Goal: Task Accomplishment & Management: Use online tool/utility

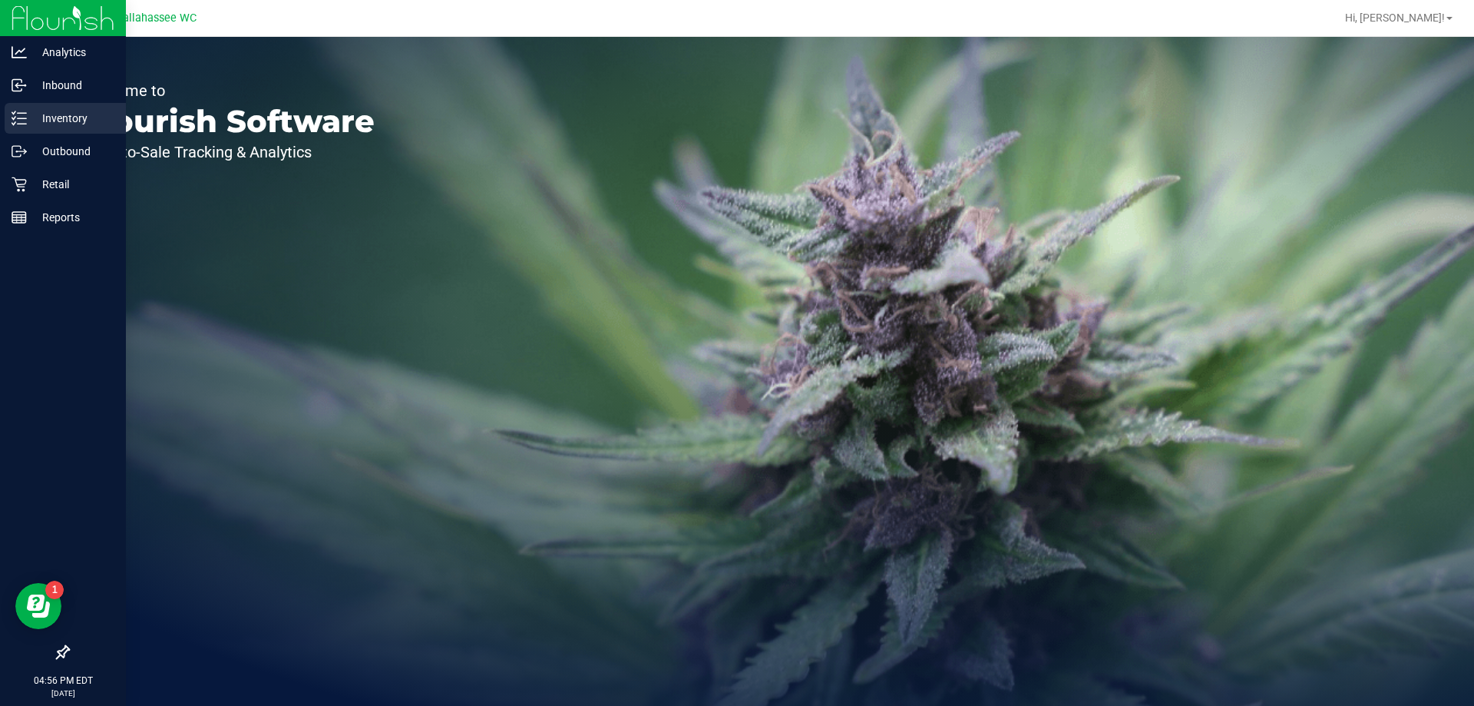
click at [17, 108] on div "Inventory" at bounding box center [65, 118] width 121 height 31
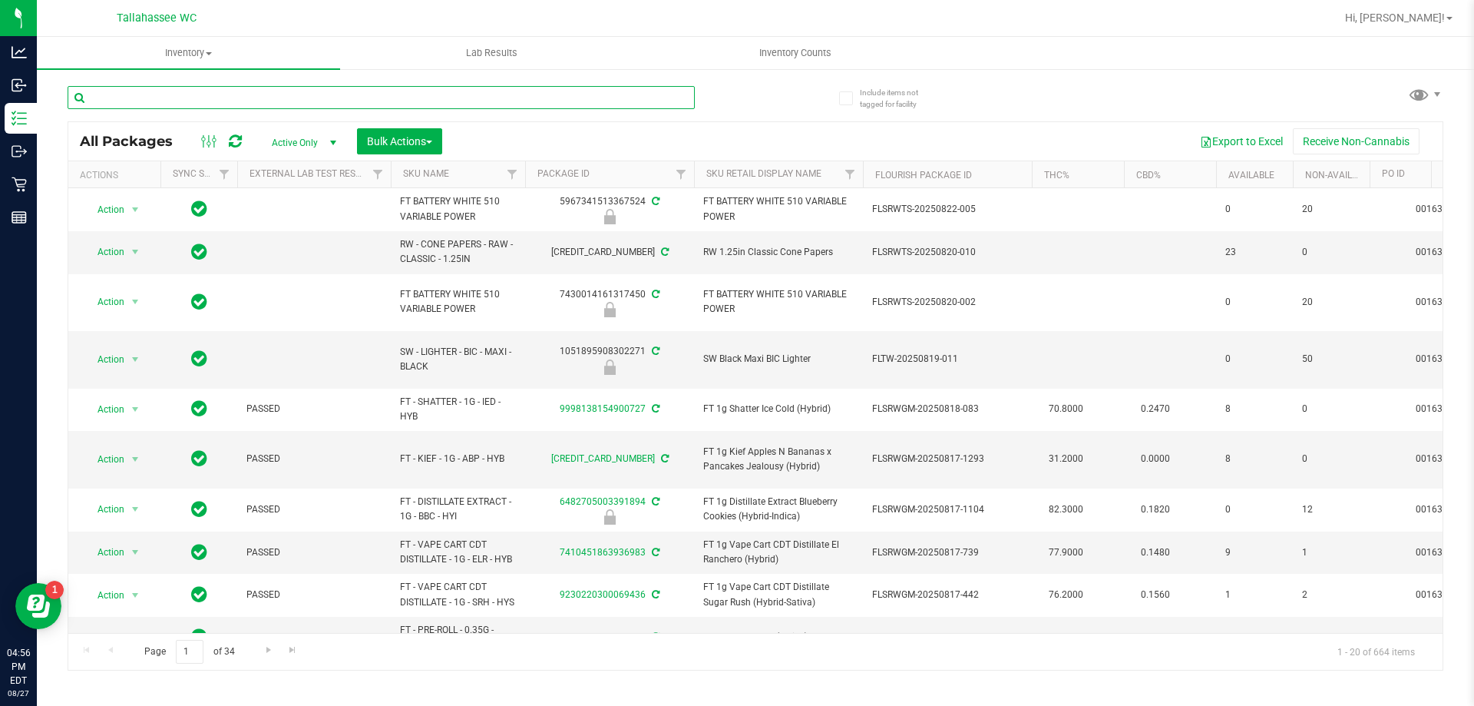
click at [273, 91] on input "text" at bounding box center [381, 97] width 627 height 23
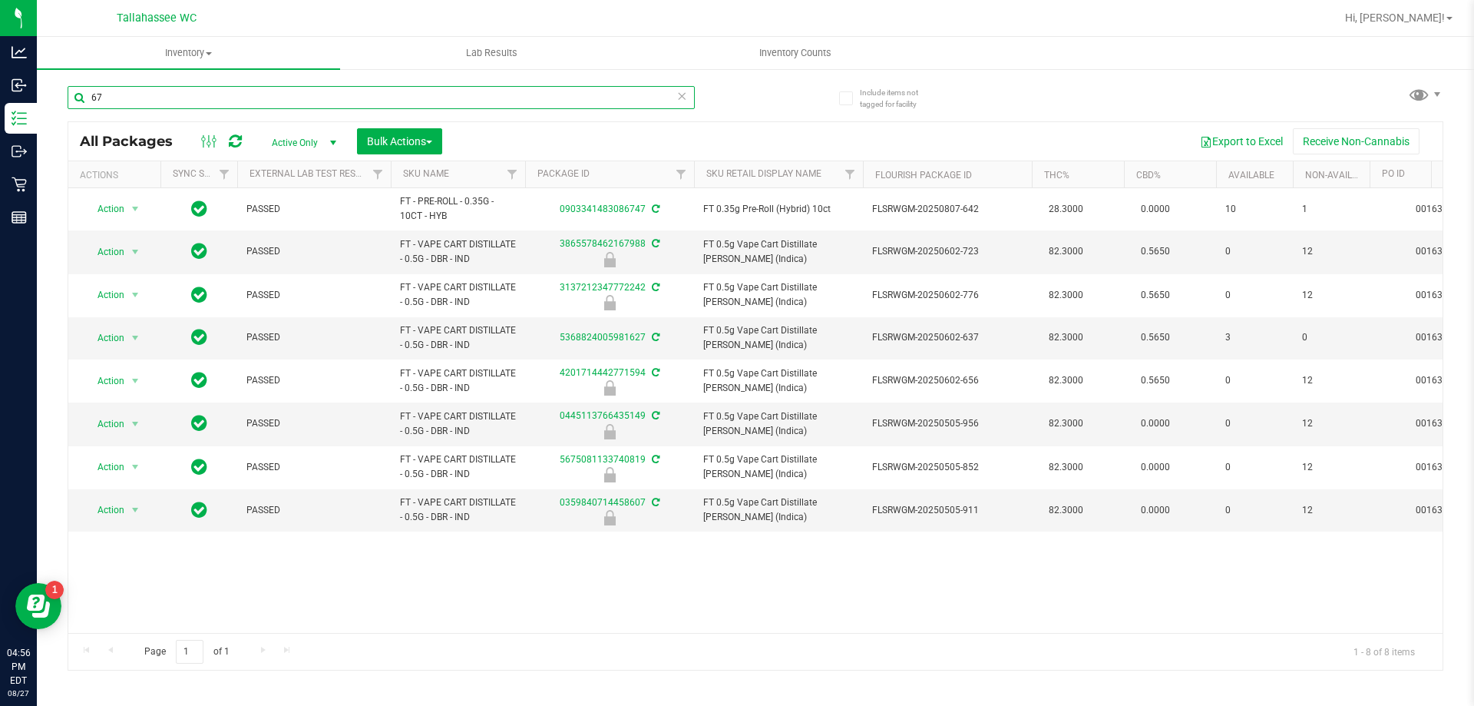
type input "6"
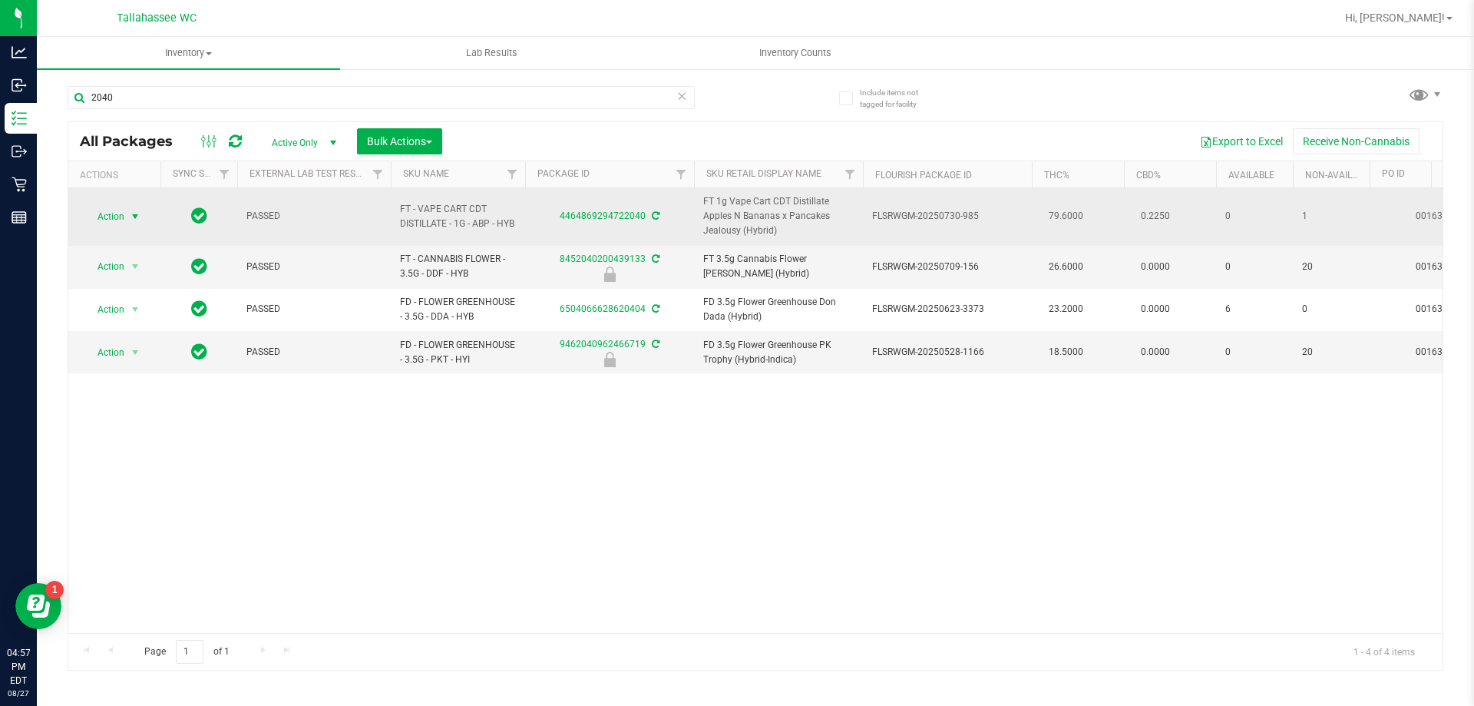
click at [137, 217] on span "select" at bounding box center [135, 216] width 12 height 12
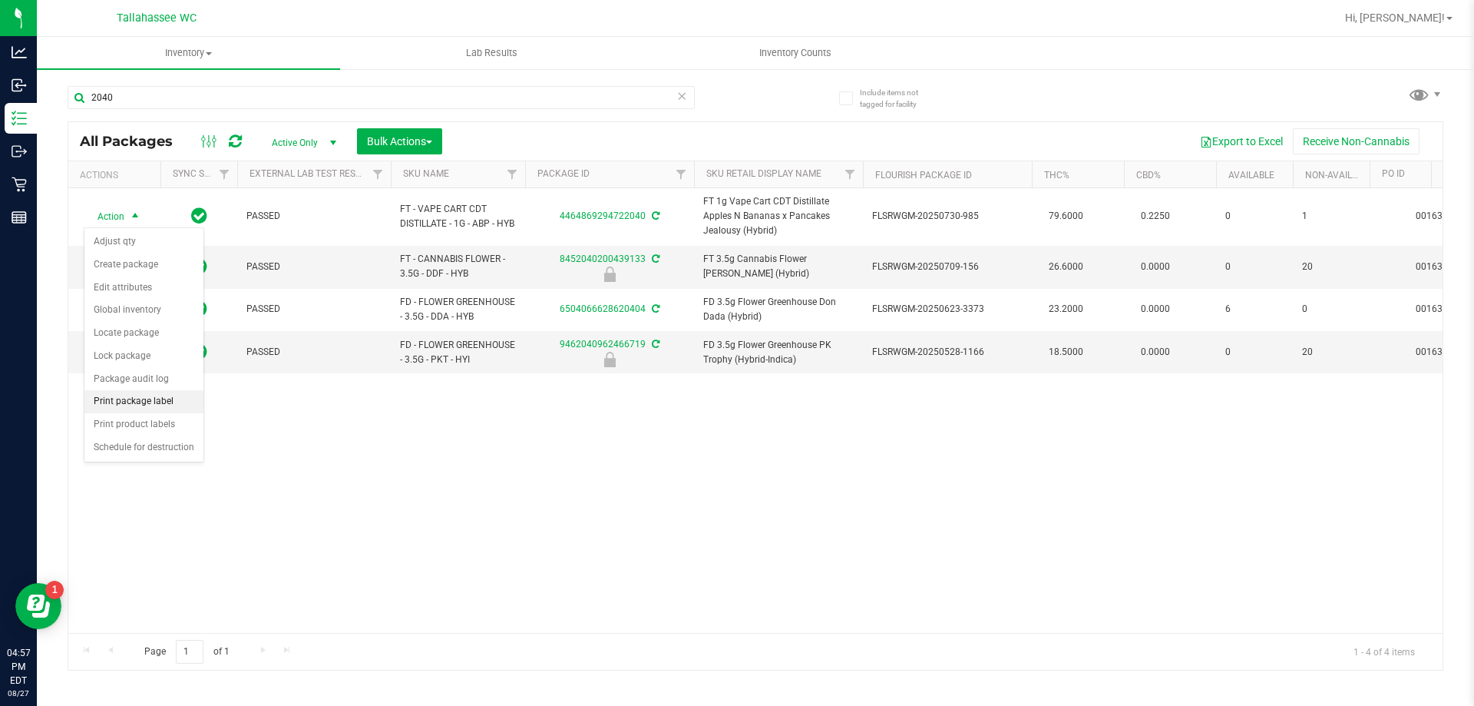
click at [147, 409] on li "Print package label" at bounding box center [143, 401] width 119 height 23
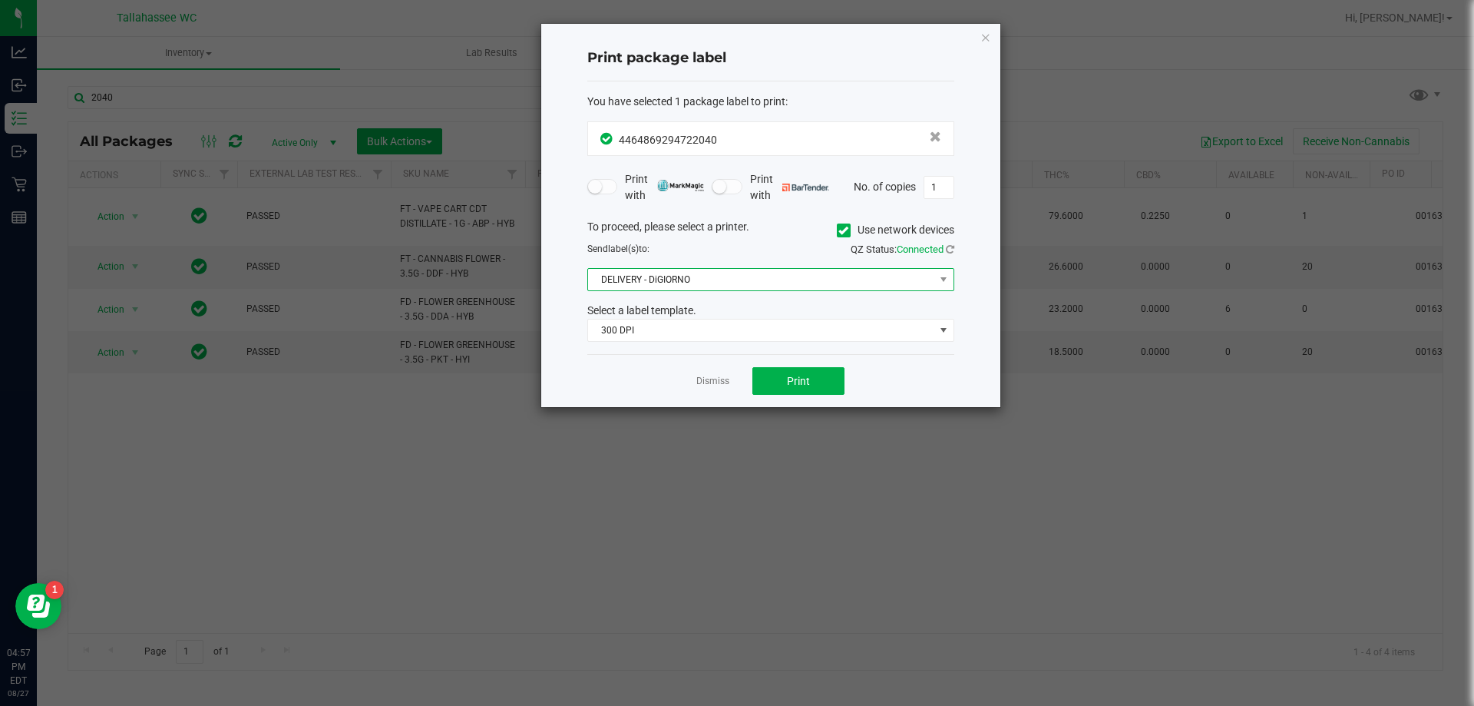
click at [786, 282] on span "DELIVERY - DiGIORNO" at bounding box center [761, 279] width 346 height 21
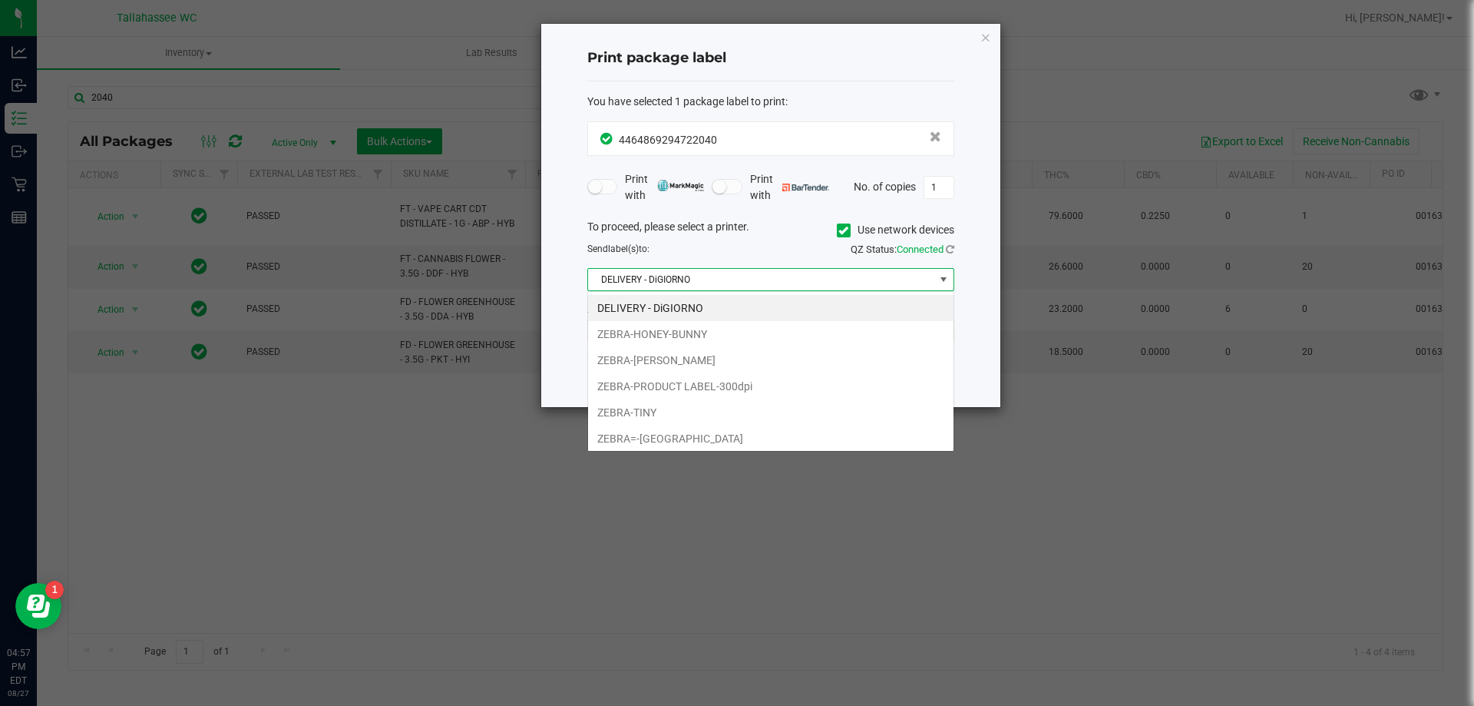
scroll to position [23, 367]
click at [745, 333] on li "ZEBRA-HONEY-BUNNY" at bounding box center [770, 334] width 365 height 26
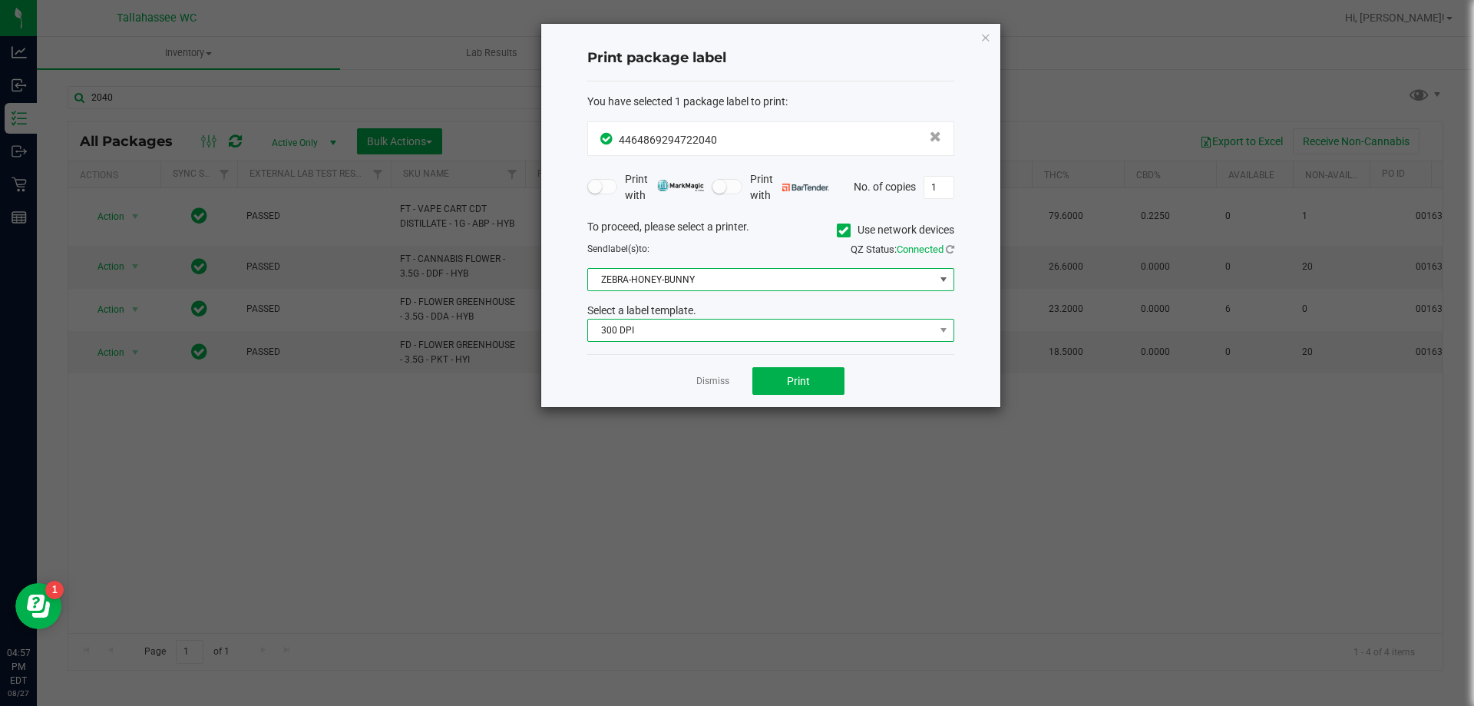
click at [753, 336] on span "300 DPI" at bounding box center [761, 329] width 346 height 21
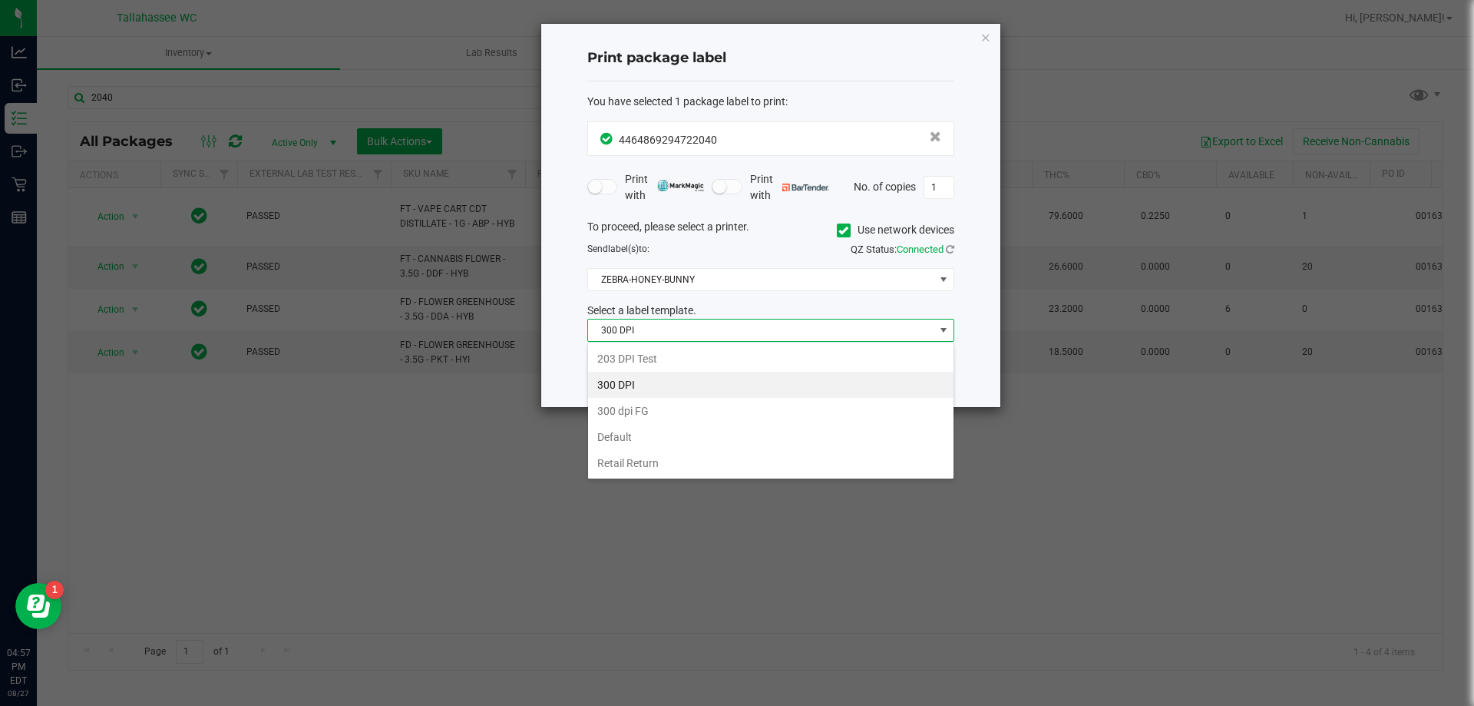
drag, startPoint x: 735, startPoint y: 355, endPoint x: 745, endPoint y: 359, distance: 11.0
click at [734, 355] on li "203 DPI Test" at bounding box center [770, 358] width 365 height 26
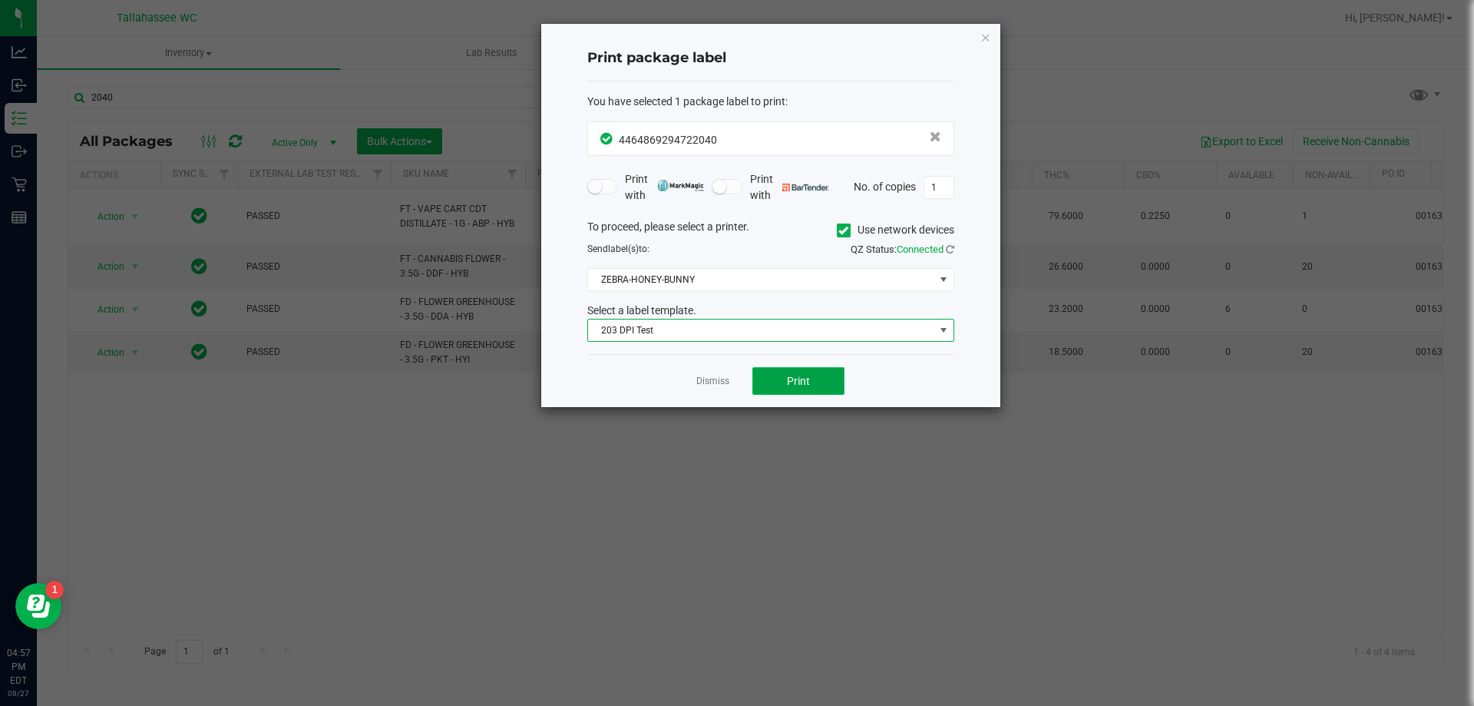
click at [780, 385] on button "Print" at bounding box center [798, 381] width 92 height 28
click at [713, 389] on div "Dismiss Print" at bounding box center [770, 380] width 367 height 53
click at [723, 382] on link "Dismiss" at bounding box center [712, 381] width 33 height 13
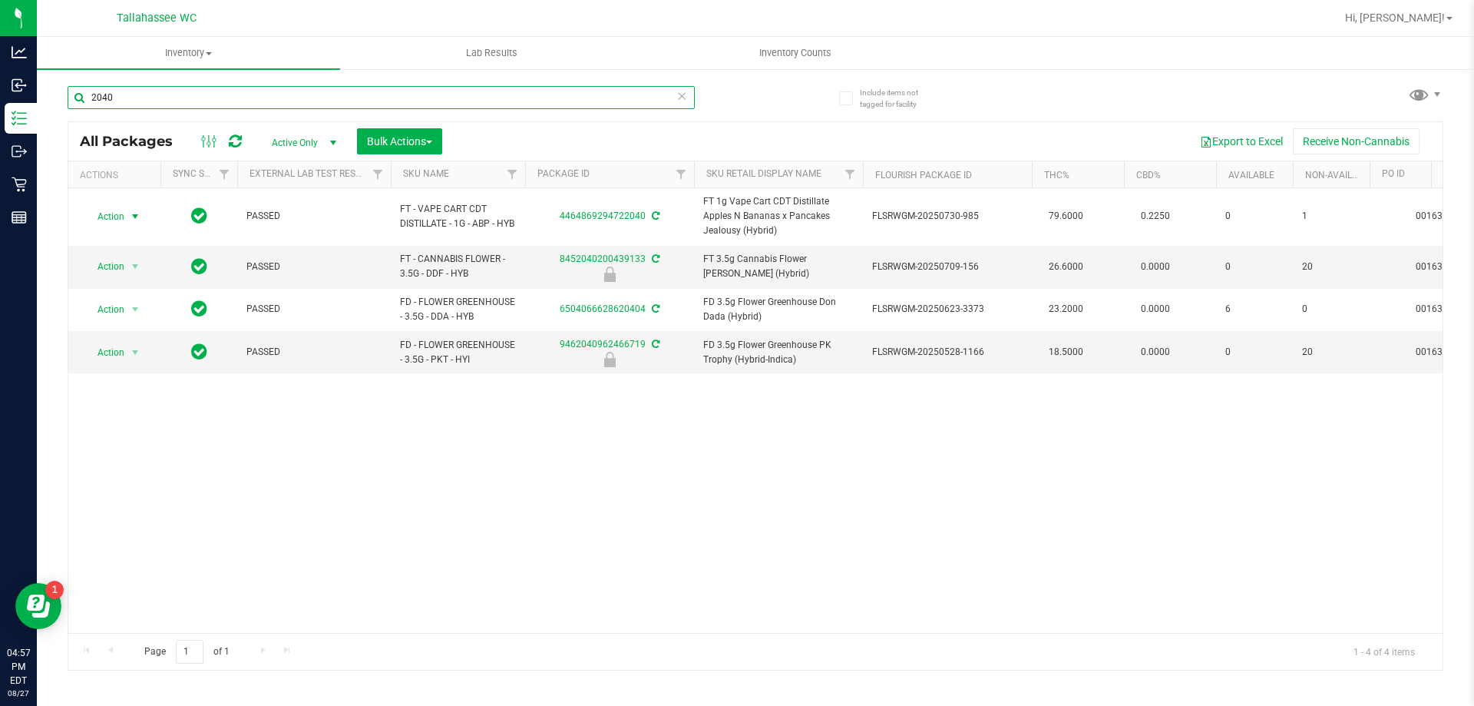
click at [139, 98] on input "2040" at bounding box center [381, 97] width 627 height 23
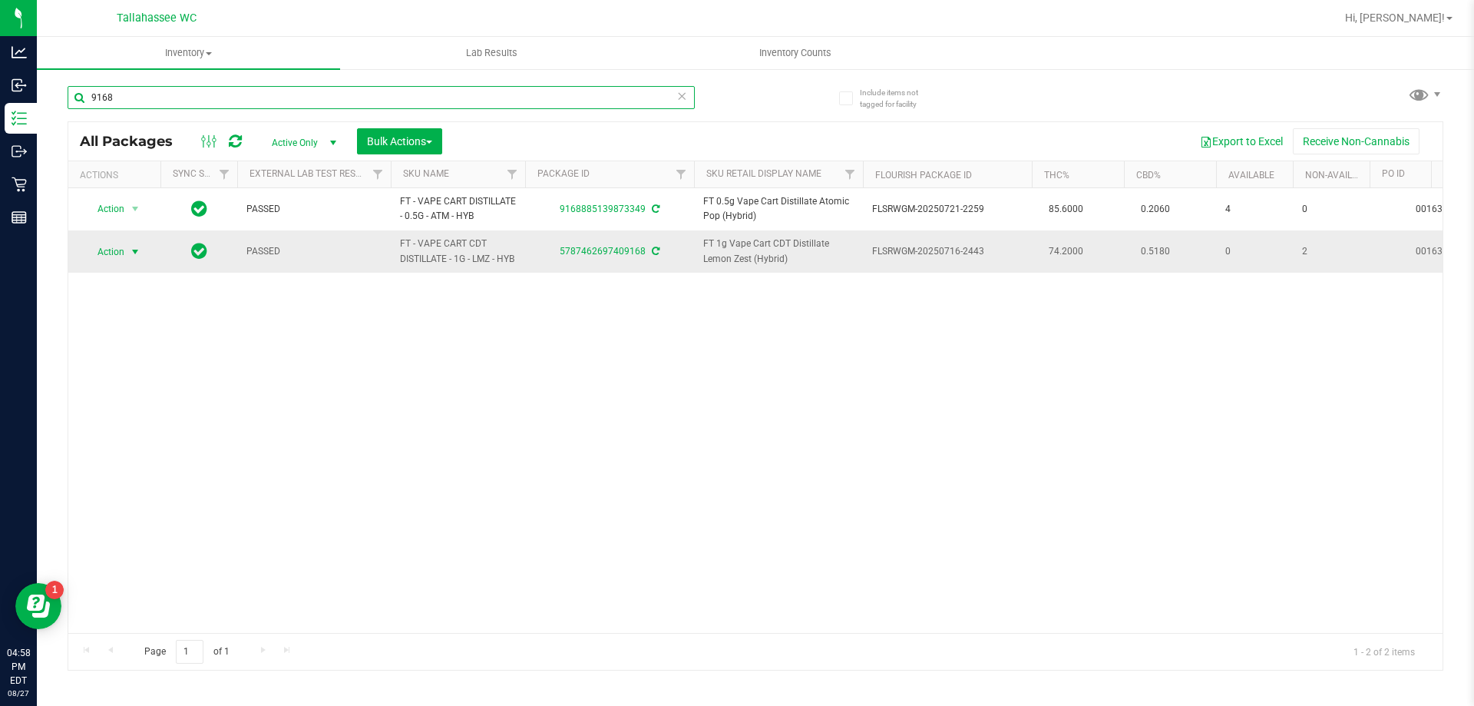
type input "9168"
click at [136, 258] on span "select" at bounding box center [135, 252] width 12 height 12
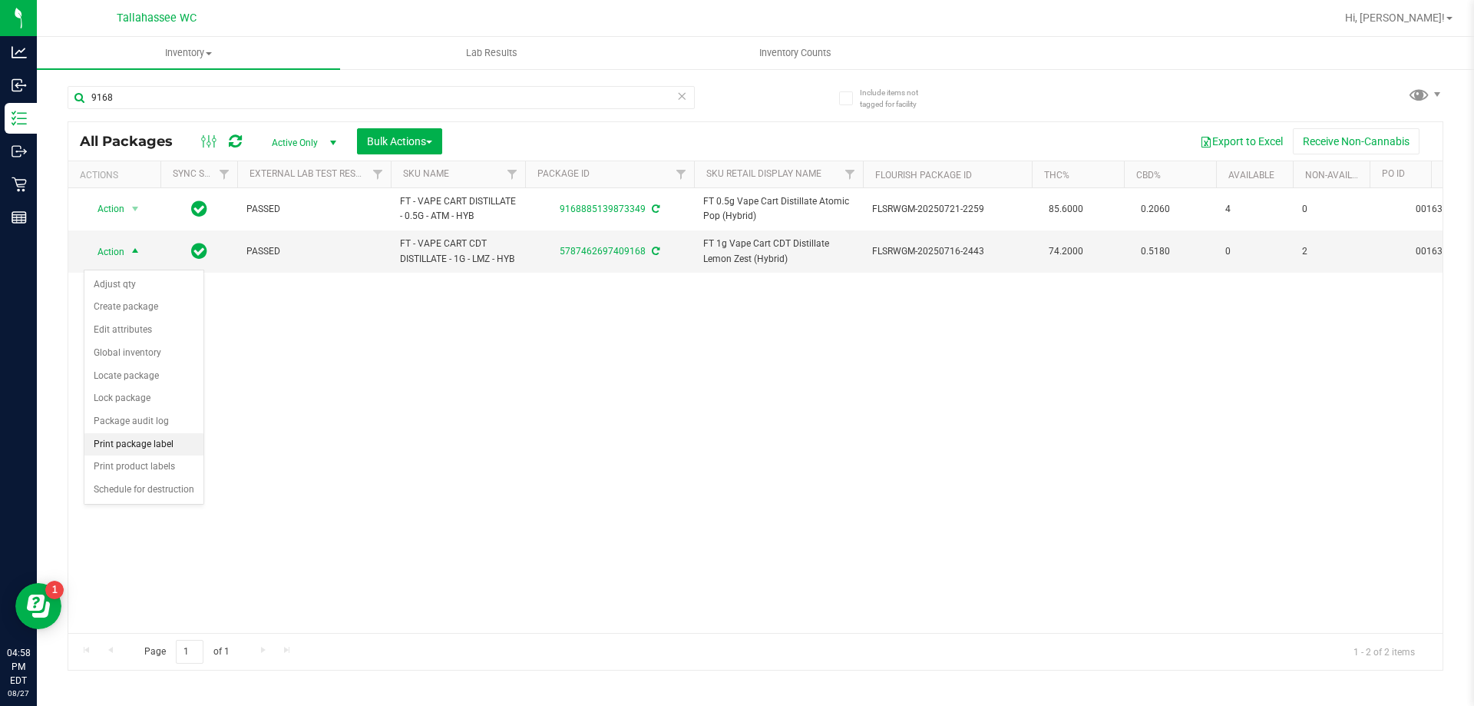
click at [137, 438] on li "Print package label" at bounding box center [143, 444] width 119 height 23
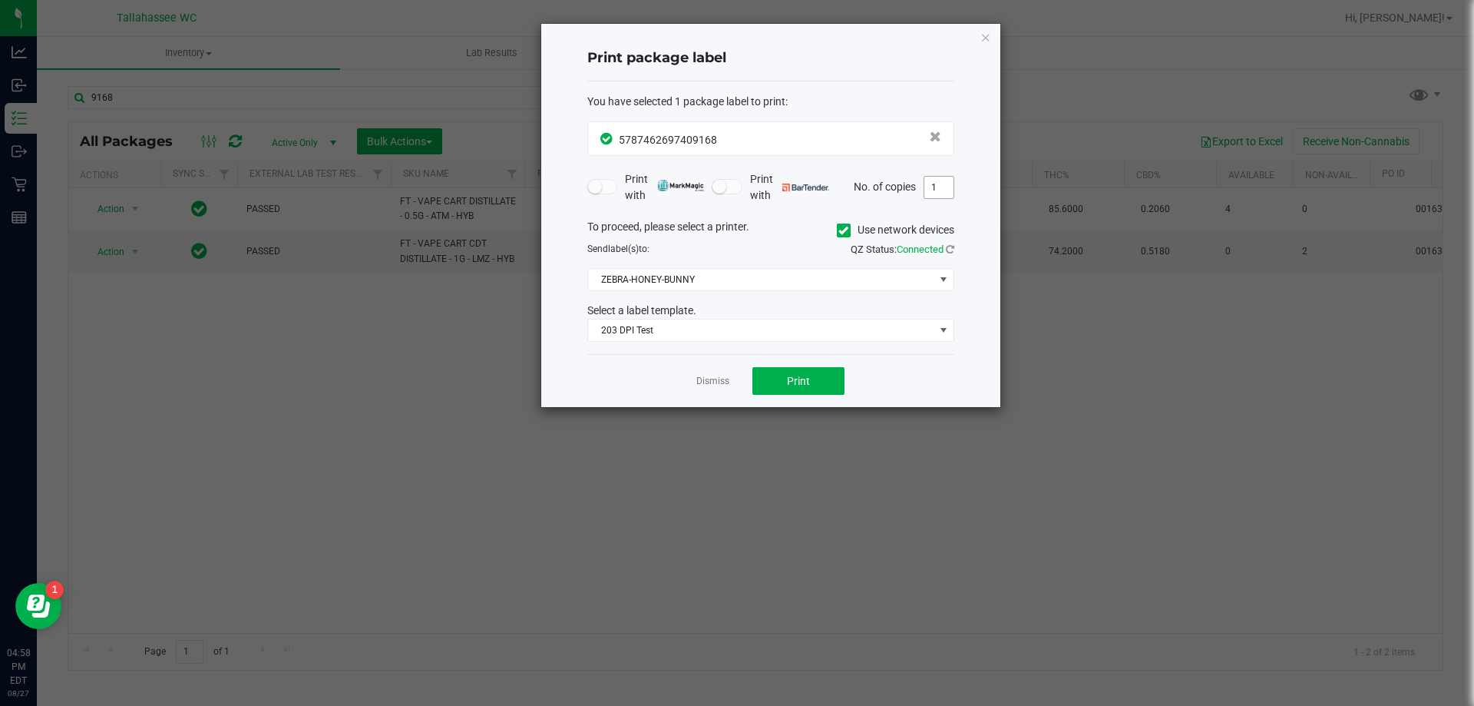
click at [943, 190] on input "1" at bounding box center [938, 187] width 29 height 21
type input "2"
click at [775, 377] on button "Print" at bounding box center [798, 381] width 92 height 28
click at [705, 379] on link "Dismiss" at bounding box center [712, 381] width 33 height 13
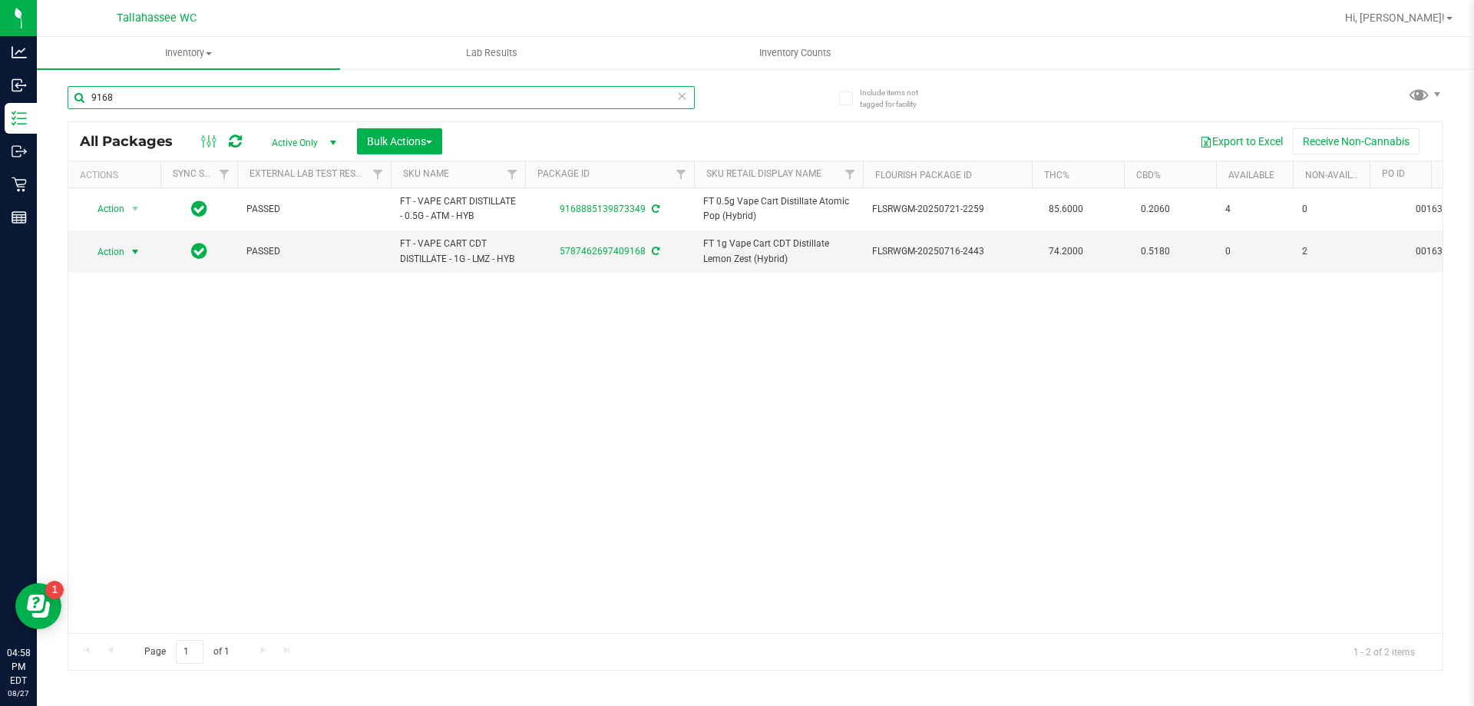
click at [291, 101] on input "9168" at bounding box center [381, 97] width 627 height 23
type input "0804"
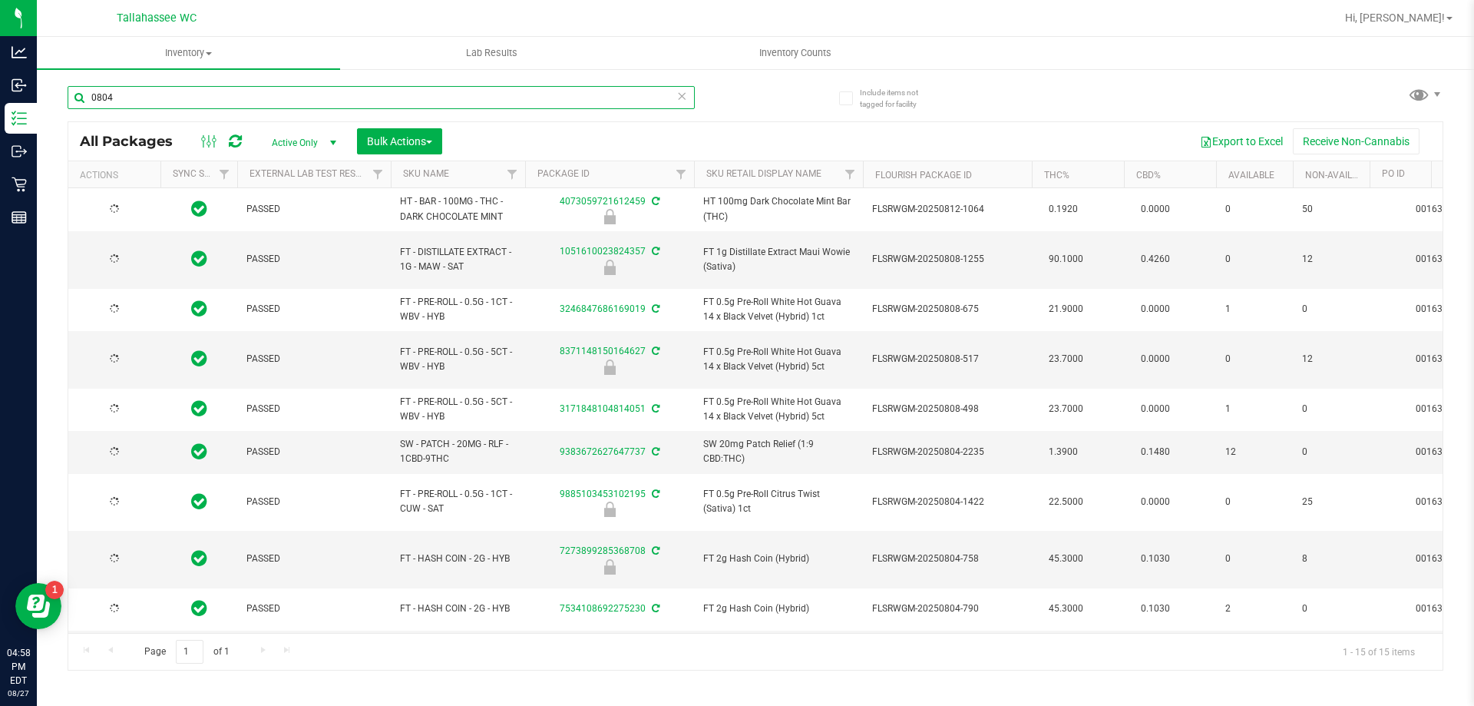
type input "[DATE]"
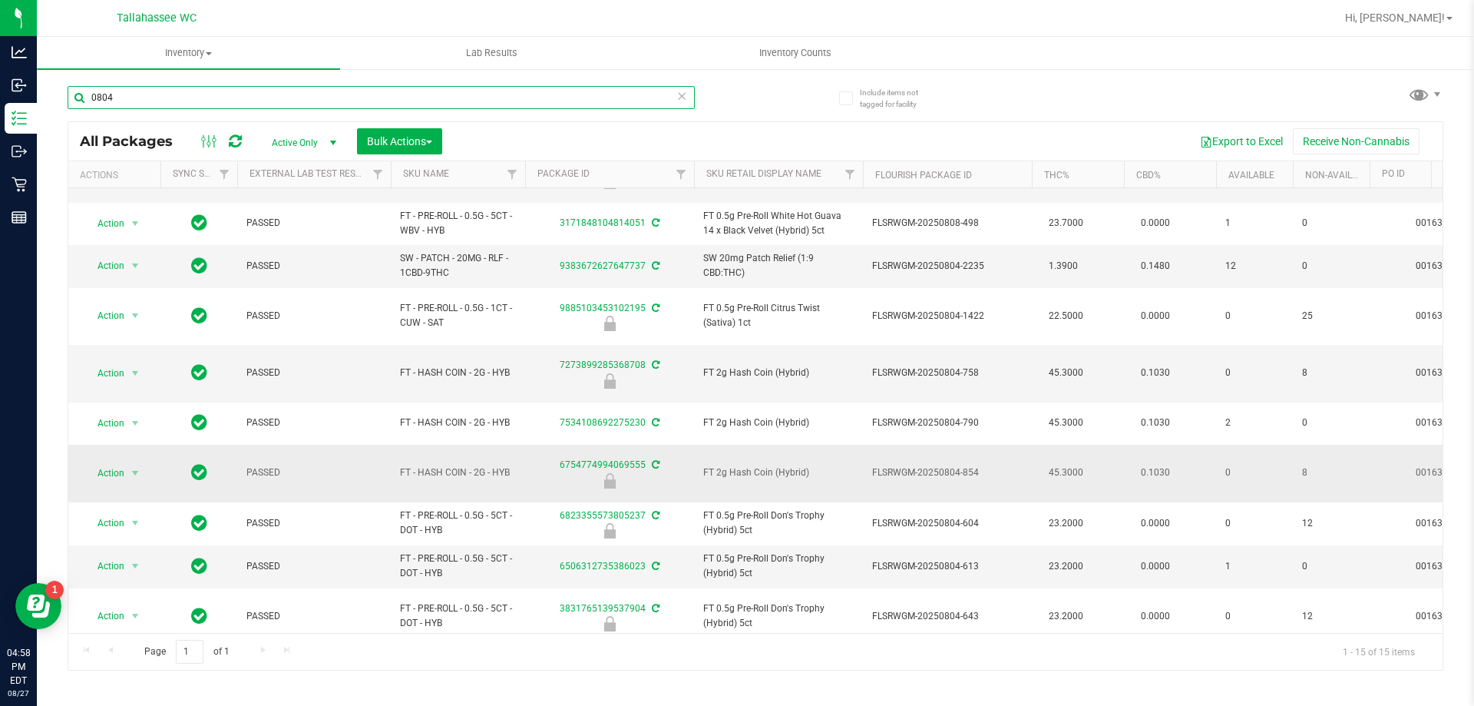
scroll to position [203, 0]
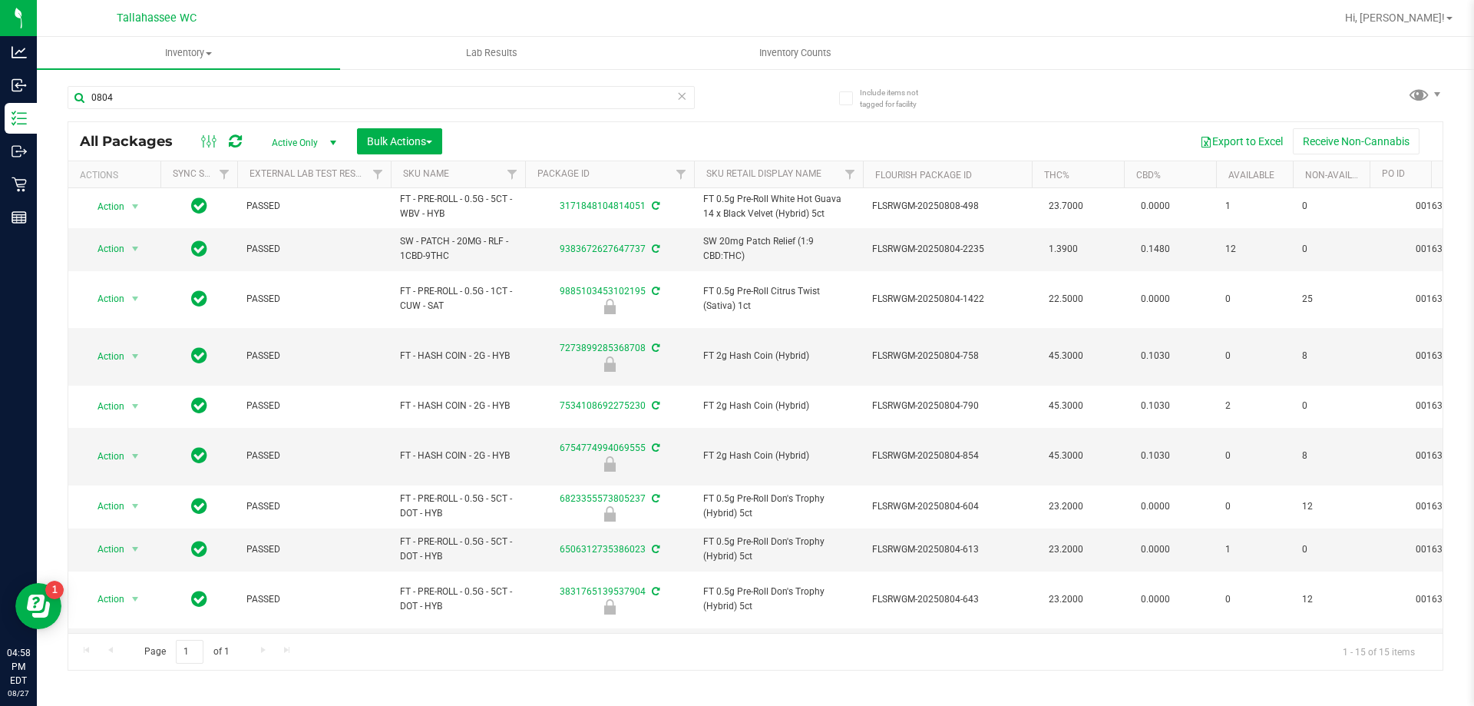
click at [140, 681] on span "select" at bounding box center [135, 691] width 19 height 21
click at [154, 528] on li "Print package label" at bounding box center [143, 528] width 119 height 23
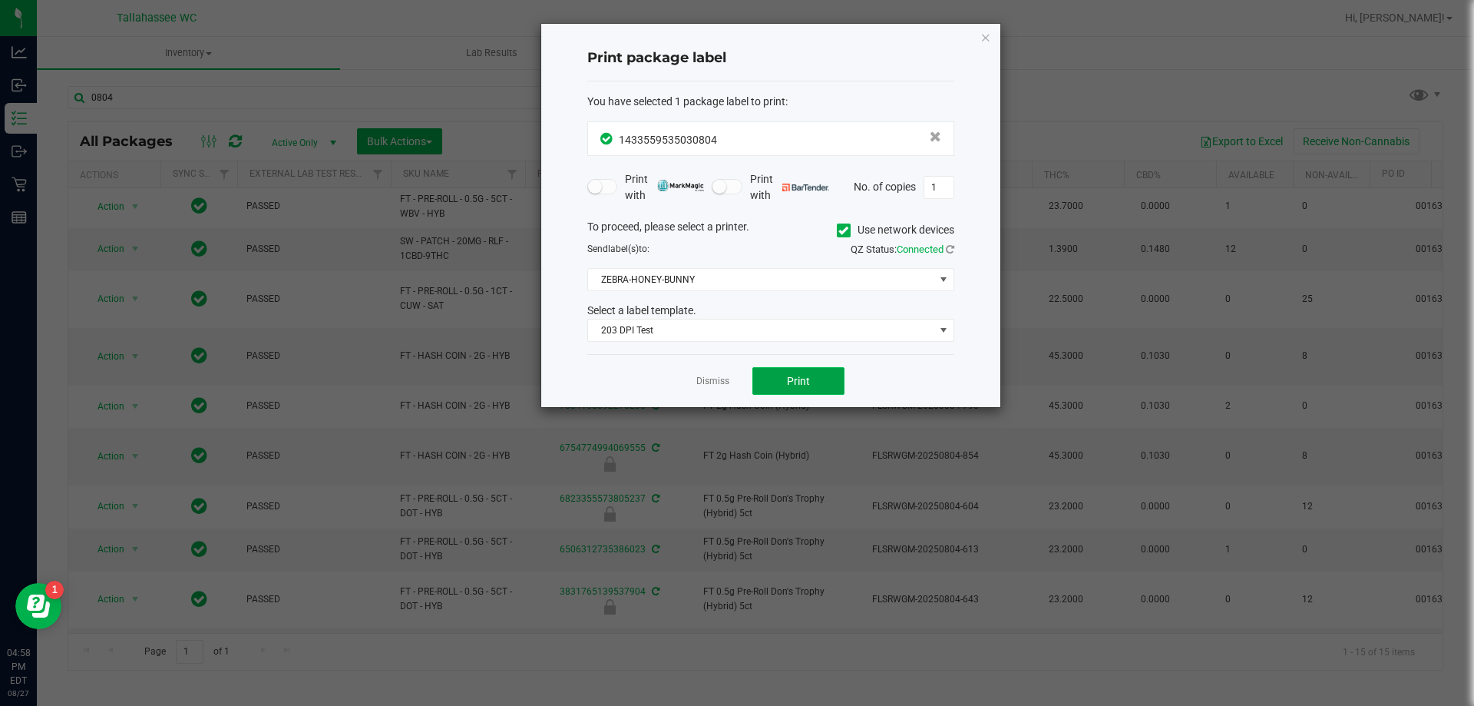
click at [801, 378] on span "Print" at bounding box center [798, 381] width 23 height 12
click at [715, 378] on link "Dismiss" at bounding box center [712, 381] width 33 height 13
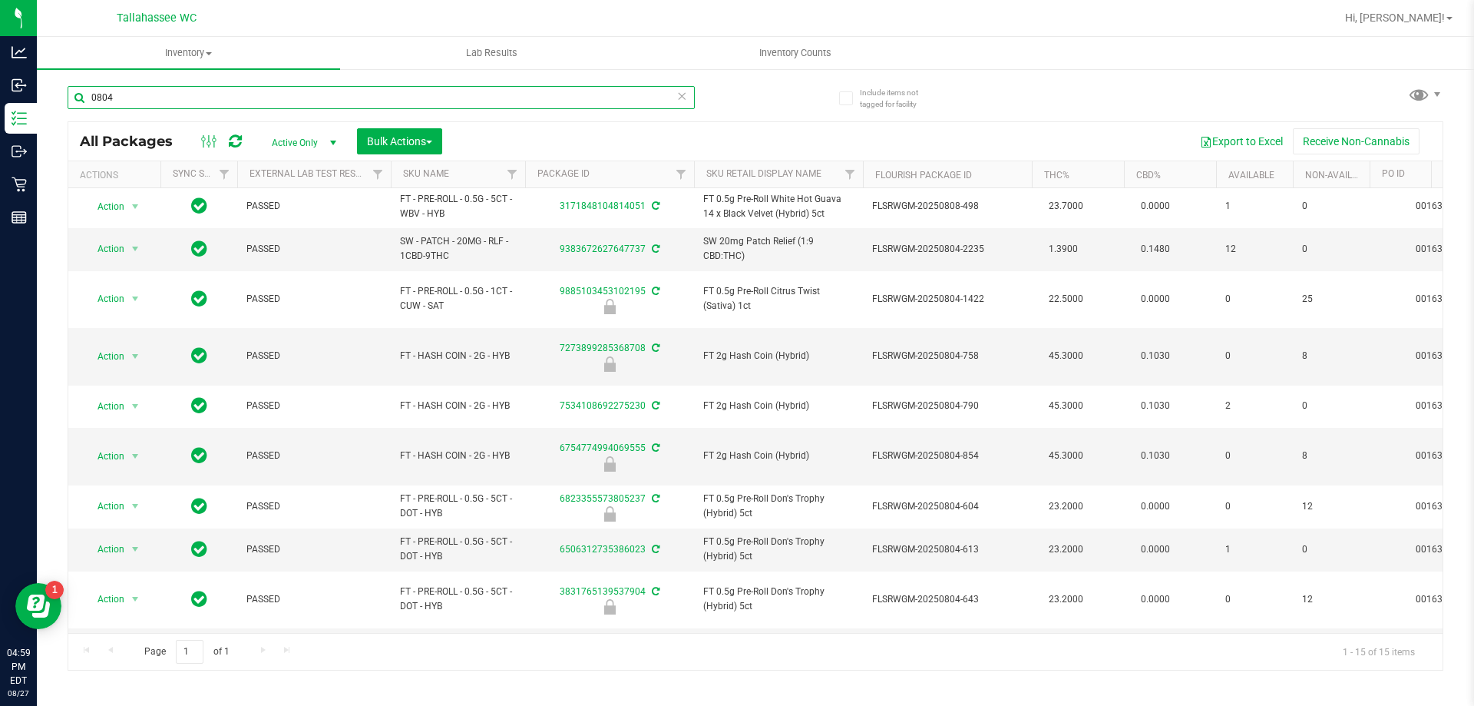
click at [309, 93] on input "0804" at bounding box center [381, 97] width 627 height 23
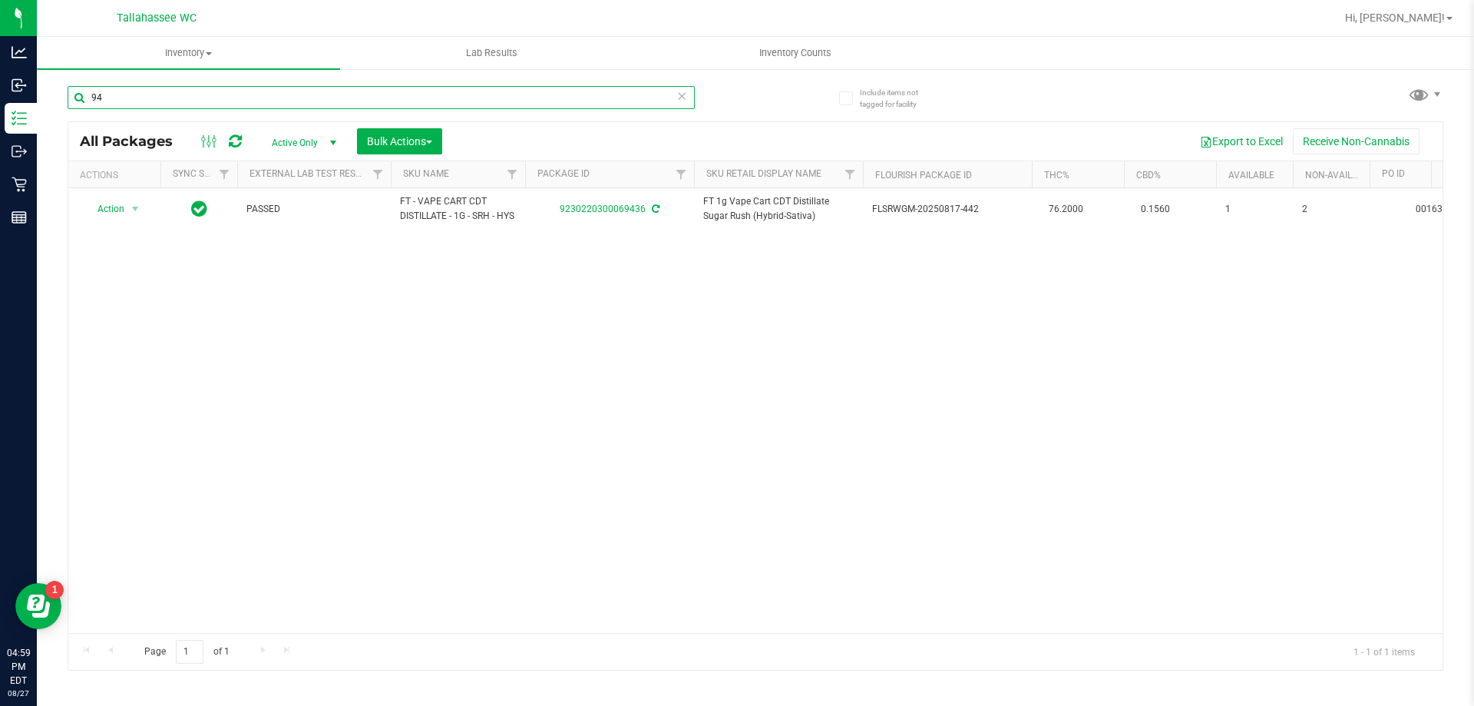
type input "9"
click at [230, 94] on input "2122" at bounding box center [381, 97] width 627 height 23
type input "9573"
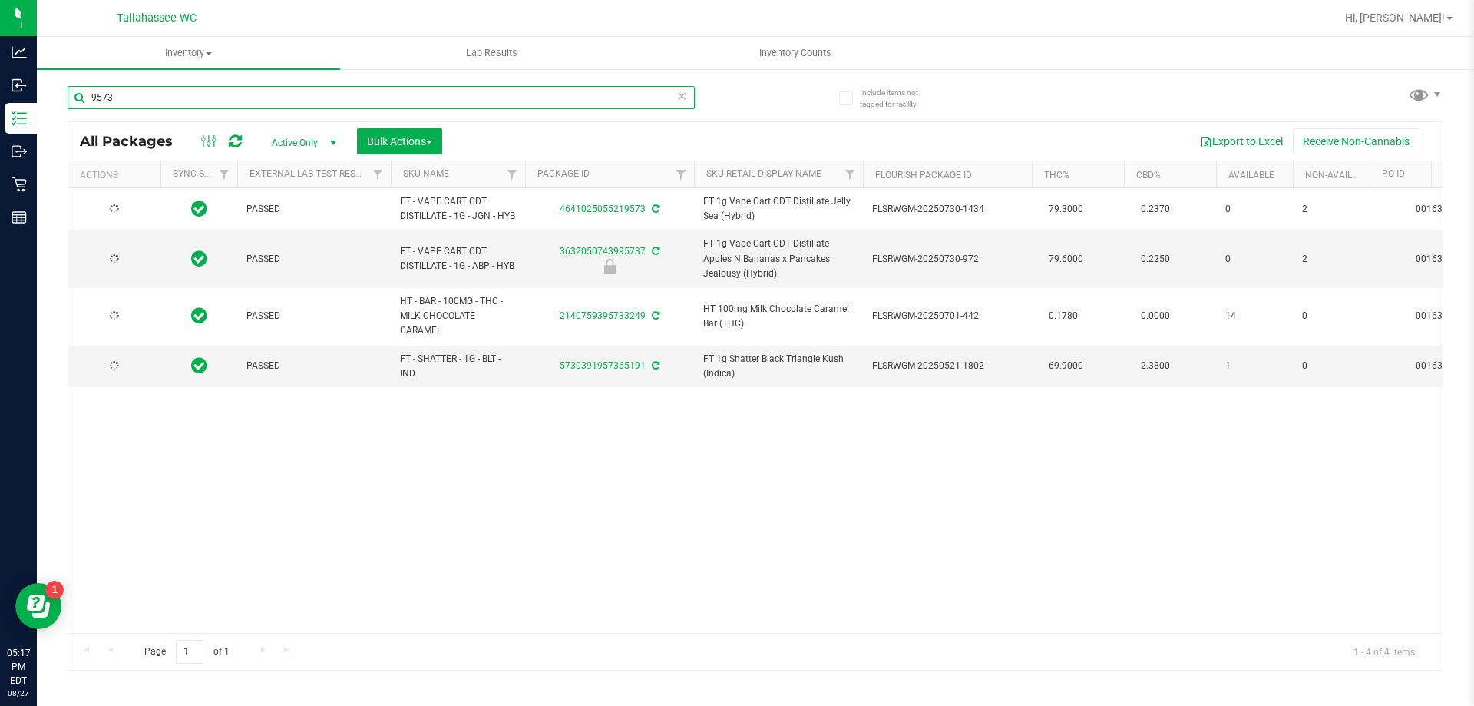
type input "[DATE]"
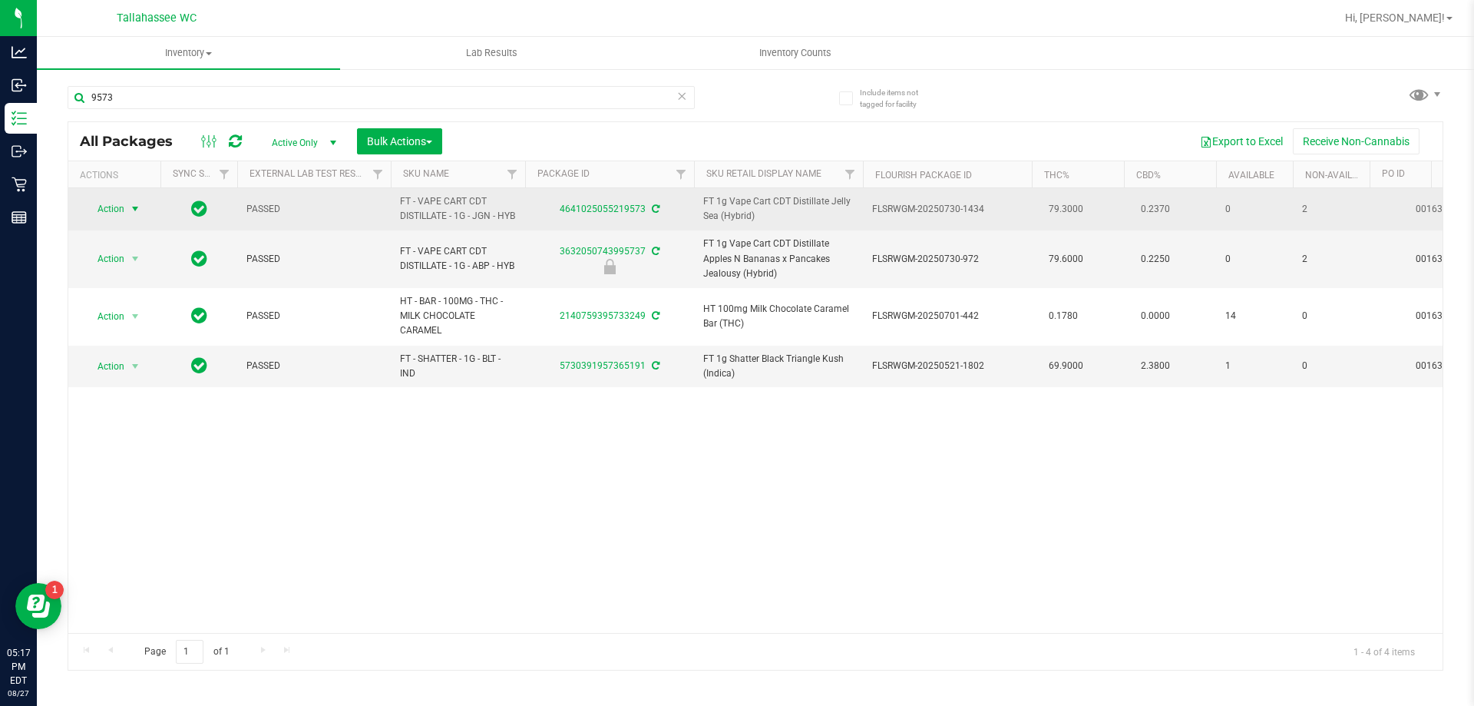
click at [136, 210] on span "select" at bounding box center [135, 209] width 12 height 12
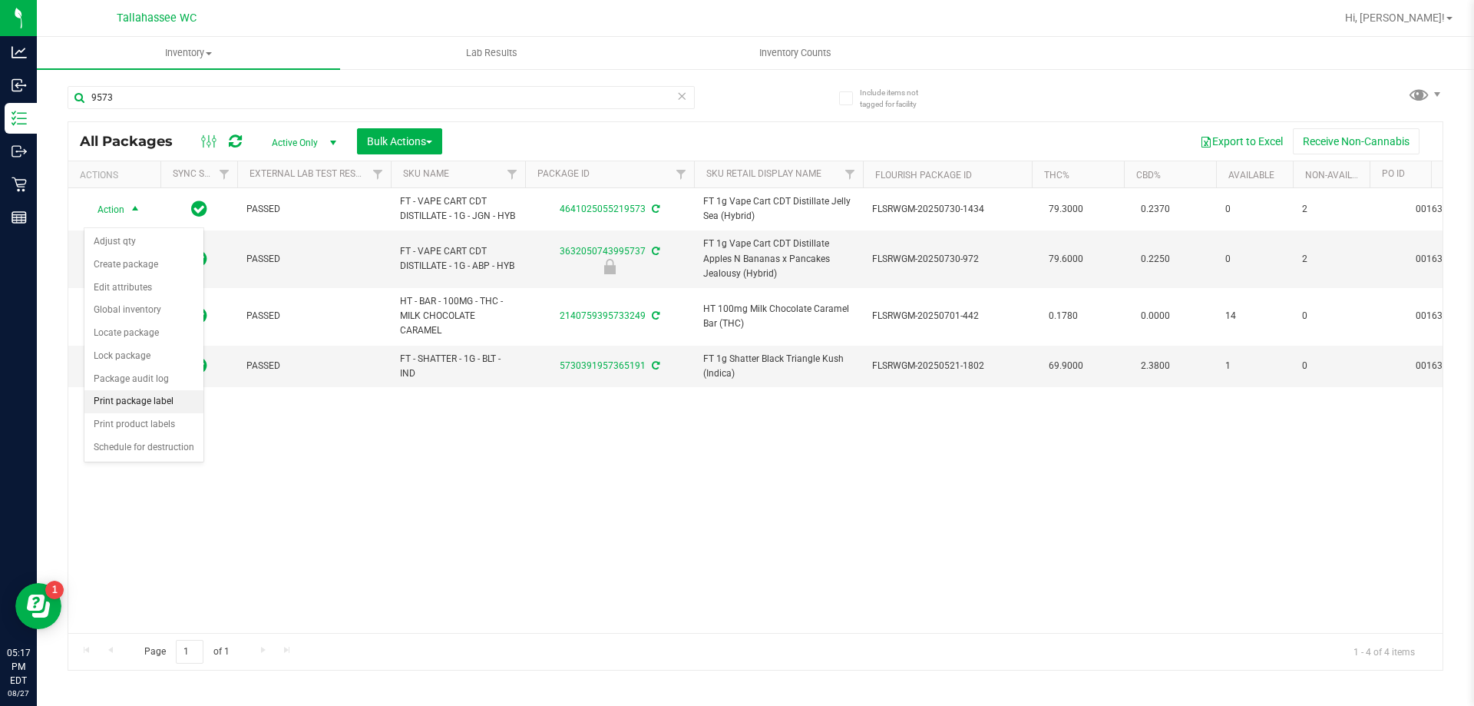
click at [150, 405] on li "Print package label" at bounding box center [143, 401] width 119 height 23
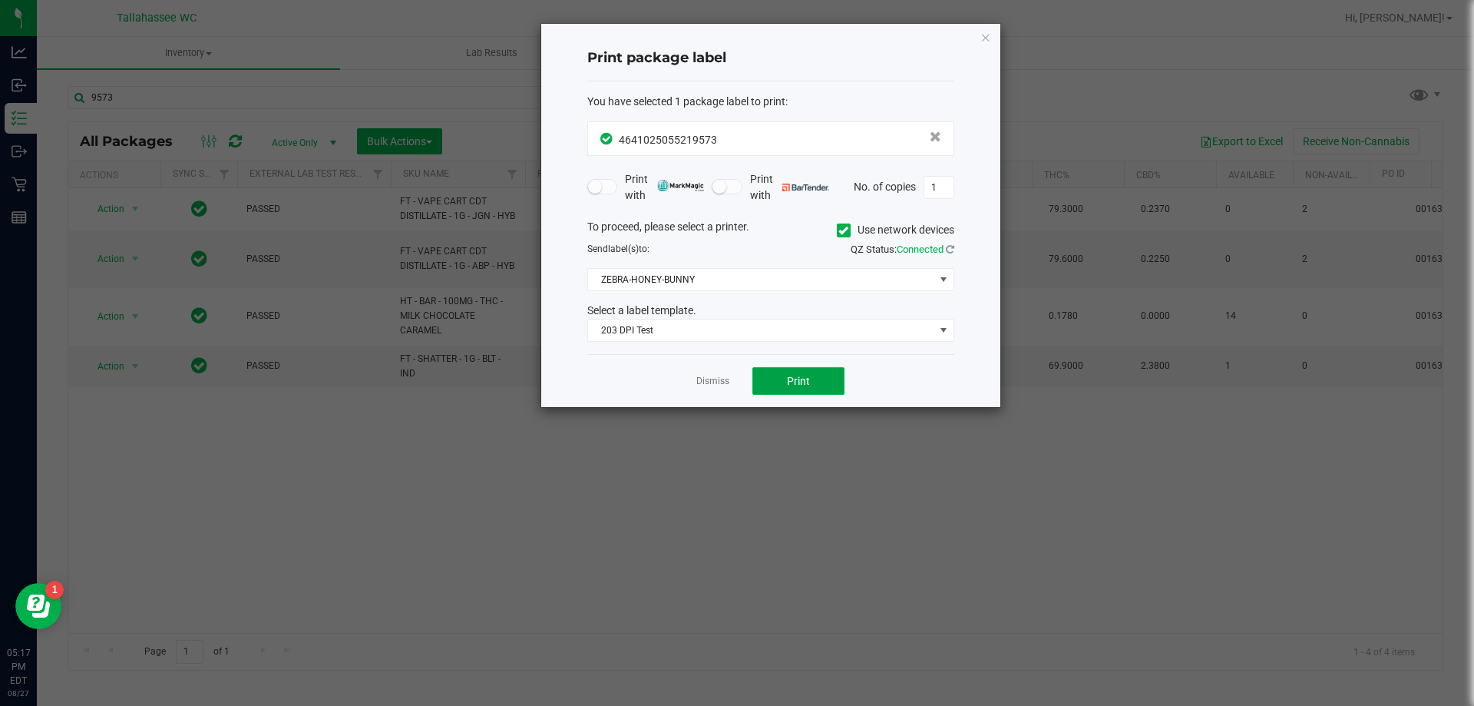
click at [824, 376] on button "Print" at bounding box center [798, 381] width 92 height 28
click at [715, 379] on link "Dismiss" at bounding box center [712, 381] width 33 height 13
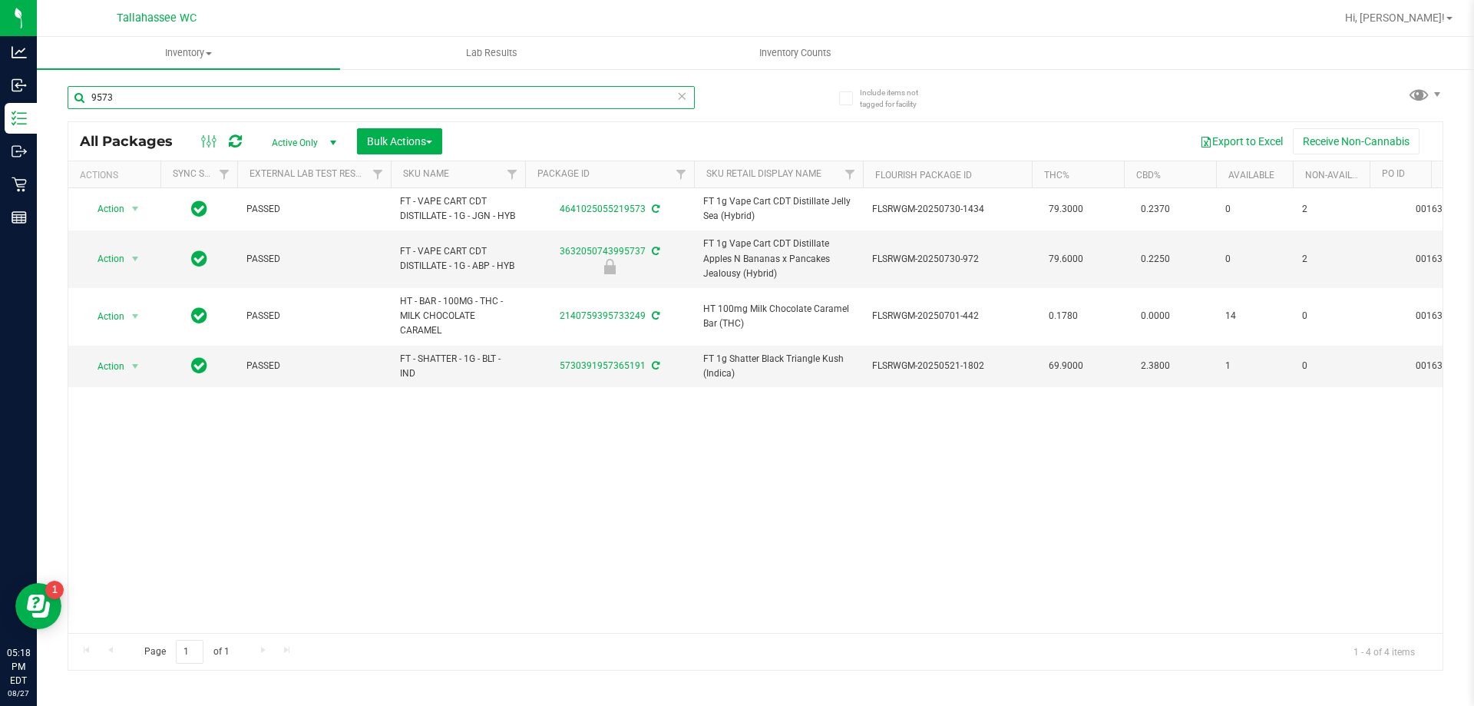
click at [270, 104] on input "9573" at bounding box center [381, 97] width 627 height 23
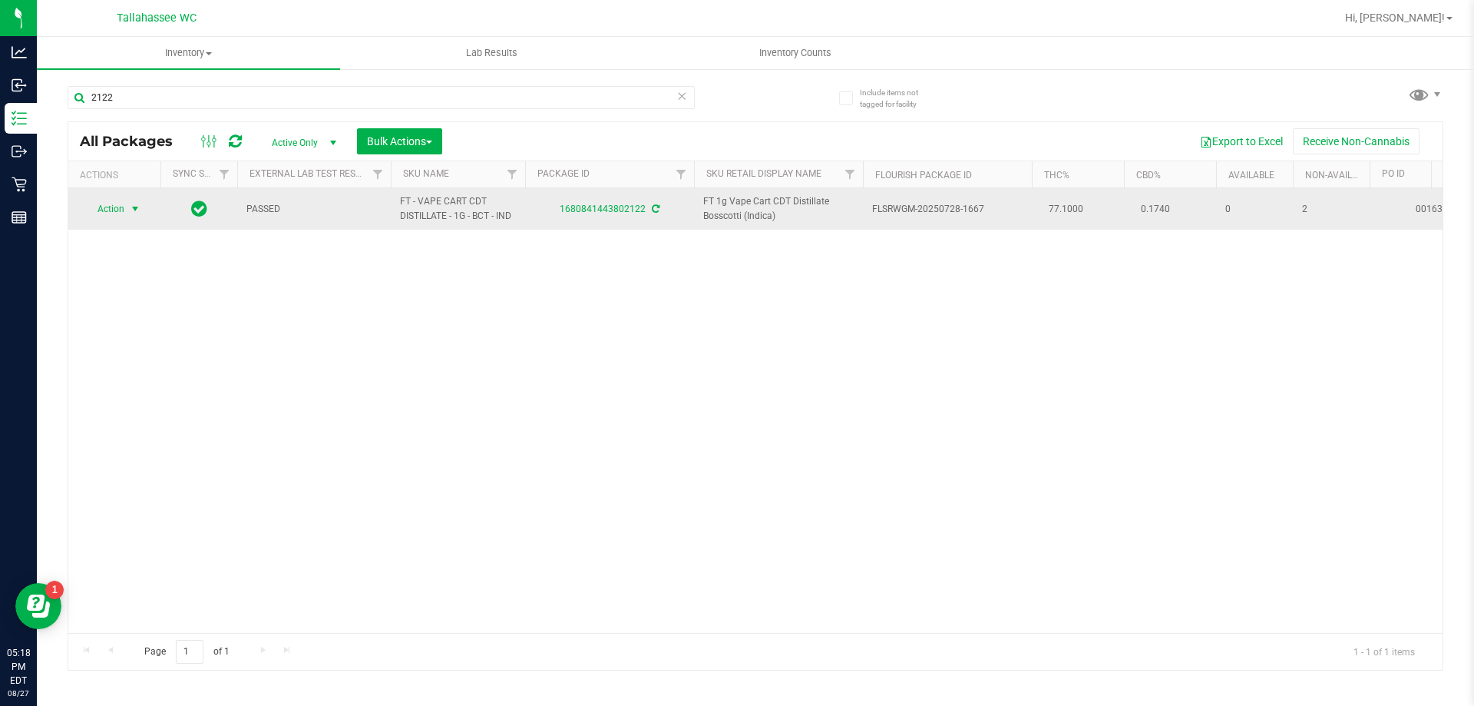
click at [135, 207] on span "select" at bounding box center [135, 209] width 12 height 12
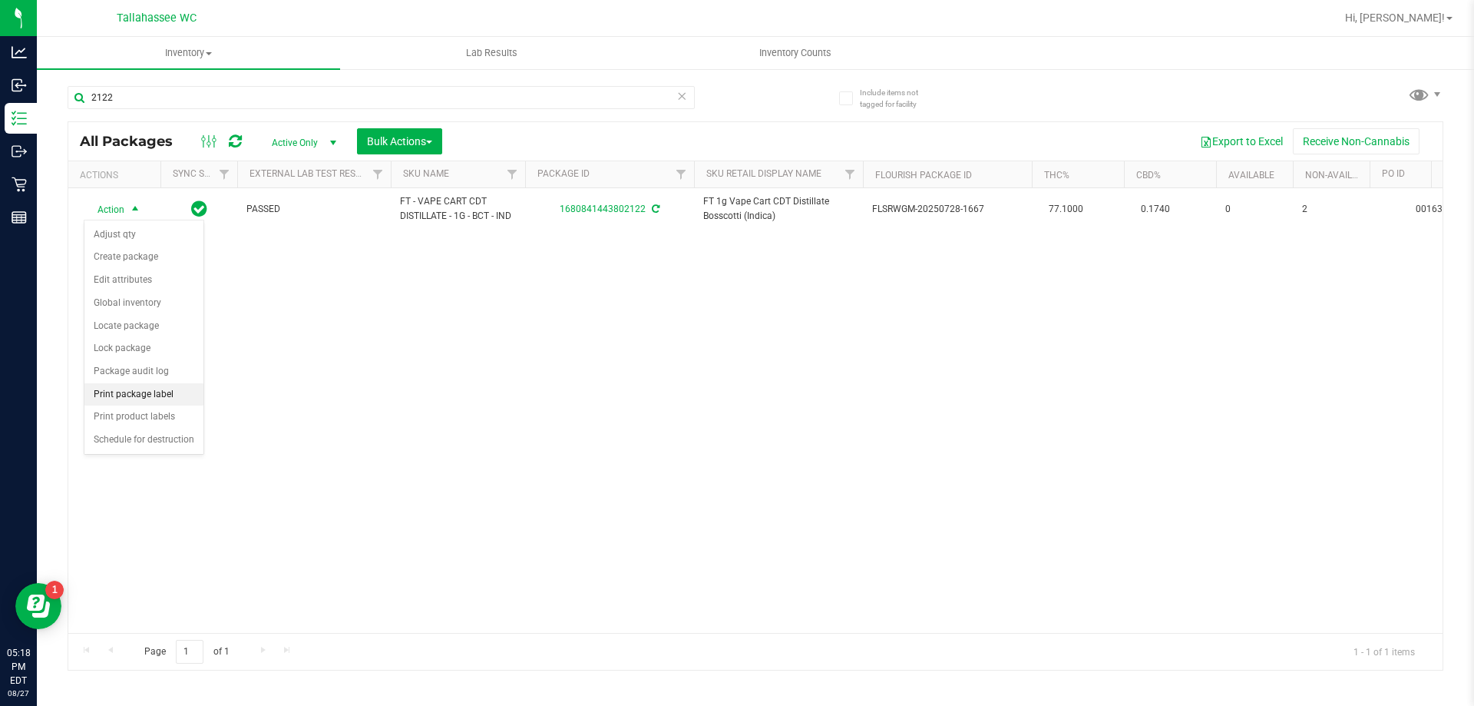
click at [165, 394] on li "Print package label" at bounding box center [143, 394] width 119 height 23
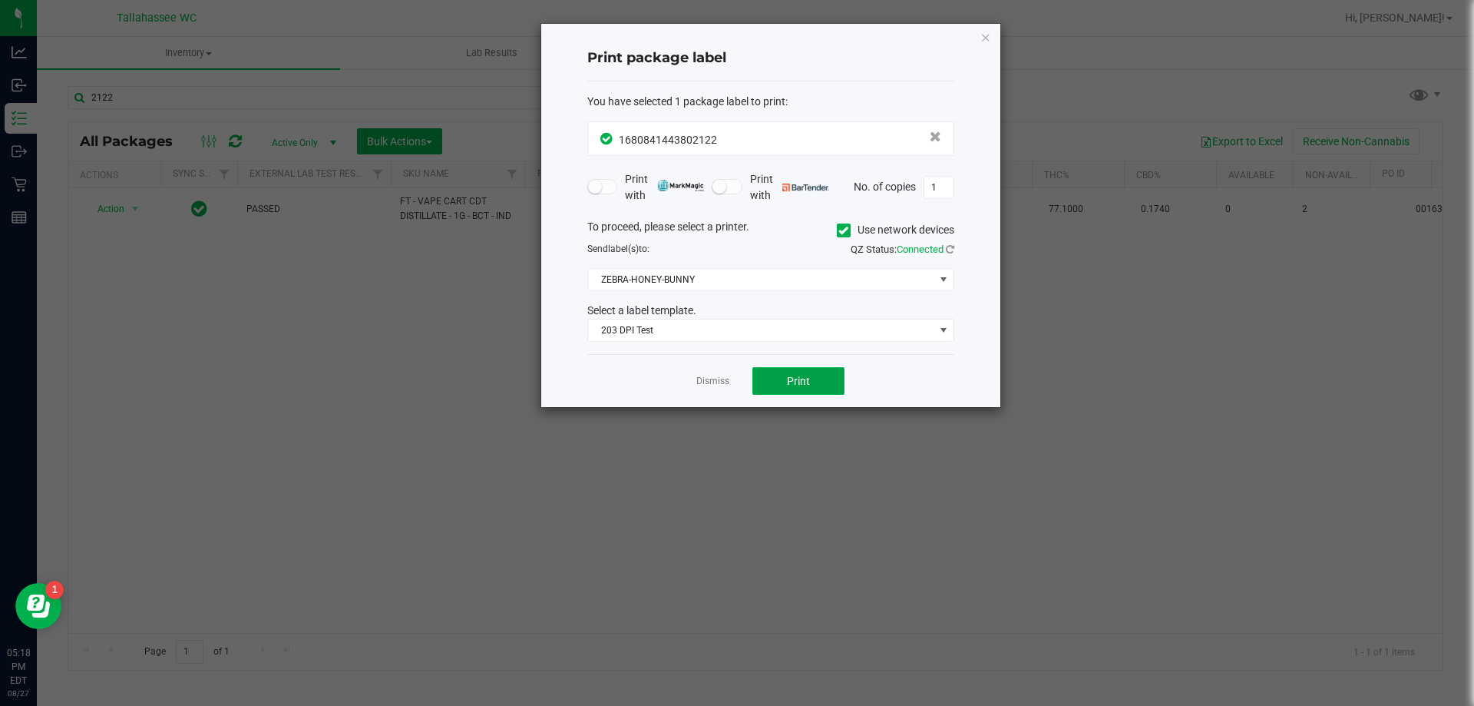
click at [827, 384] on button "Print" at bounding box center [798, 381] width 92 height 28
click at [704, 372] on div "Dismiss Print" at bounding box center [770, 380] width 367 height 53
click at [704, 378] on link "Dismiss" at bounding box center [712, 381] width 33 height 13
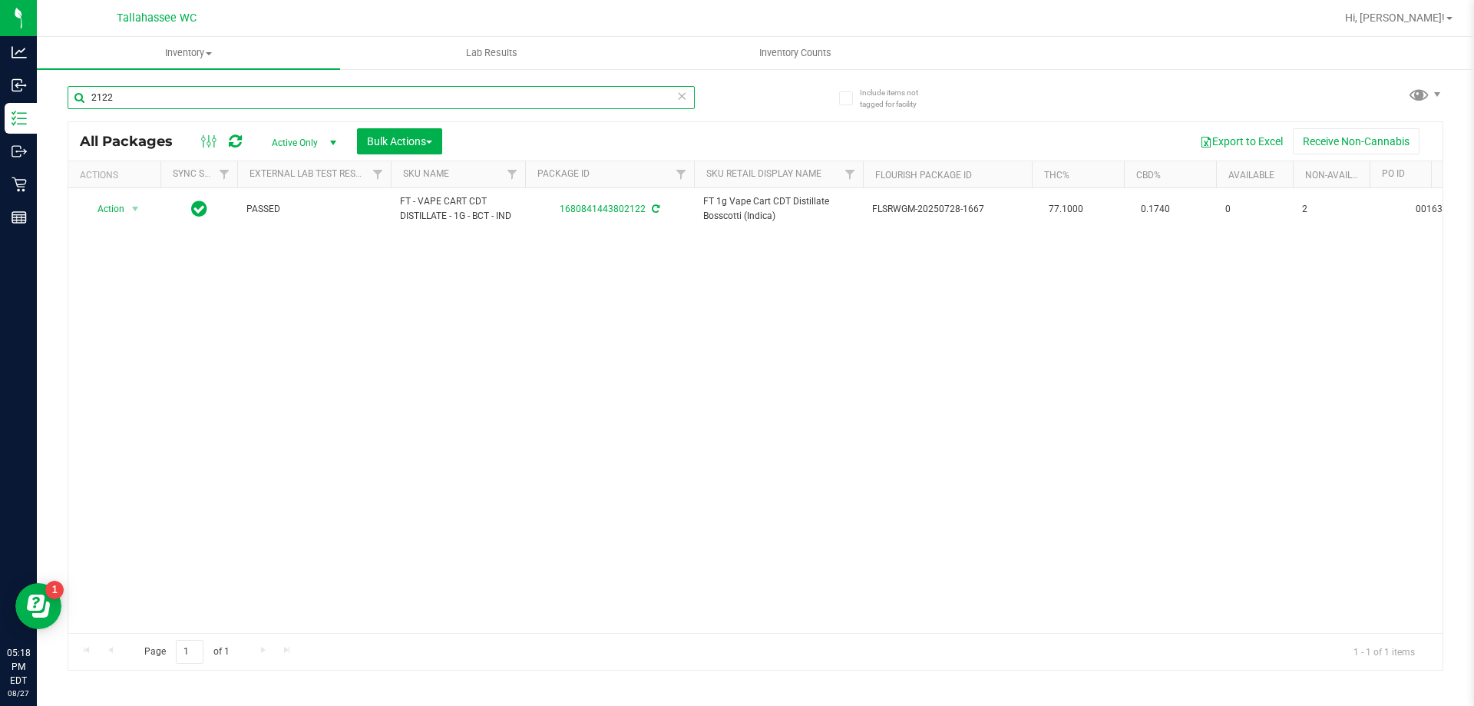
click at [508, 100] on input "2122" at bounding box center [381, 97] width 627 height 23
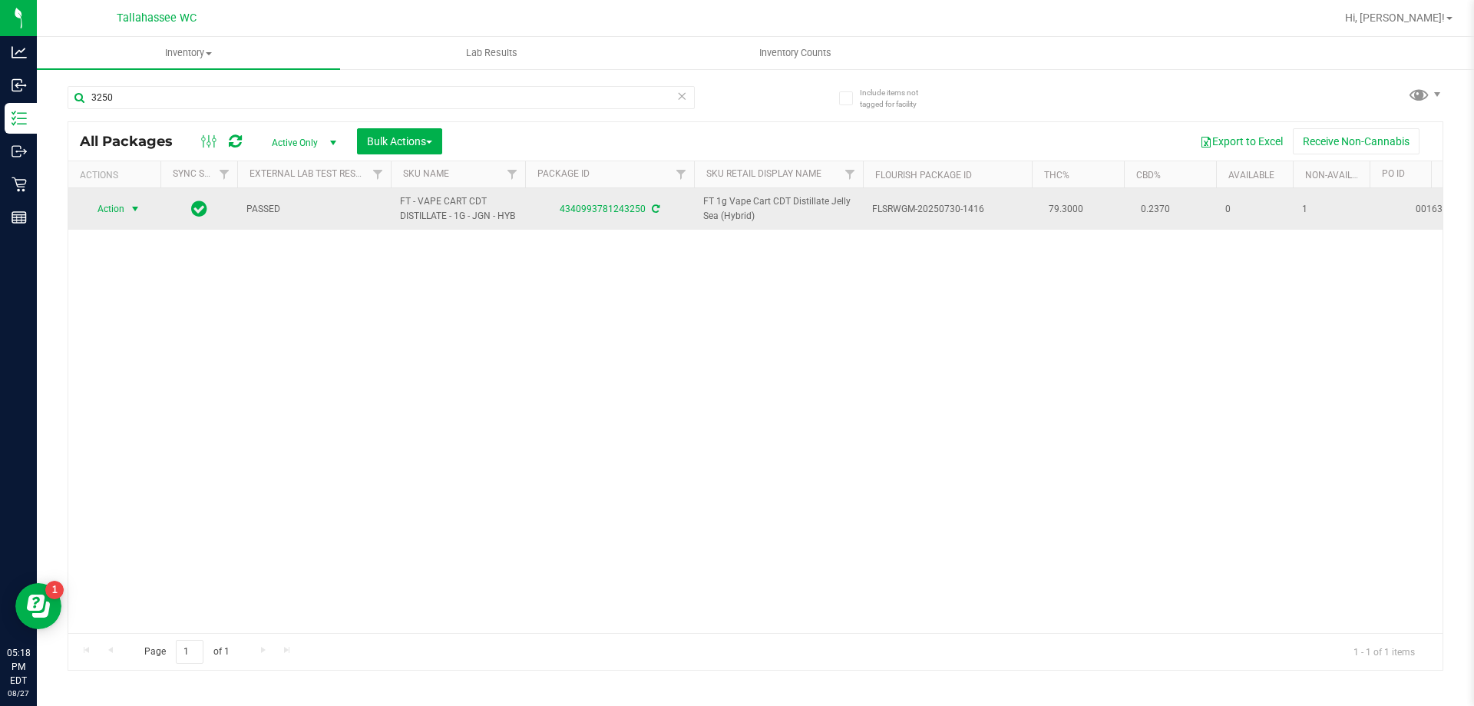
click at [135, 215] on span "select" at bounding box center [135, 209] width 12 height 12
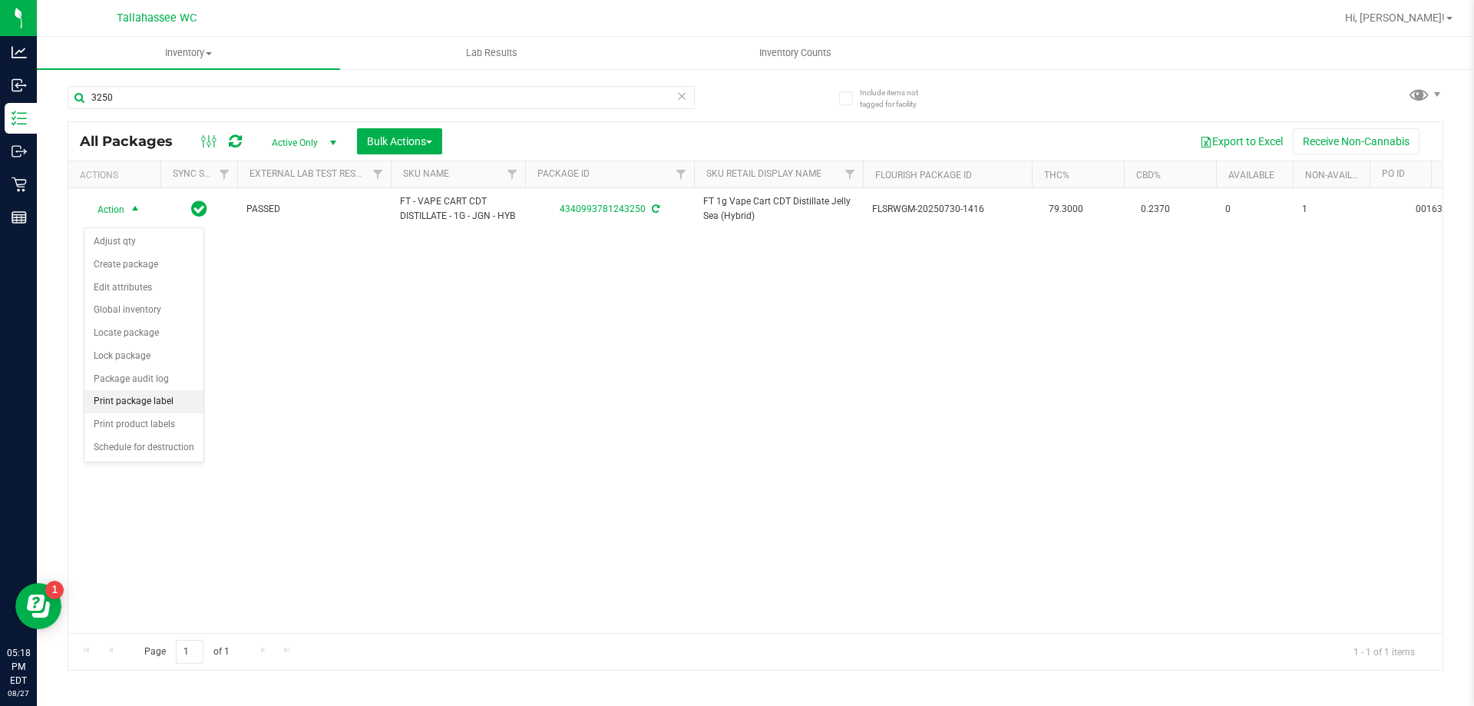
click at [165, 402] on li "Print package label" at bounding box center [143, 401] width 119 height 23
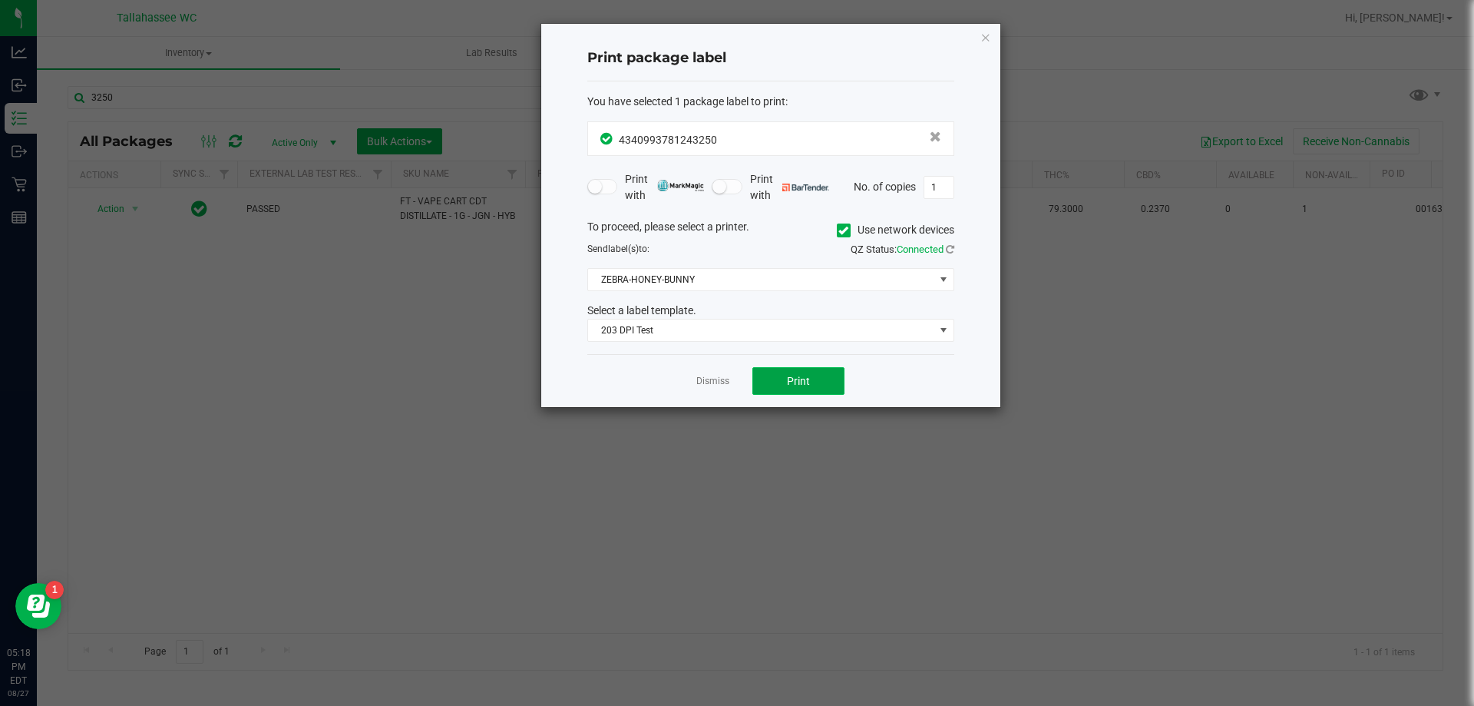
click at [815, 392] on button "Print" at bounding box center [798, 381] width 92 height 28
click at [702, 379] on link "Dismiss" at bounding box center [712, 381] width 33 height 13
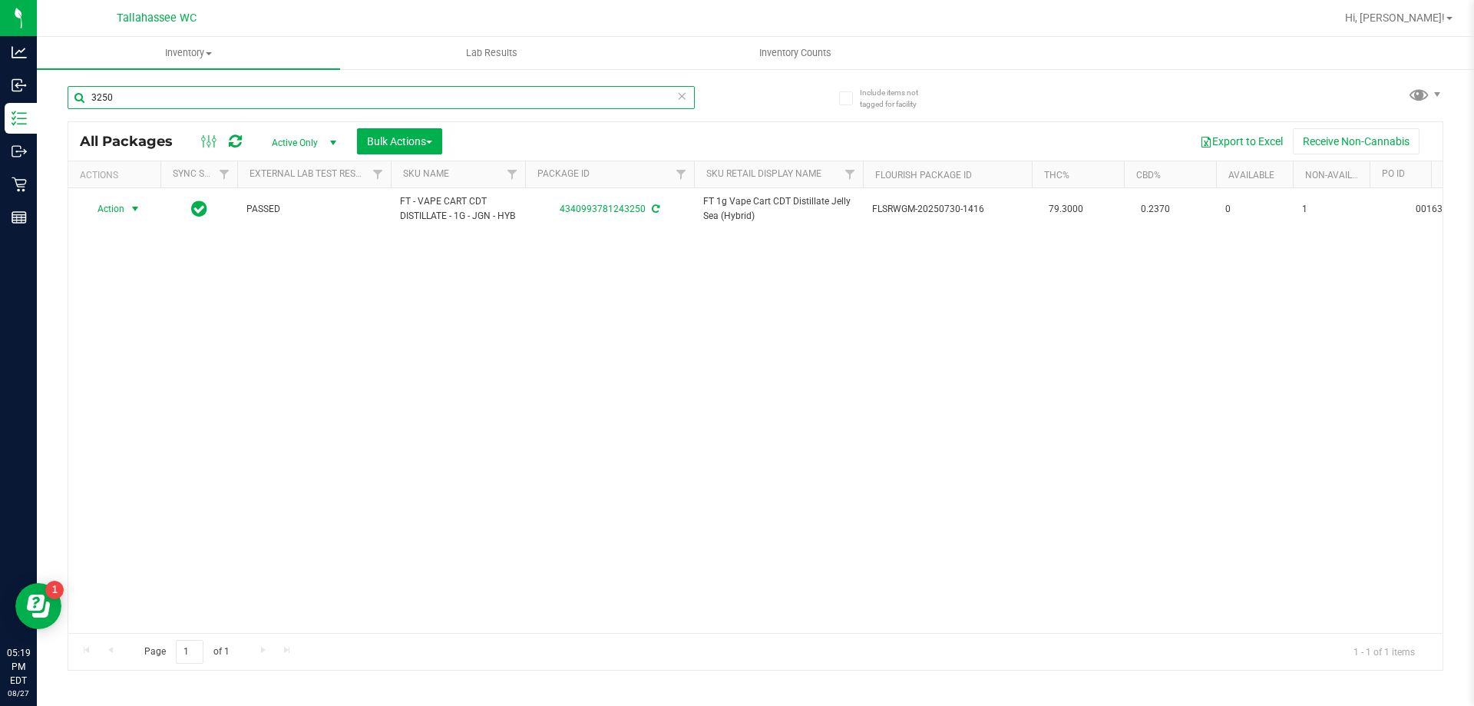
click at [374, 99] on input "3250" at bounding box center [381, 97] width 627 height 23
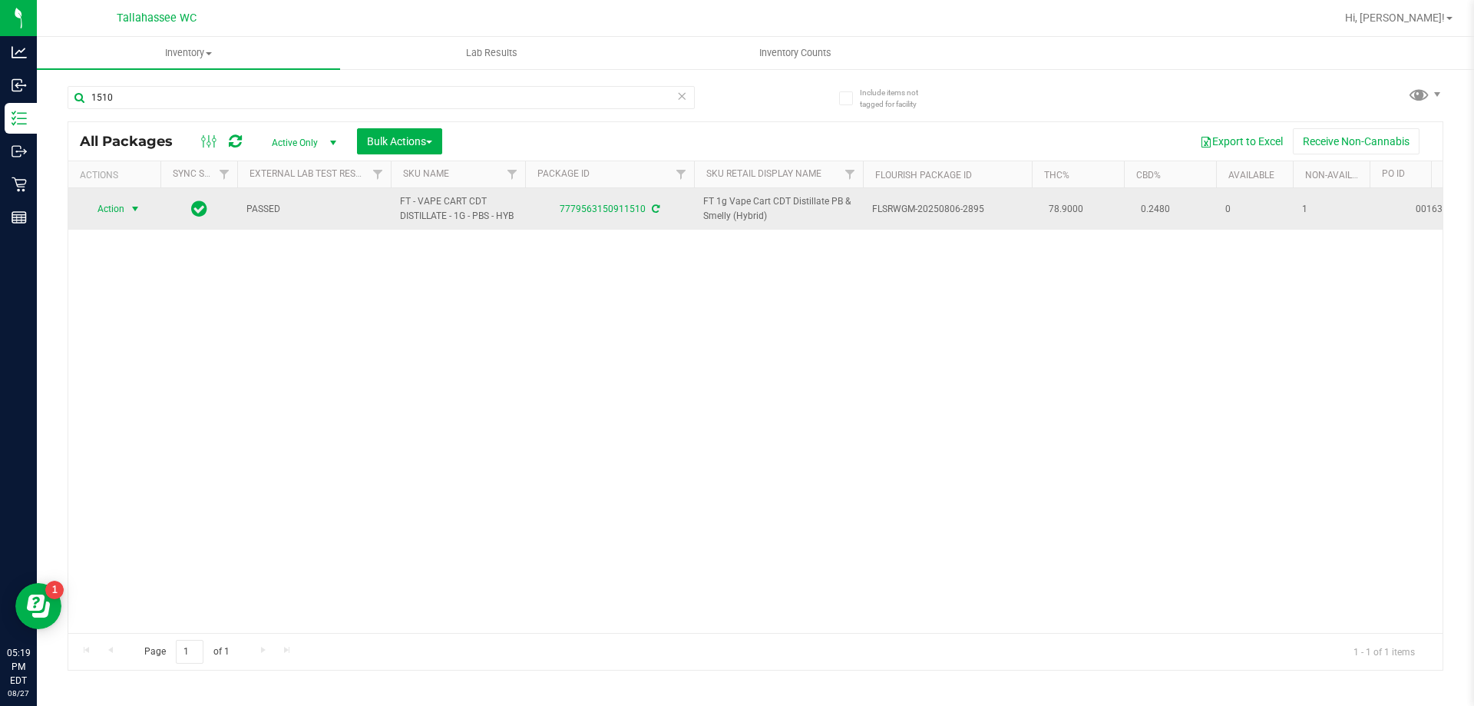
click at [135, 213] on span "select" at bounding box center [135, 209] width 12 height 12
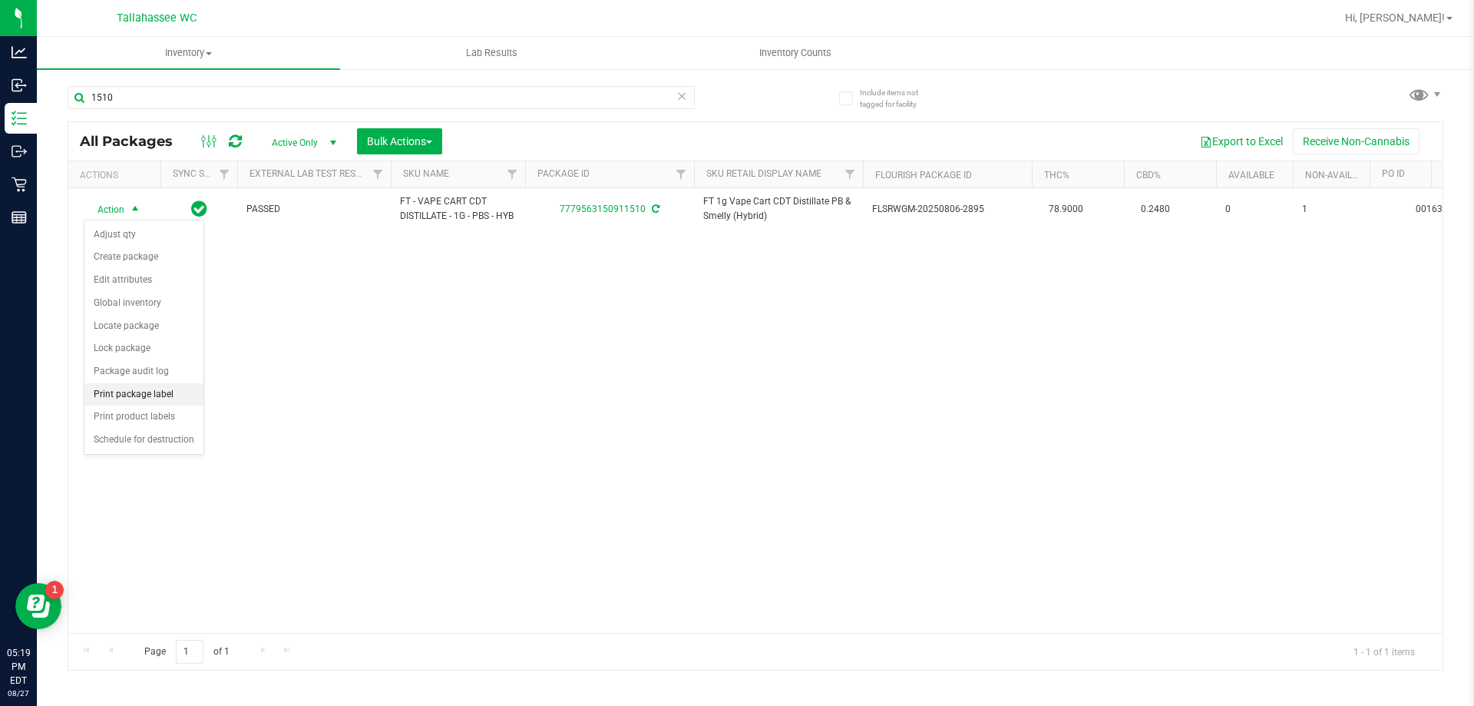
click at [155, 389] on li "Print package label" at bounding box center [143, 394] width 119 height 23
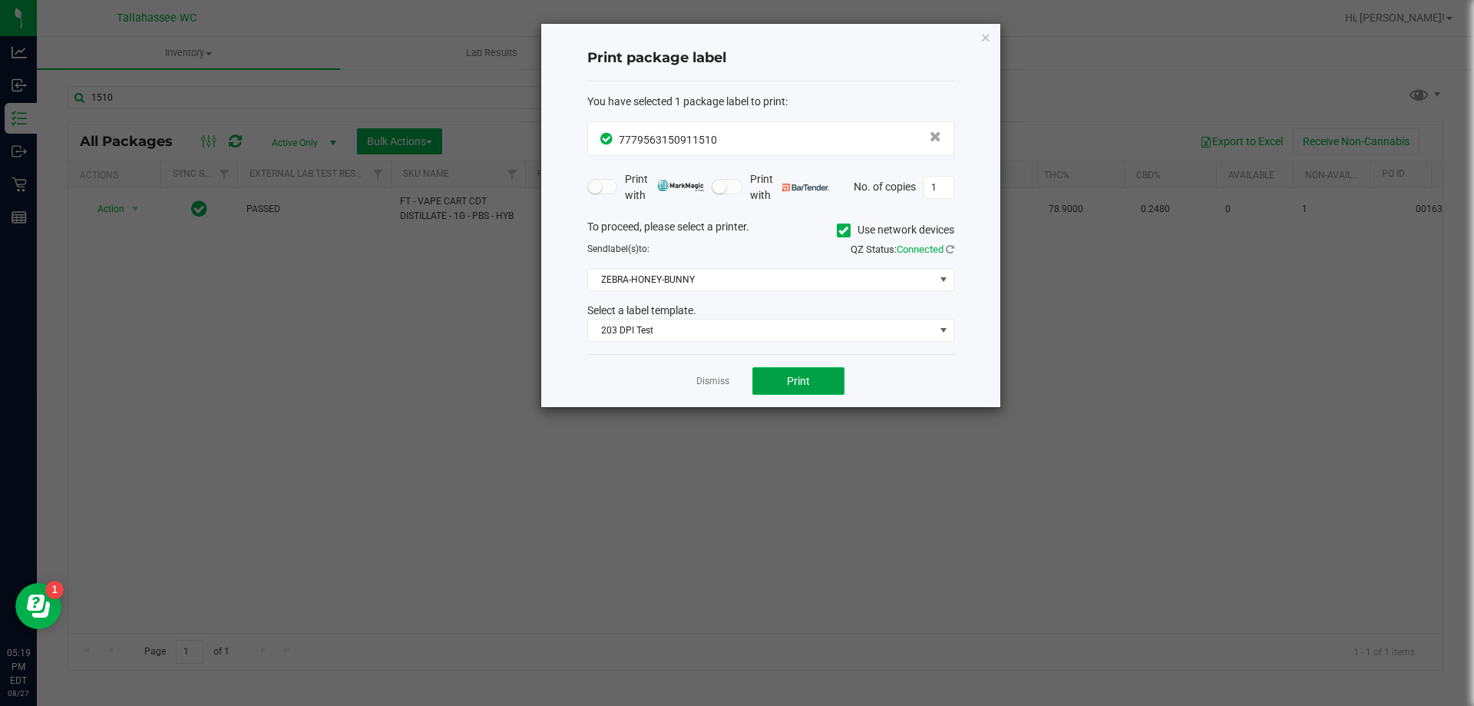
click at [798, 387] on span "Print" at bounding box center [798, 381] width 23 height 12
click at [719, 385] on link "Dismiss" at bounding box center [712, 381] width 33 height 13
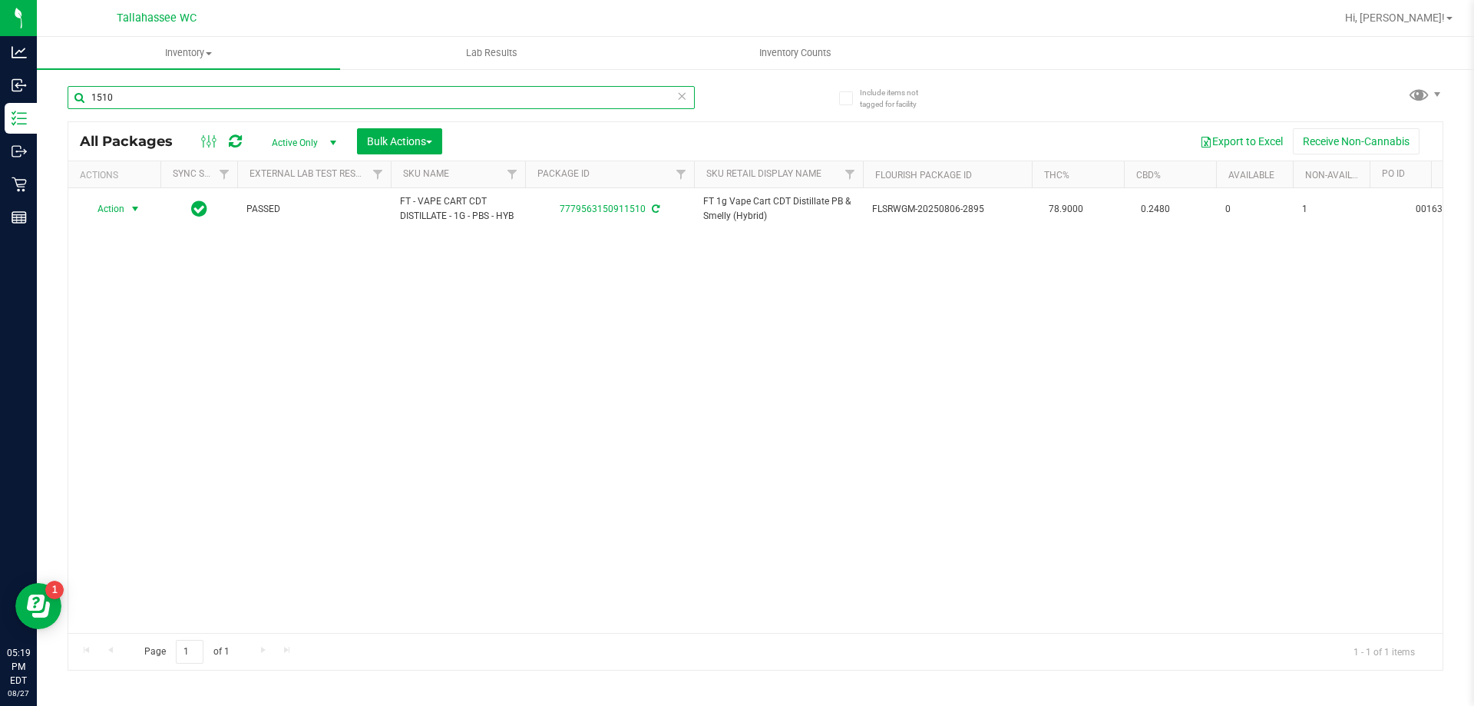
click at [494, 106] on input "1510" at bounding box center [381, 97] width 627 height 23
type input "9"
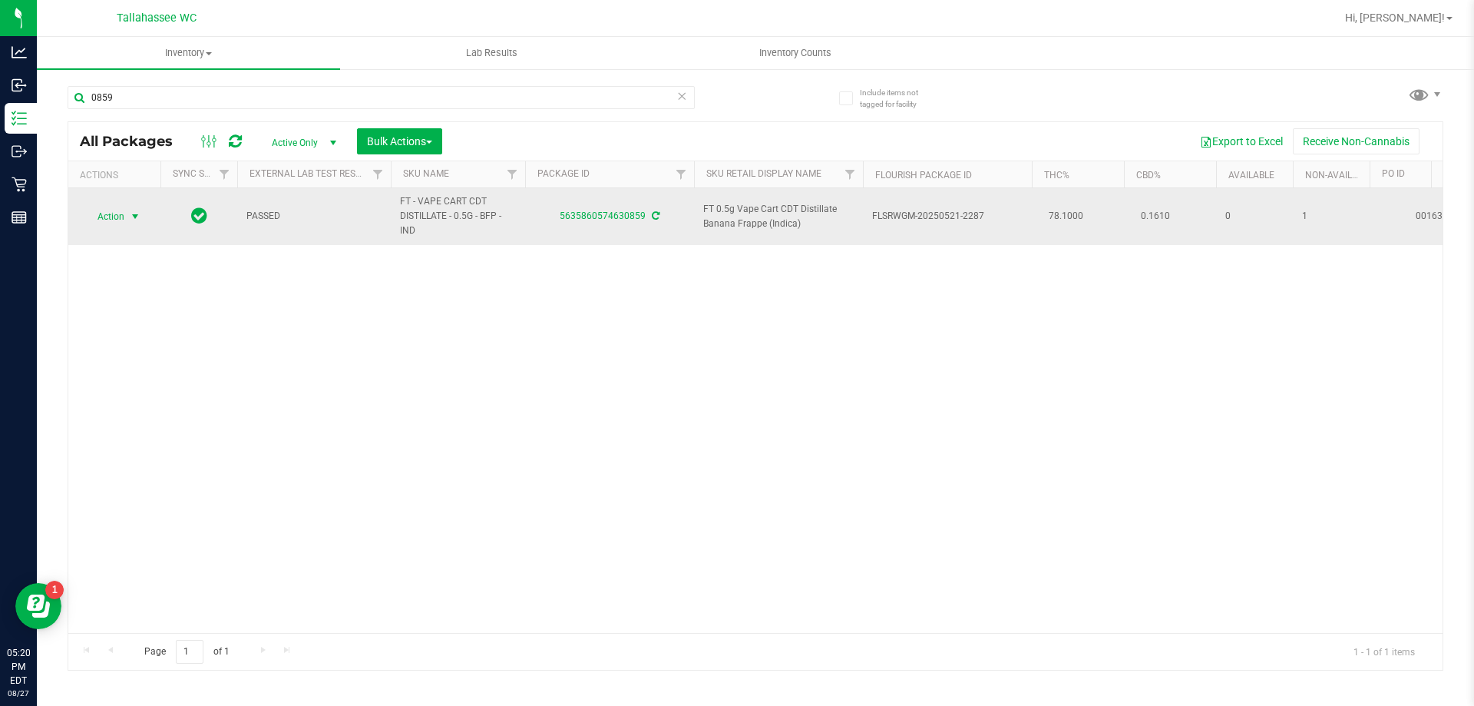
click at [131, 220] on span "select" at bounding box center [135, 216] width 12 height 12
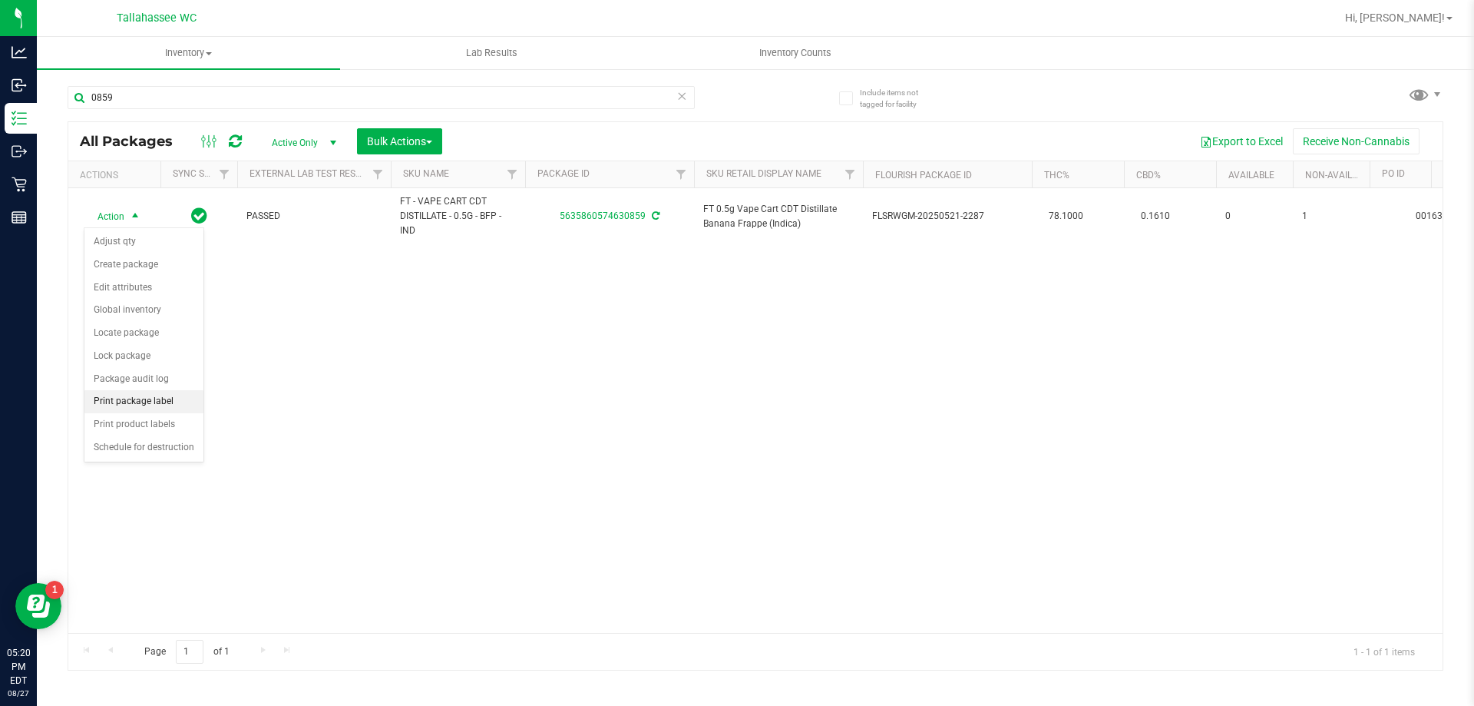
click at [160, 408] on li "Print package label" at bounding box center [143, 401] width 119 height 23
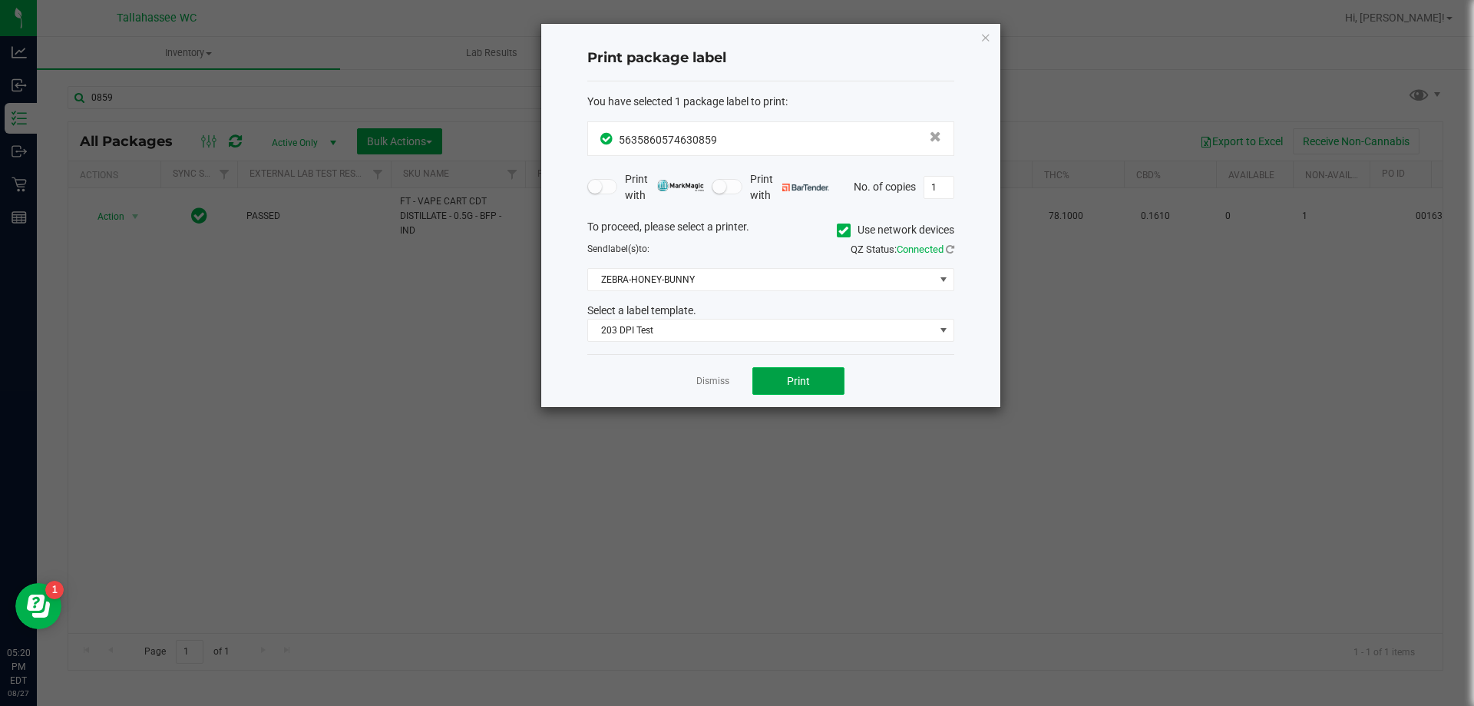
click at [814, 375] on button "Print" at bounding box center [798, 381] width 92 height 28
click at [728, 383] on link "Dismiss" at bounding box center [712, 381] width 33 height 13
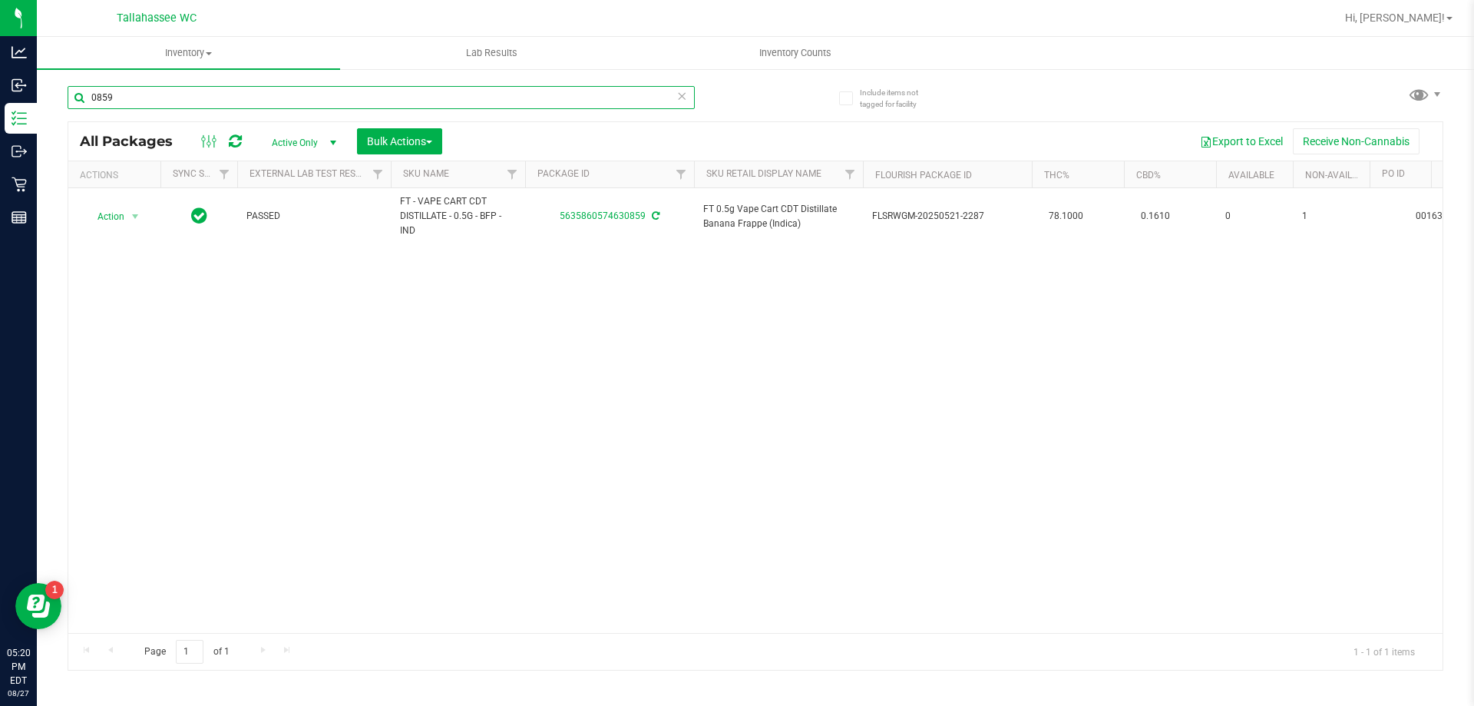
click at [282, 101] on input "0859" at bounding box center [381, 97] width 627 height 23
type input "9"
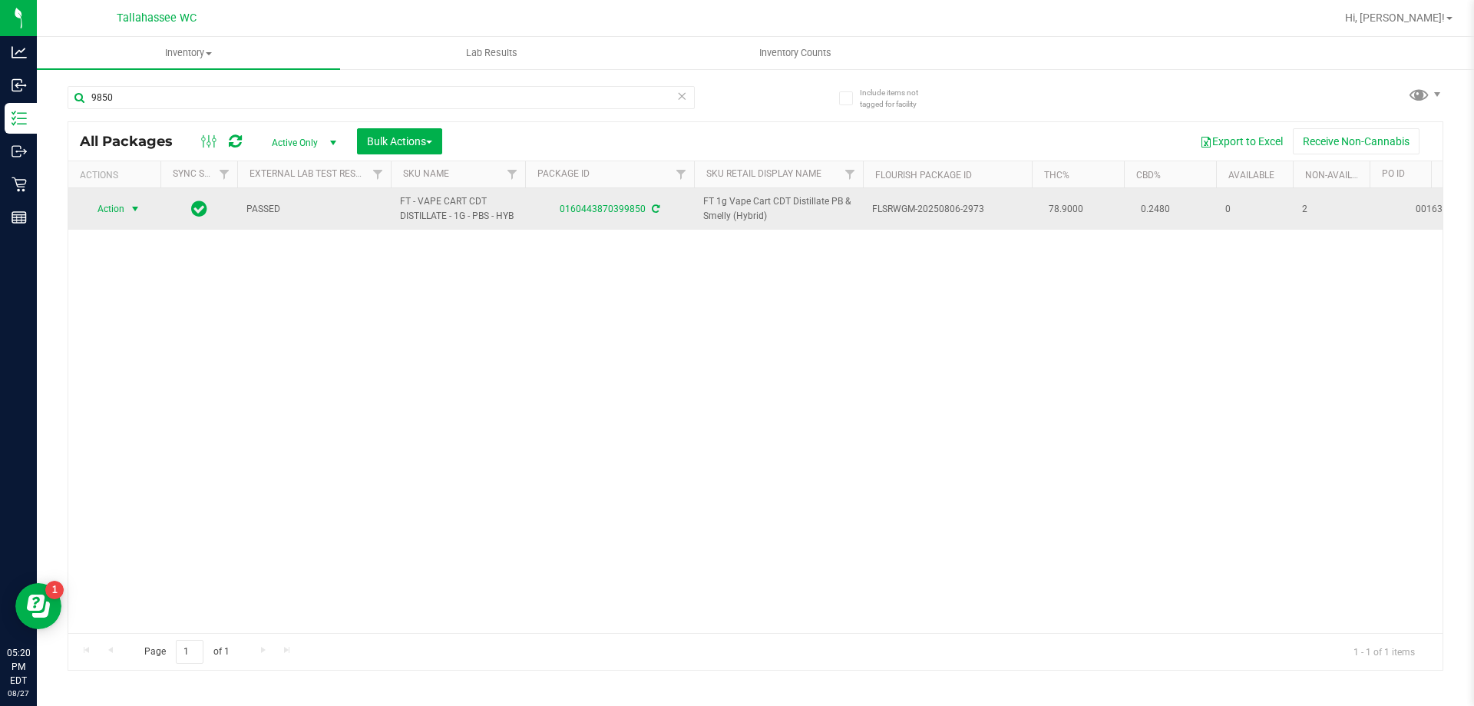
click at [139, 209] on span "select" at bounding box center [135, 209] width 12 height 12
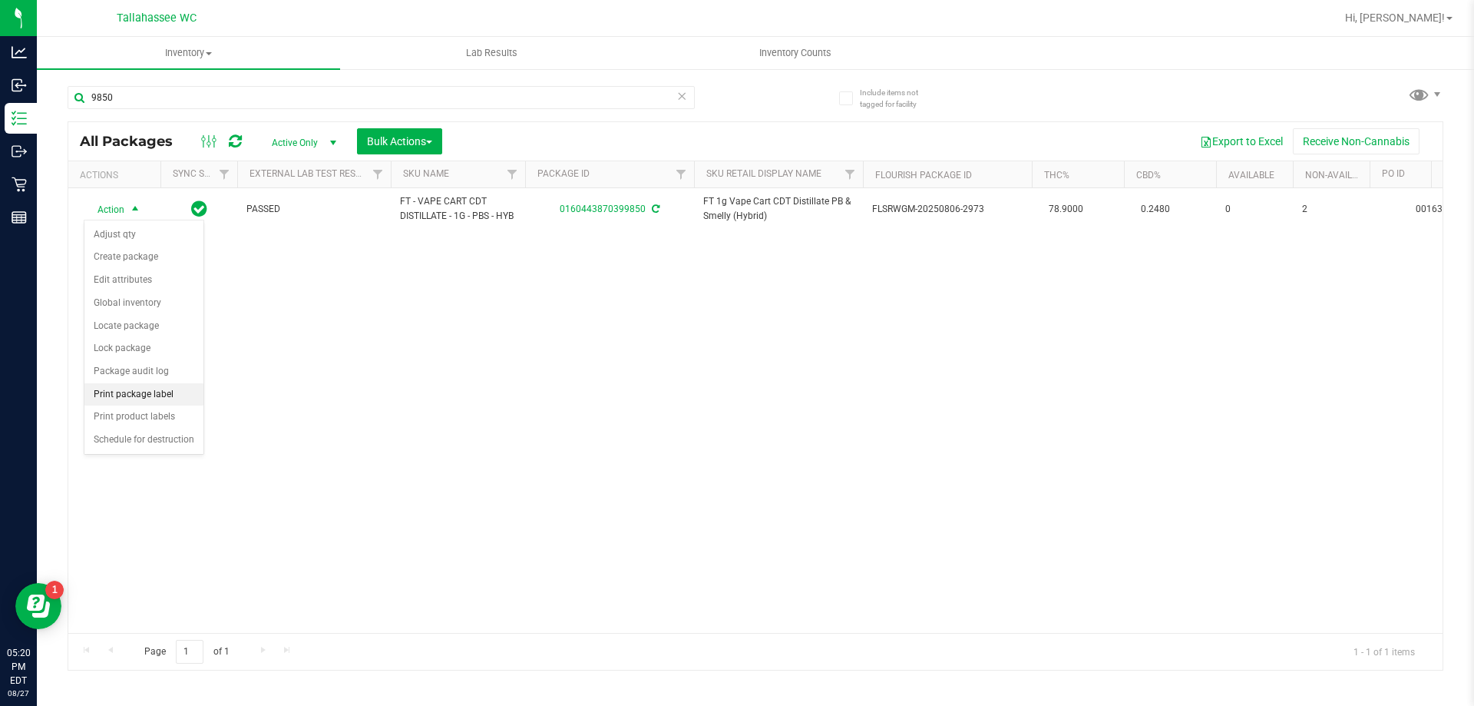
click at [151, 400] on li "Print package label" at bounding box center [143, 394] width 119 height 23
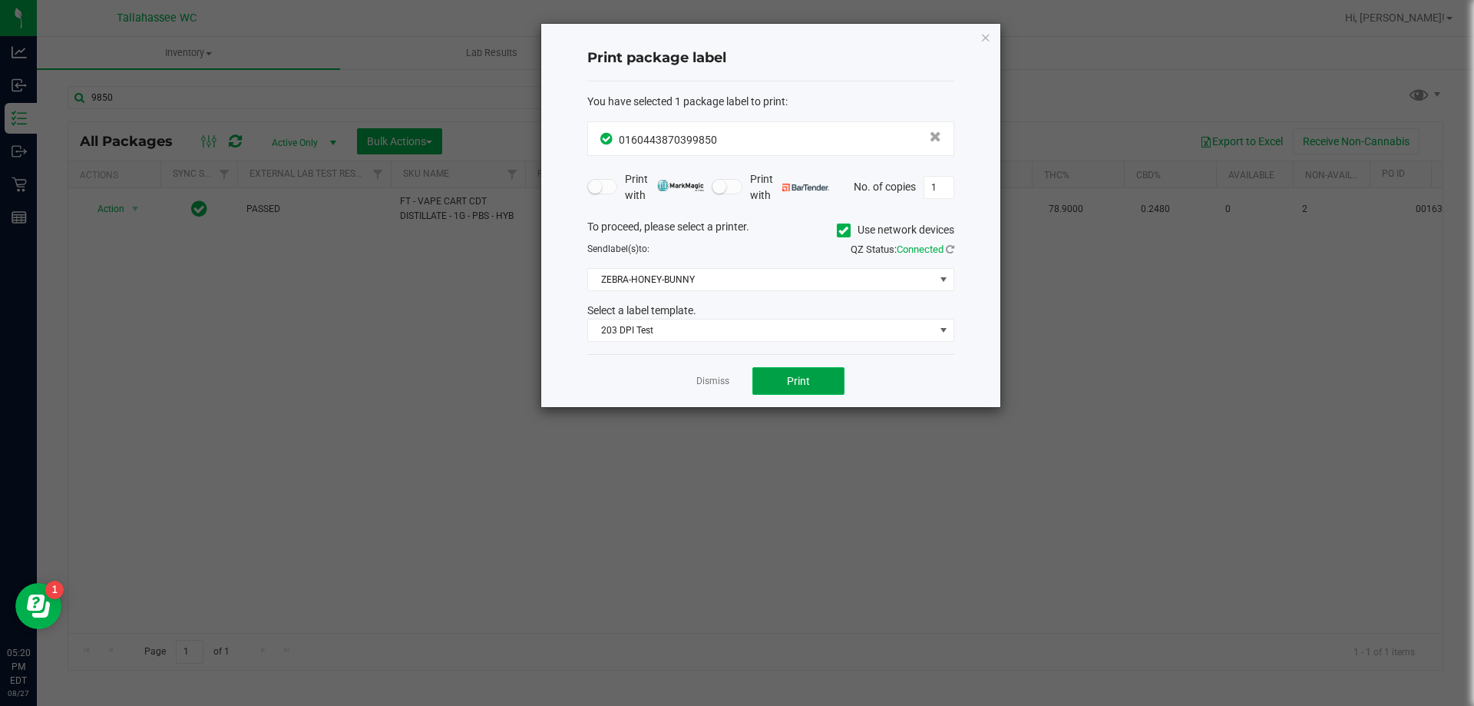
click at [794, 378] on span "Print" at bounding box center [798, 381] width 23 height 12
click at [701, 384] on link "Dismiss" at bounding box center [712, 381] width 33 height 13
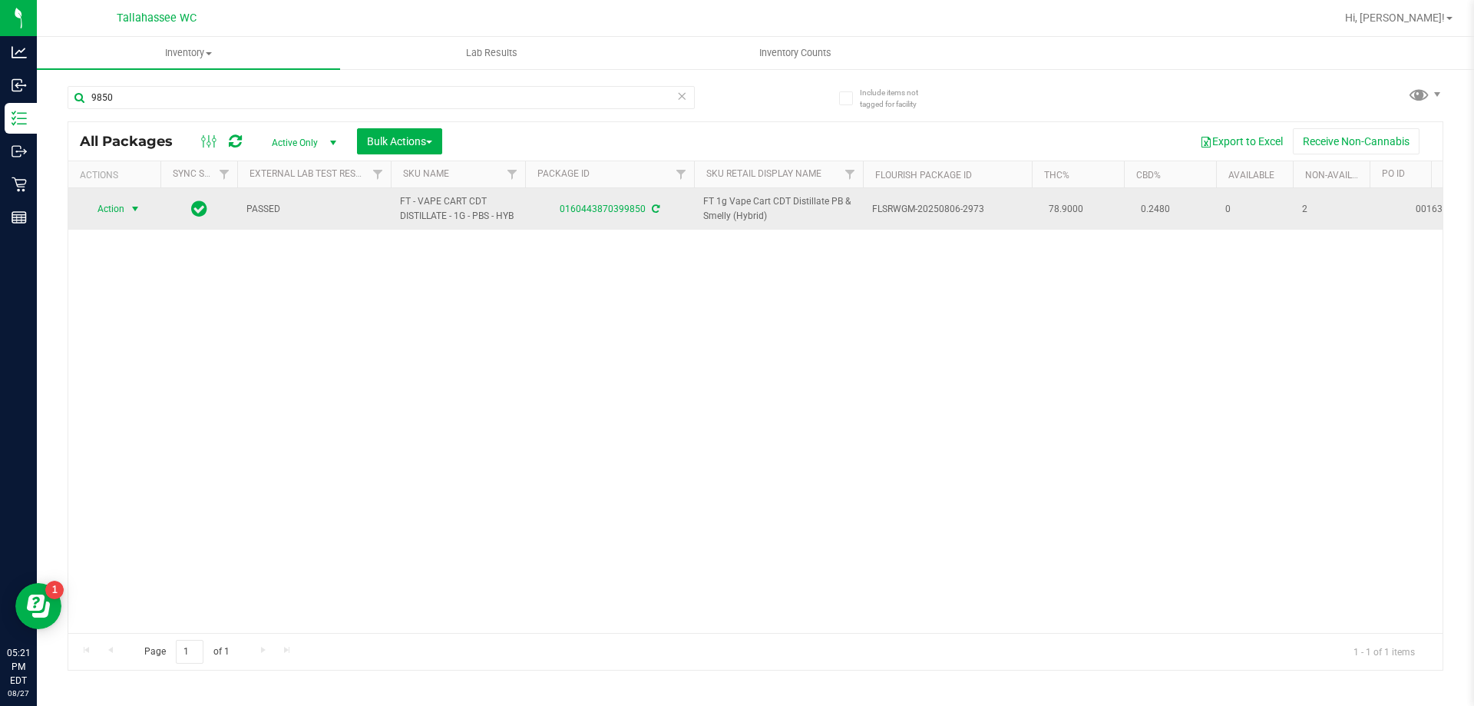
click at [134, 212] on span "select" at bounding box center [135, 209] width 12 height 12
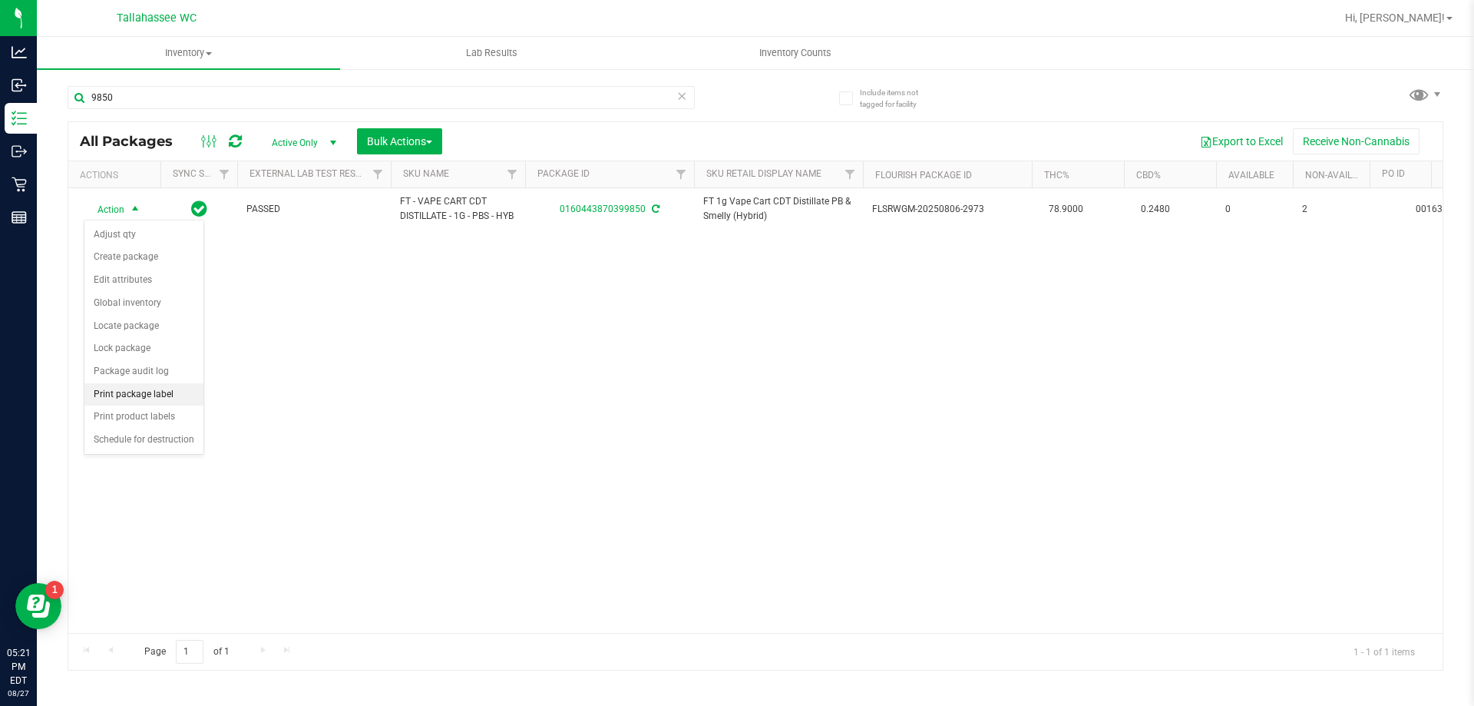
click at [157, 398] on li "Print package label" at bounding box center [143, 394] width 119 height 23
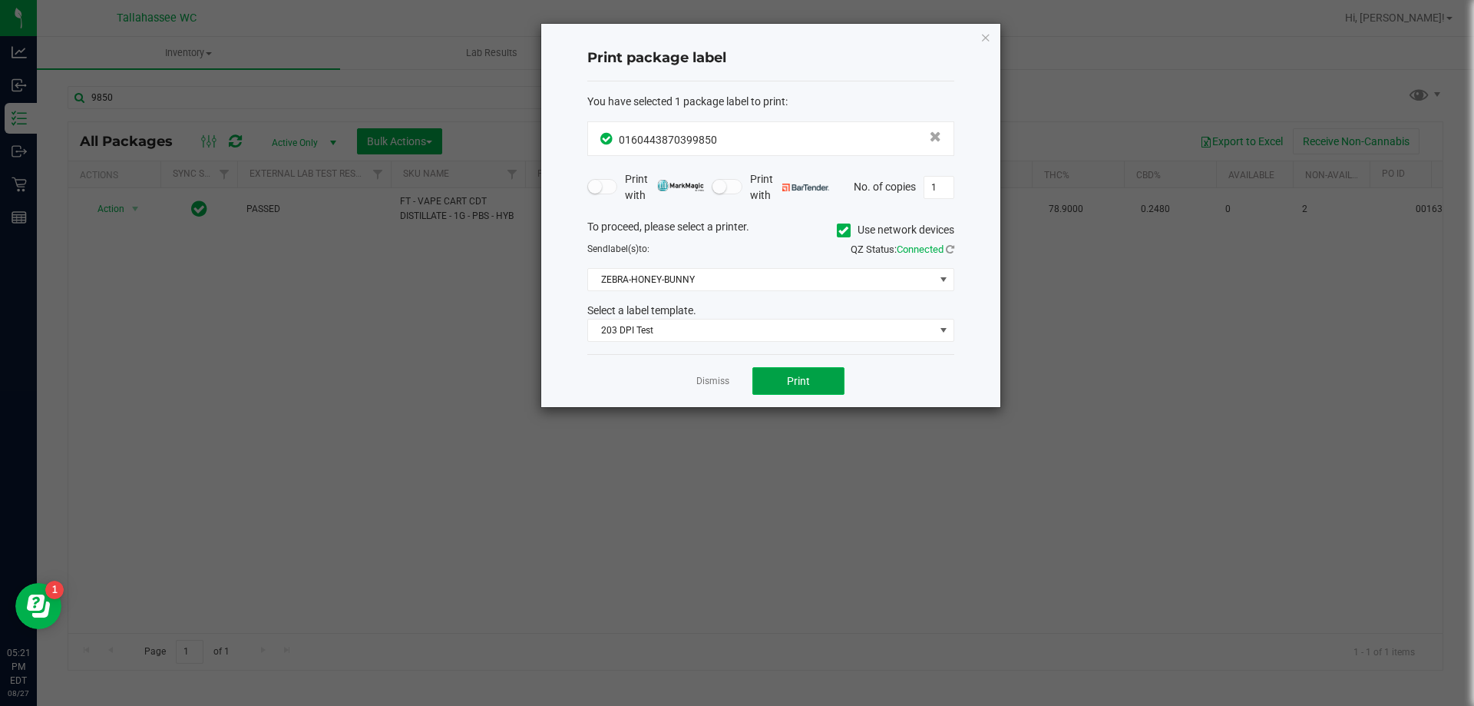
click at [797, 384] on span "Print" at bounding box center [798, 381] width 23 height 12
click at [723, 382] on link "Dismiss" at bounding box center [712, 381] width 33 height 13
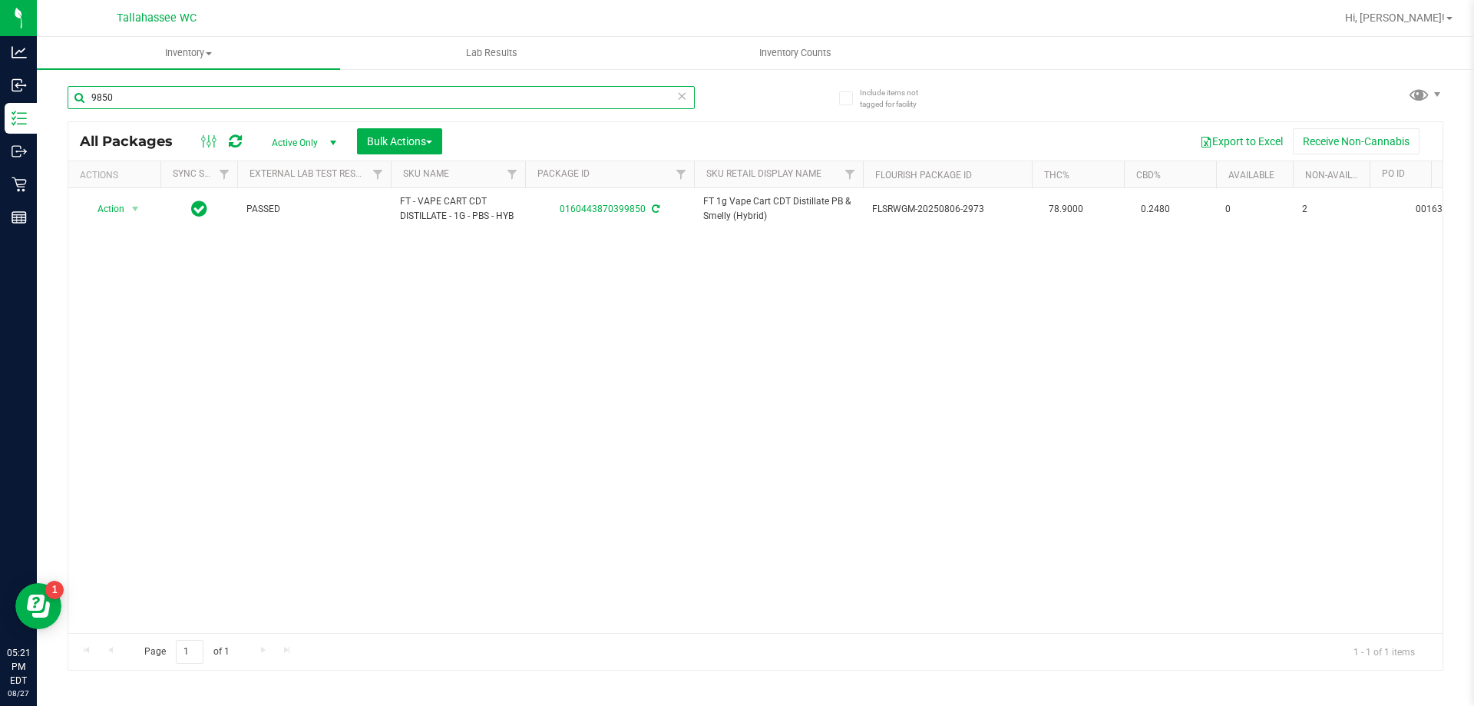
click at [438, 93] on input "9850" at bounding box center [381, 97] width 627 height 23
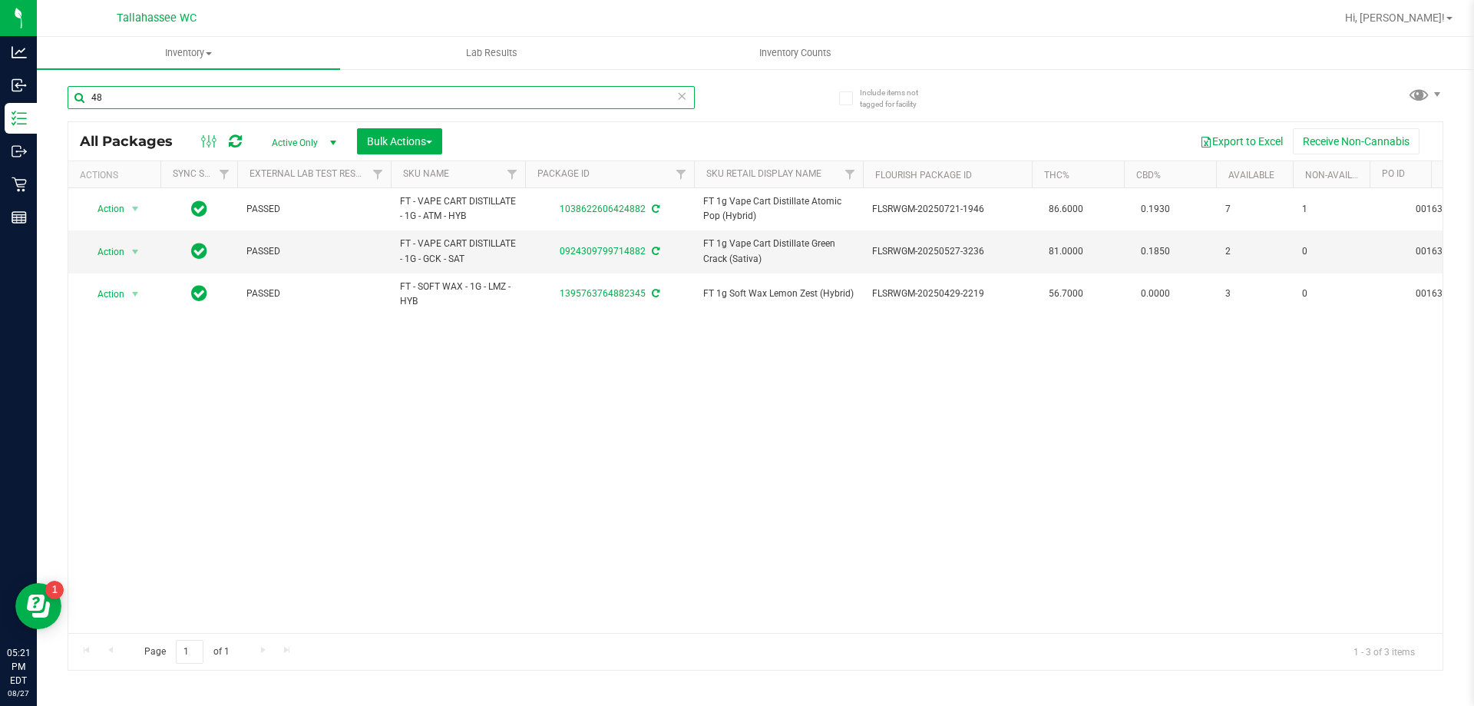
type input "4"
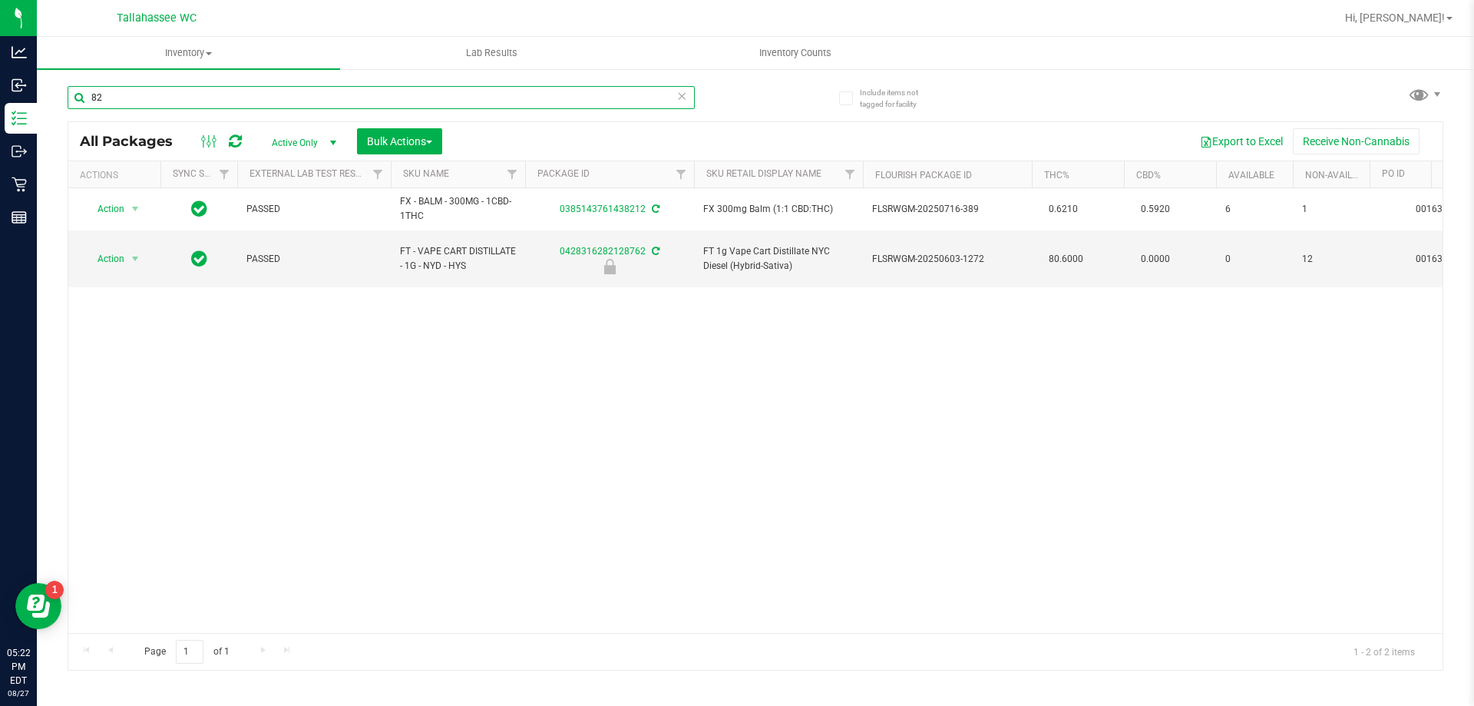
type input "8"
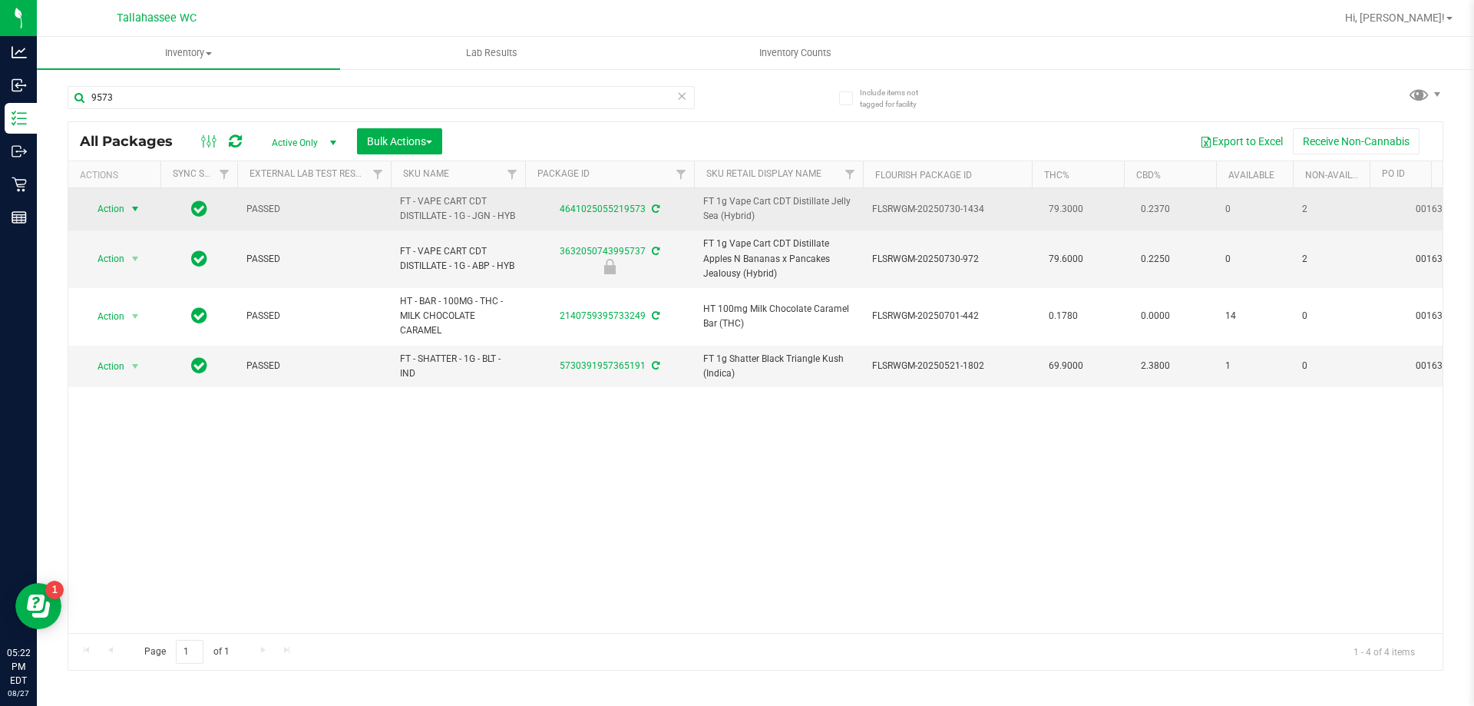
click at [138, 215] on span "select" at bounding box center [135, 209] width 12 height 12
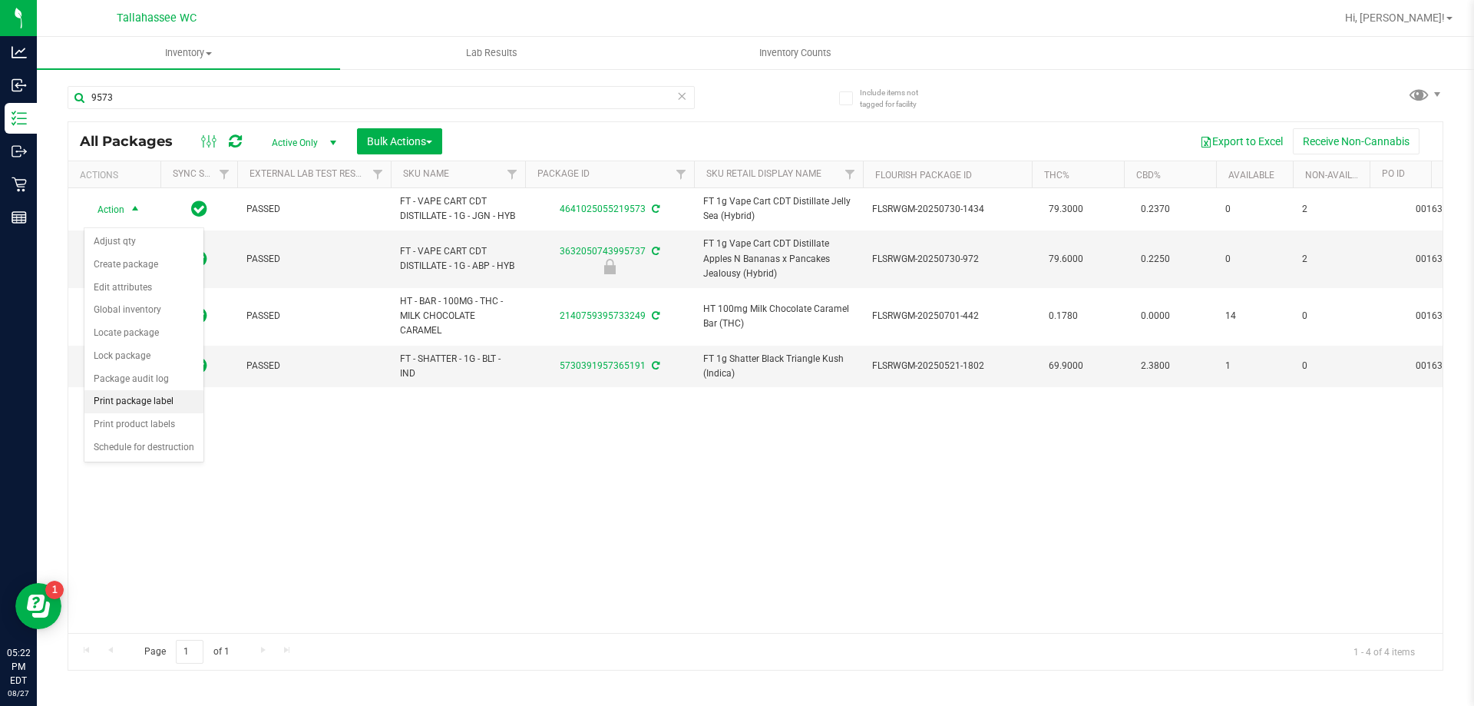
click at [154, 405] on li "Print package label" at bounding box center [143, 401] width 119 height 23
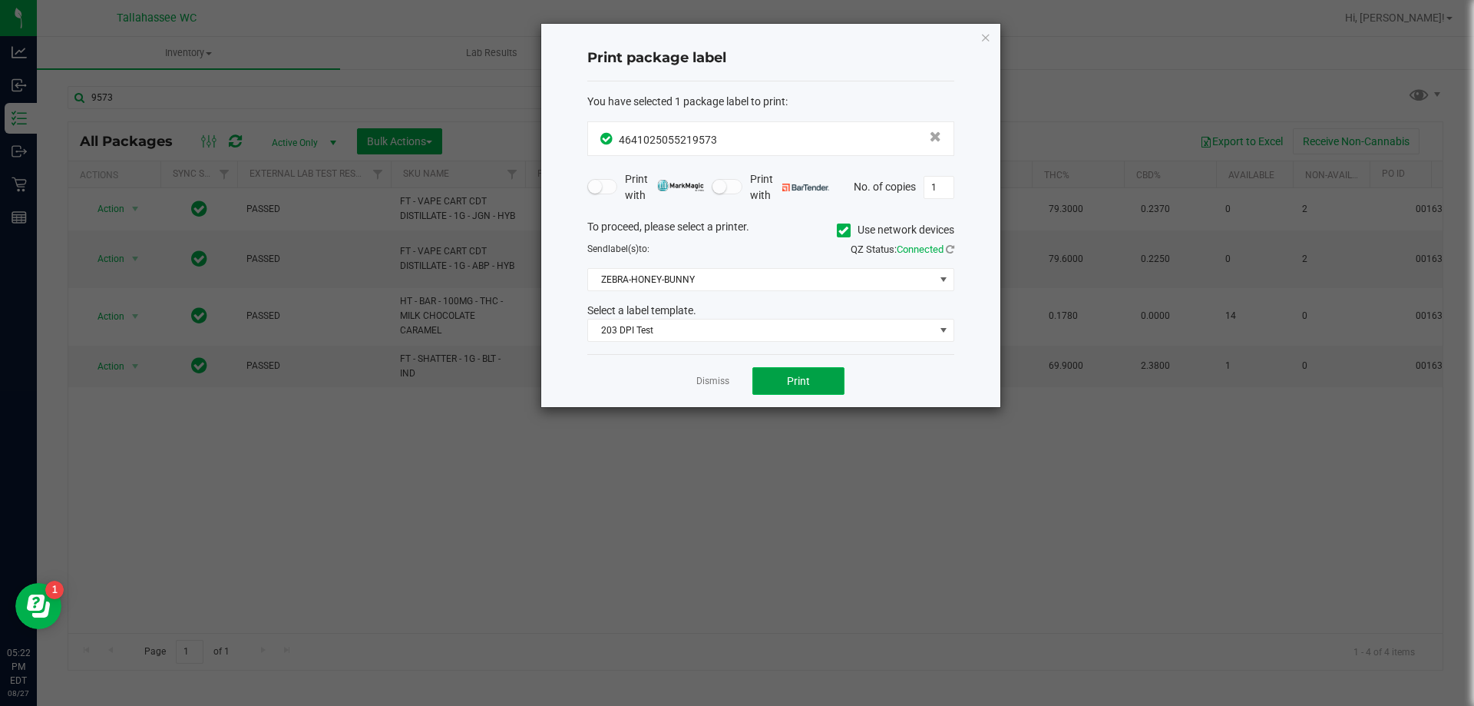
click at [769, 372] on button "Print" at bounding box center [798, 381] width 92 height 28
click at [716, 386] on link "Dismiss" at bounding box center [712, 381] width 33 height 13
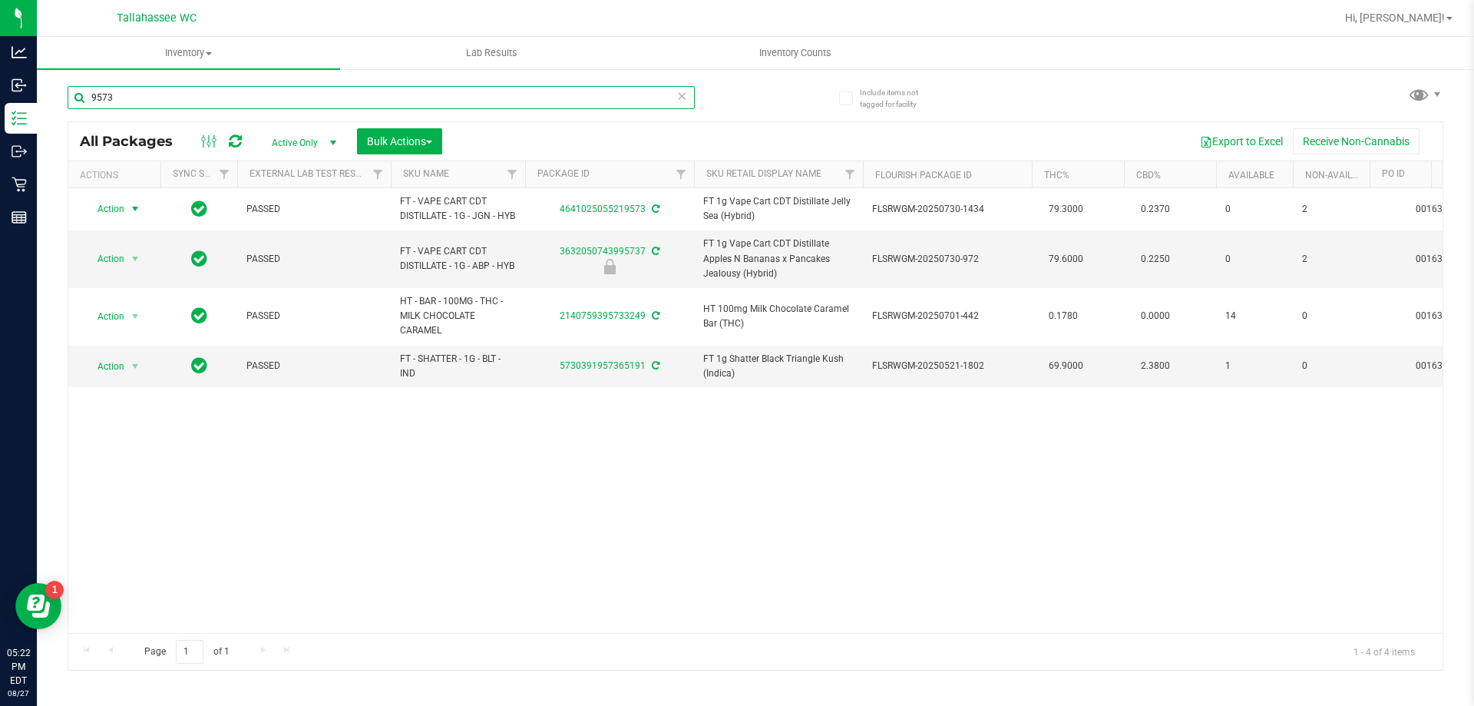
click at [350, 92] on input "9573" at bounding box center [381, 97] width 627 height 23
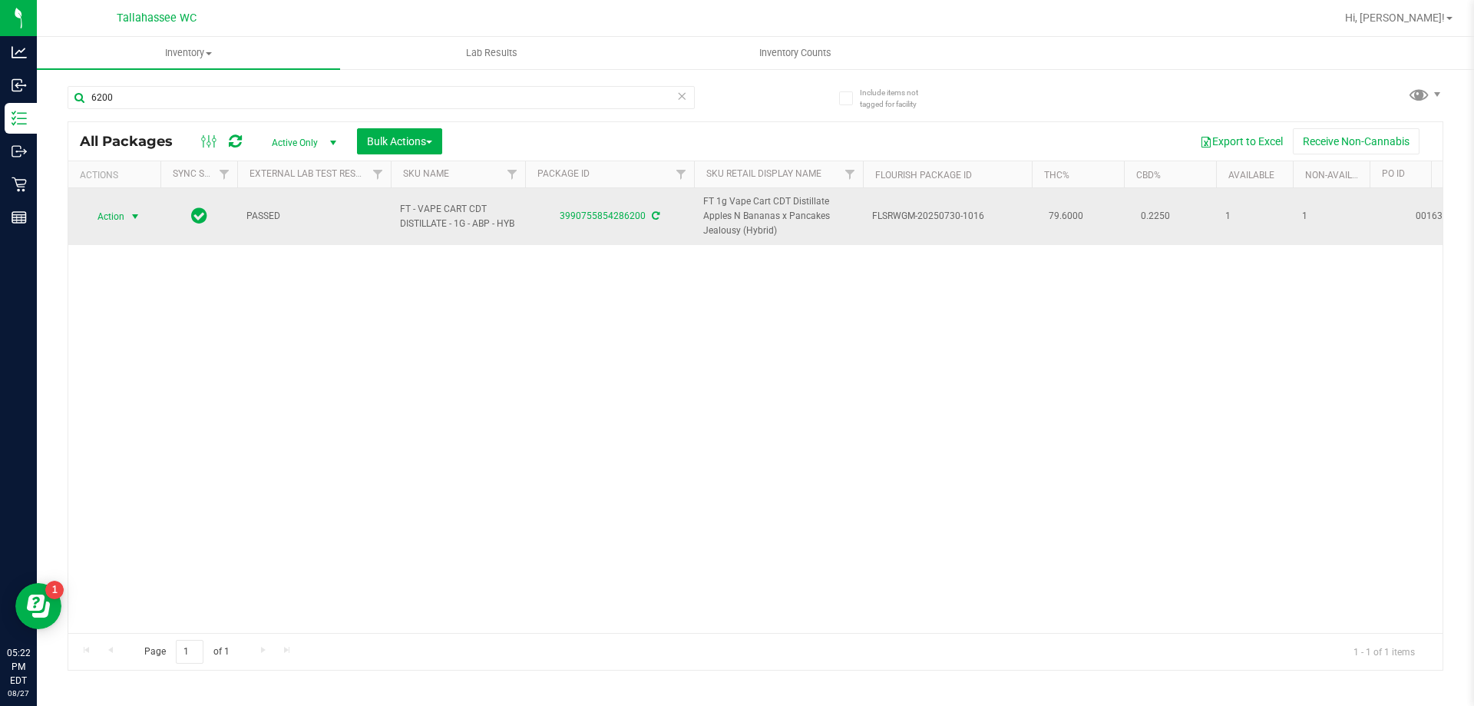
click at [134, 215] on span "select" at bounding box center [135, 216] width 12 height 12
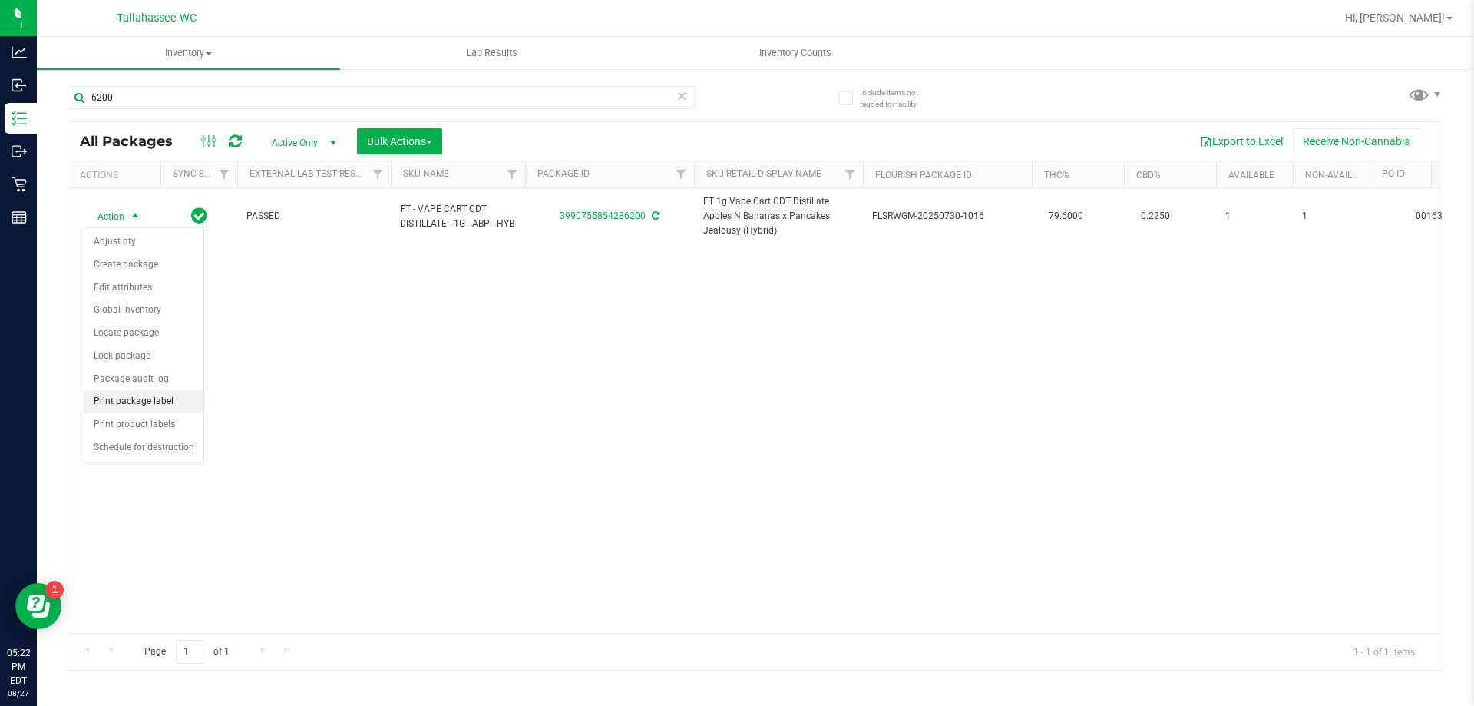
click at [136, 400] on li "Print package label" at bounding box center [143, 401] width 119 height 23
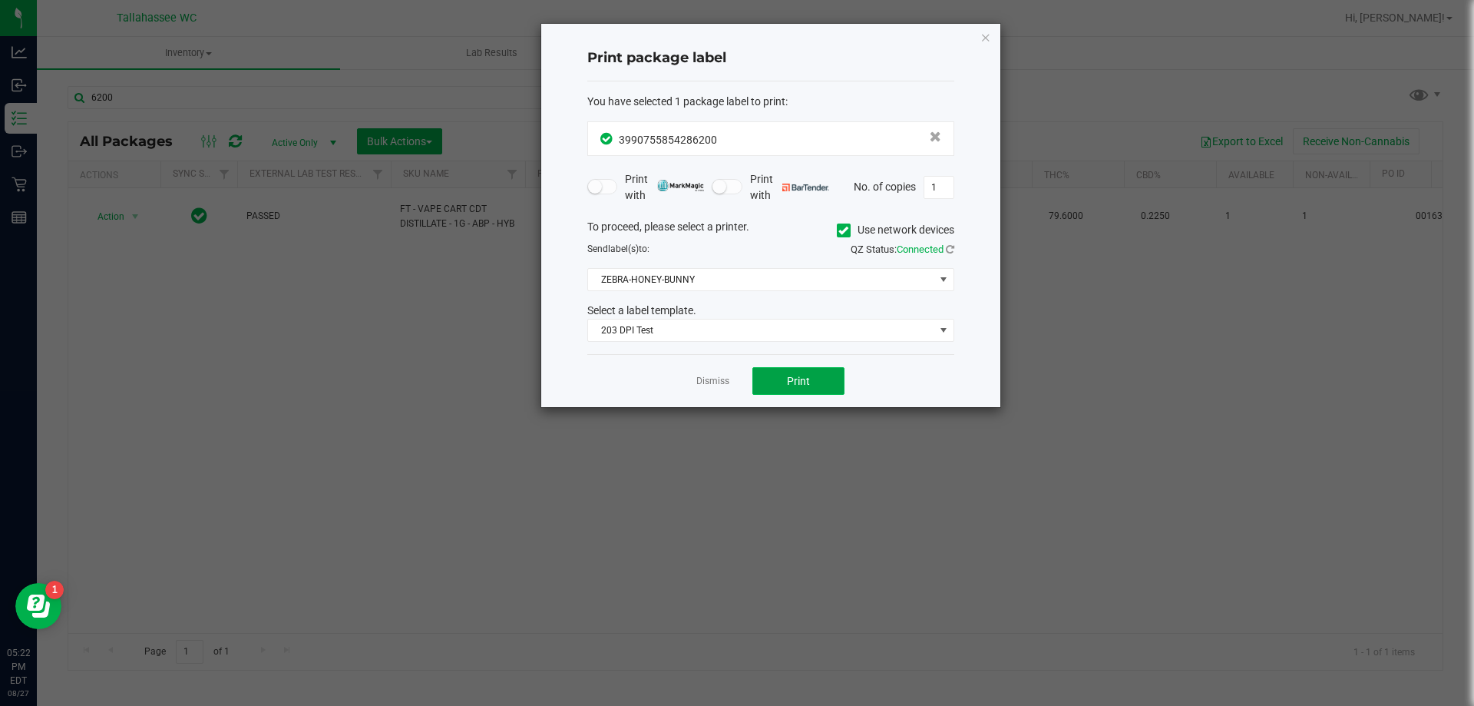
click at [803, 376] on span "Print" at bounding box center [798, 381] width 23 height 12
click at [712, 375] on link "Dismiss" at bounding box center [712, 381] width 33 height 13
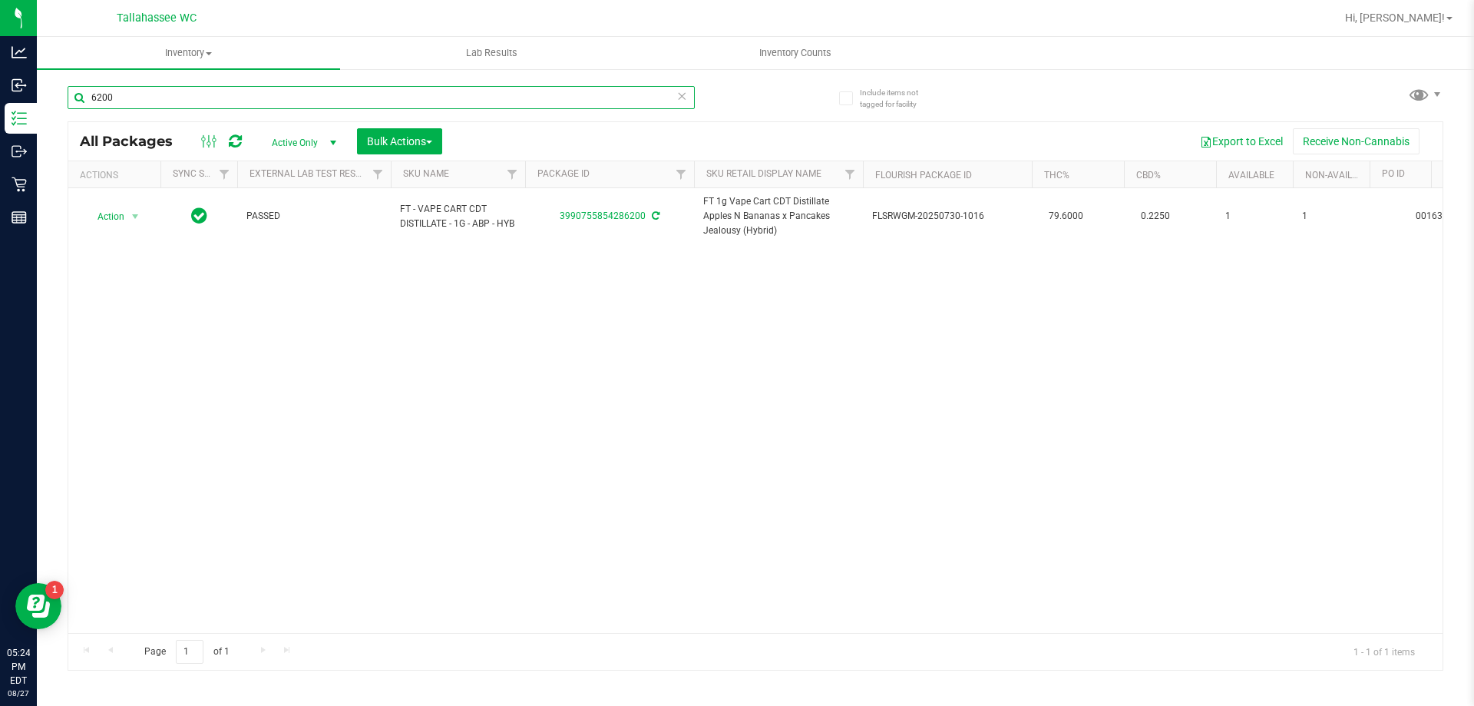
click at [403, 104] on input "6200" at bounding box center [381, 97] width 627 height 23
type input "4"
type input "6"
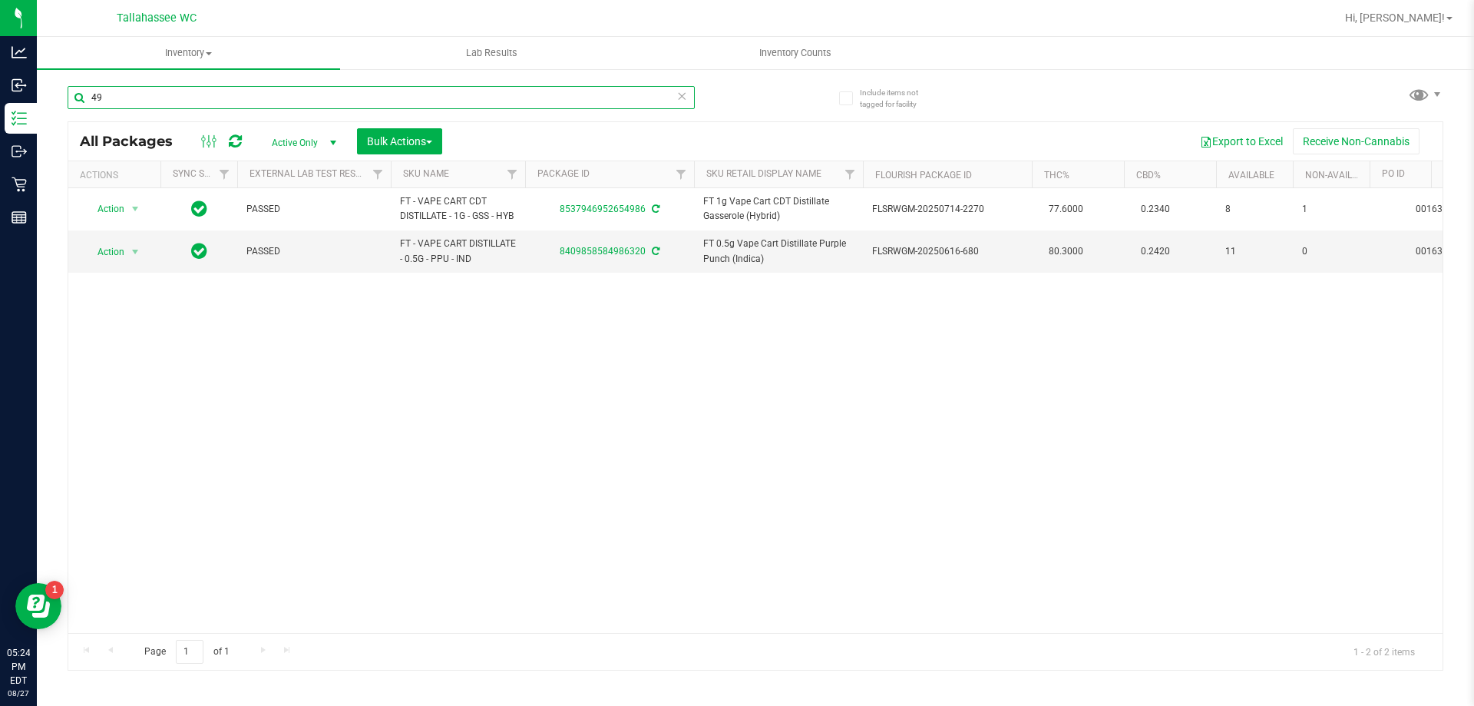
type input "4"
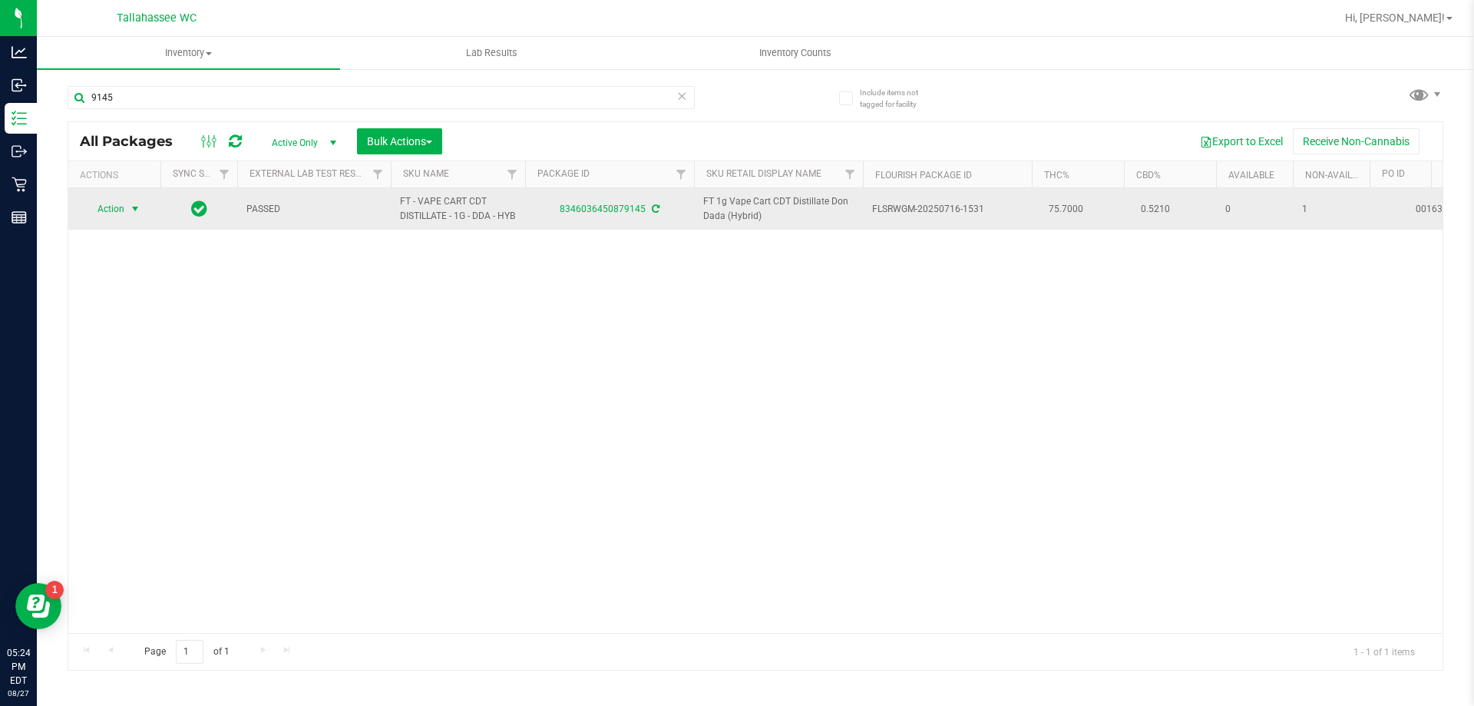
click at [137, 215] on span "select" at bounding box center [135, 209] width 12 height 12
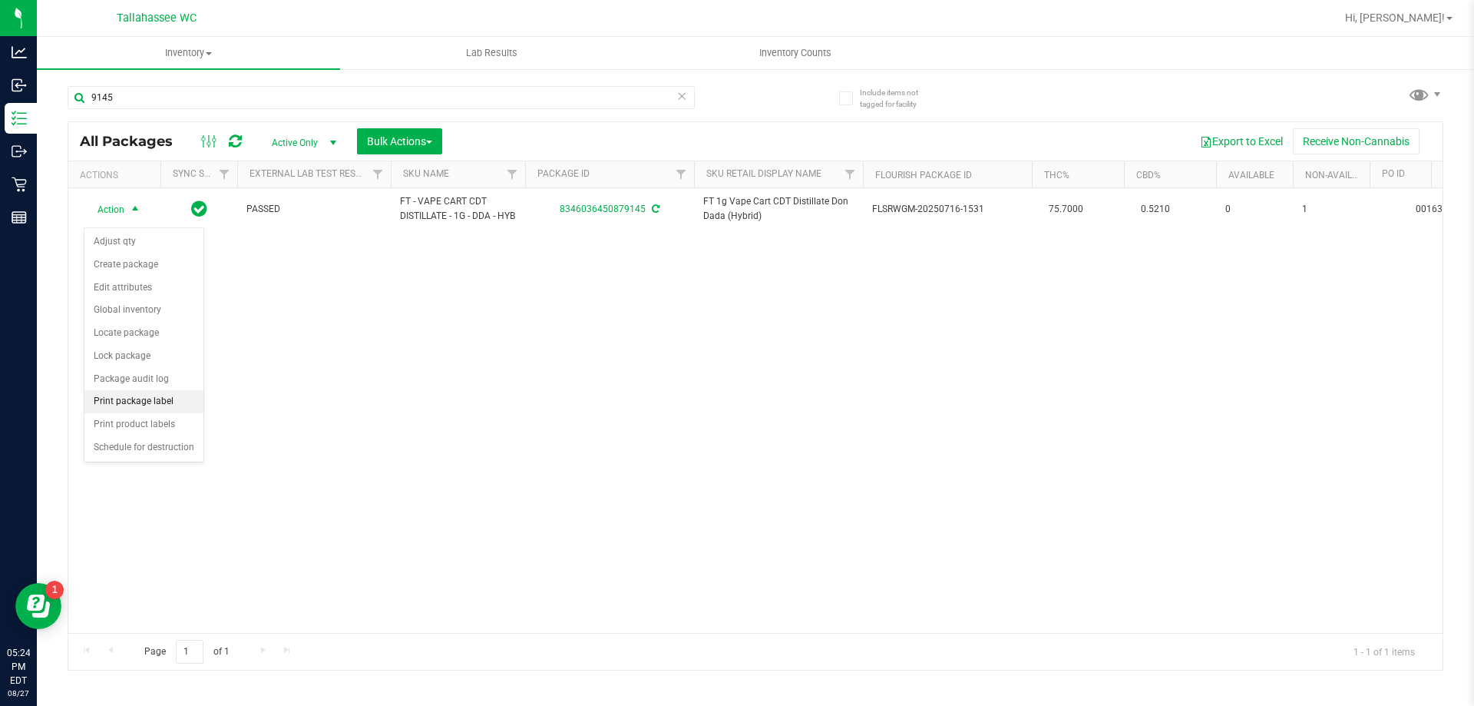
click at [123, 399] on li "Print package label" at bounding box center [143, 401] width 119 height 23
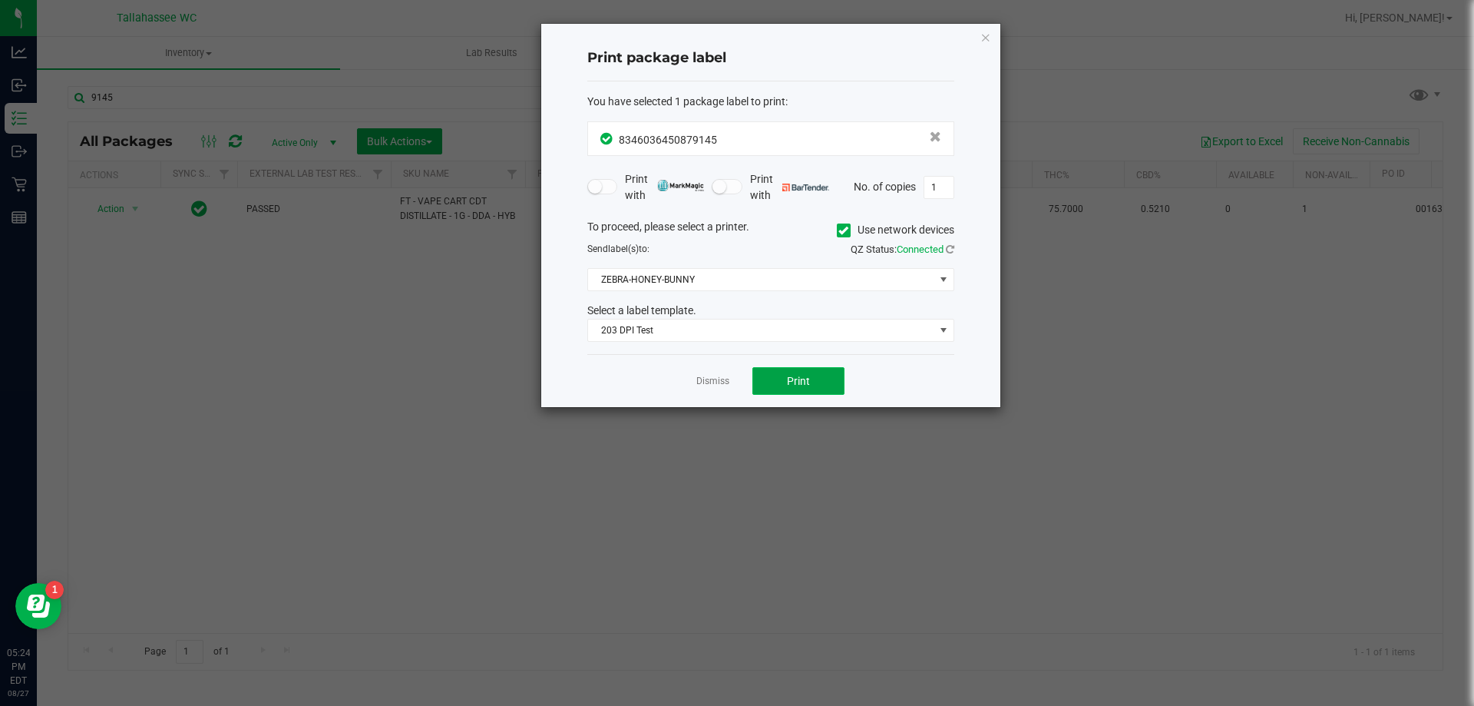
click at [781, 383] on button "Print" at bounding box center [798, 381] width 92 height 28
click at [698, 385] on link "Dismiss" at bounding box center [712, 381] width 33 height 13
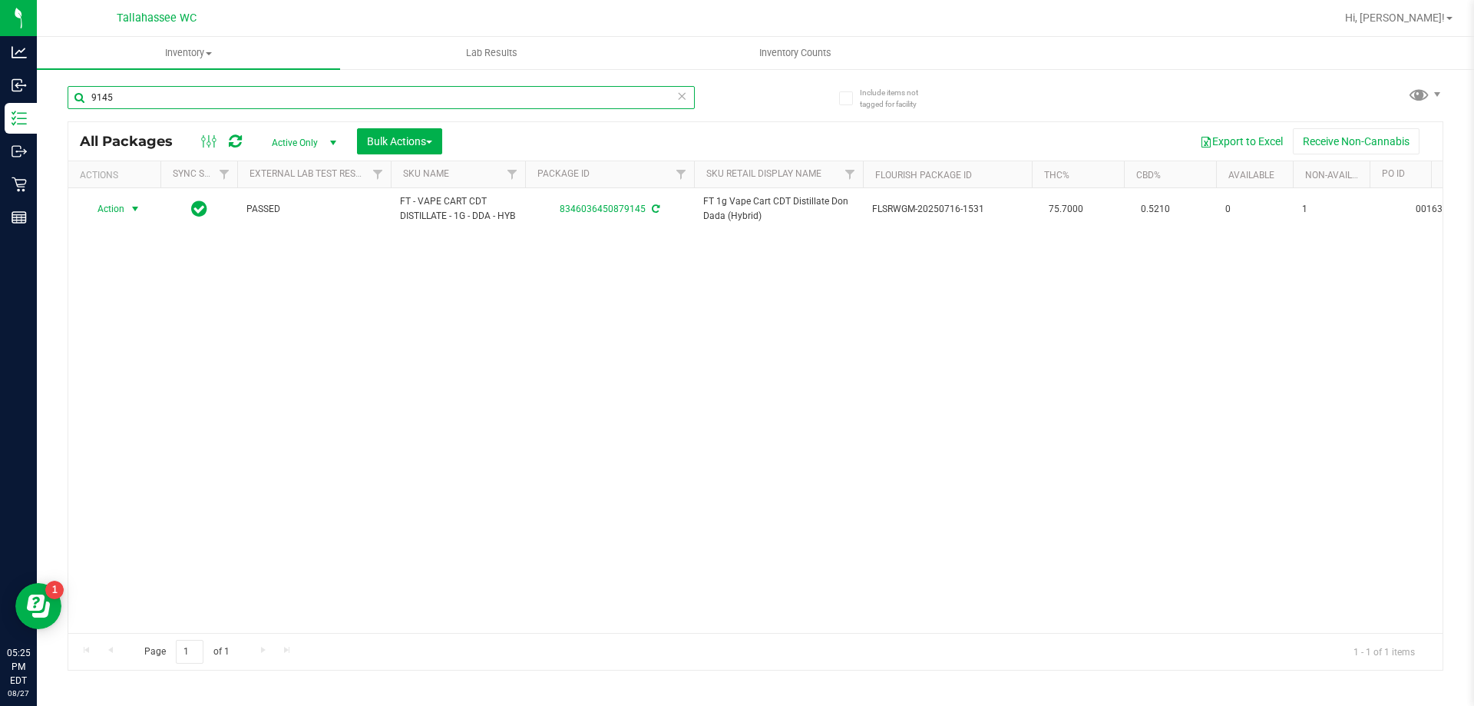
click at [244, 99] on input "9145" at bounding box center [381, 97] width 627 height 23
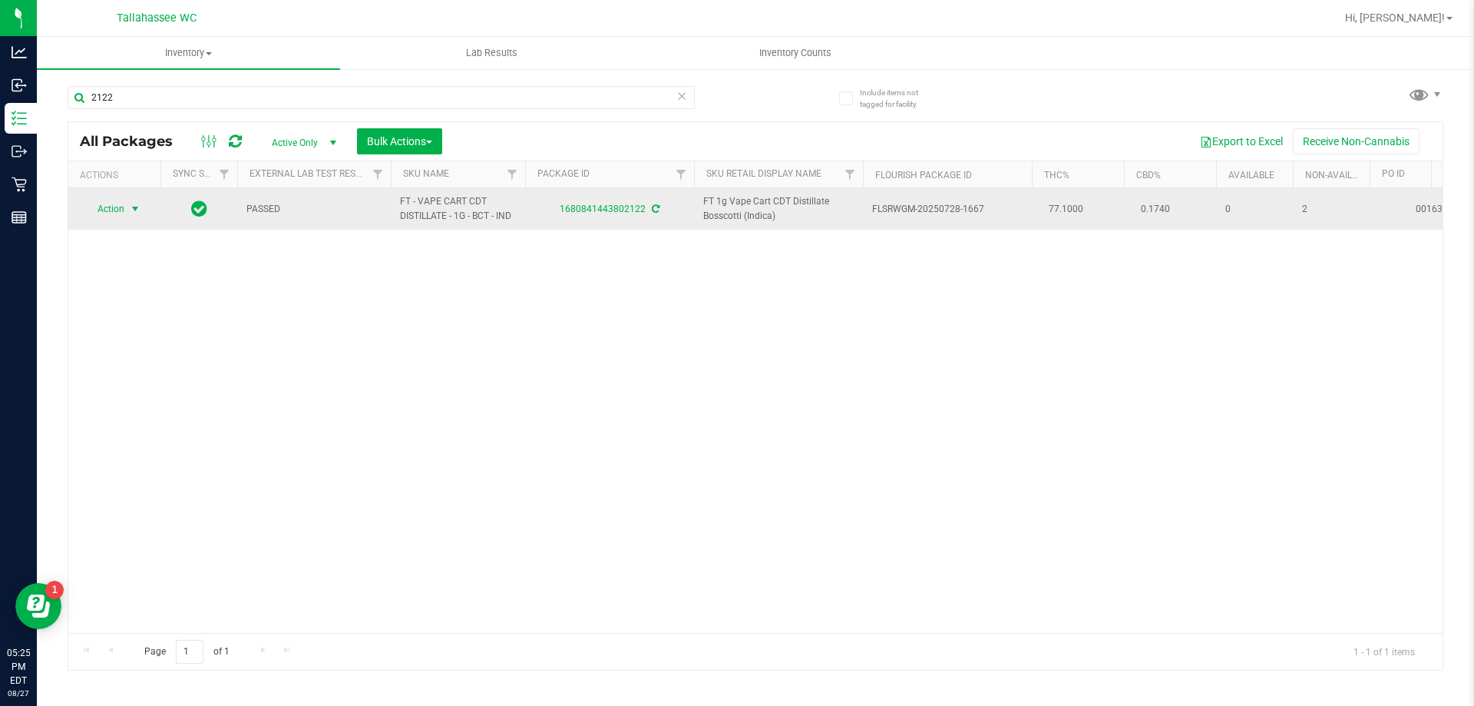
click at [134, 204] on span "select" at bounding box center [135, 209] width 12 height 12
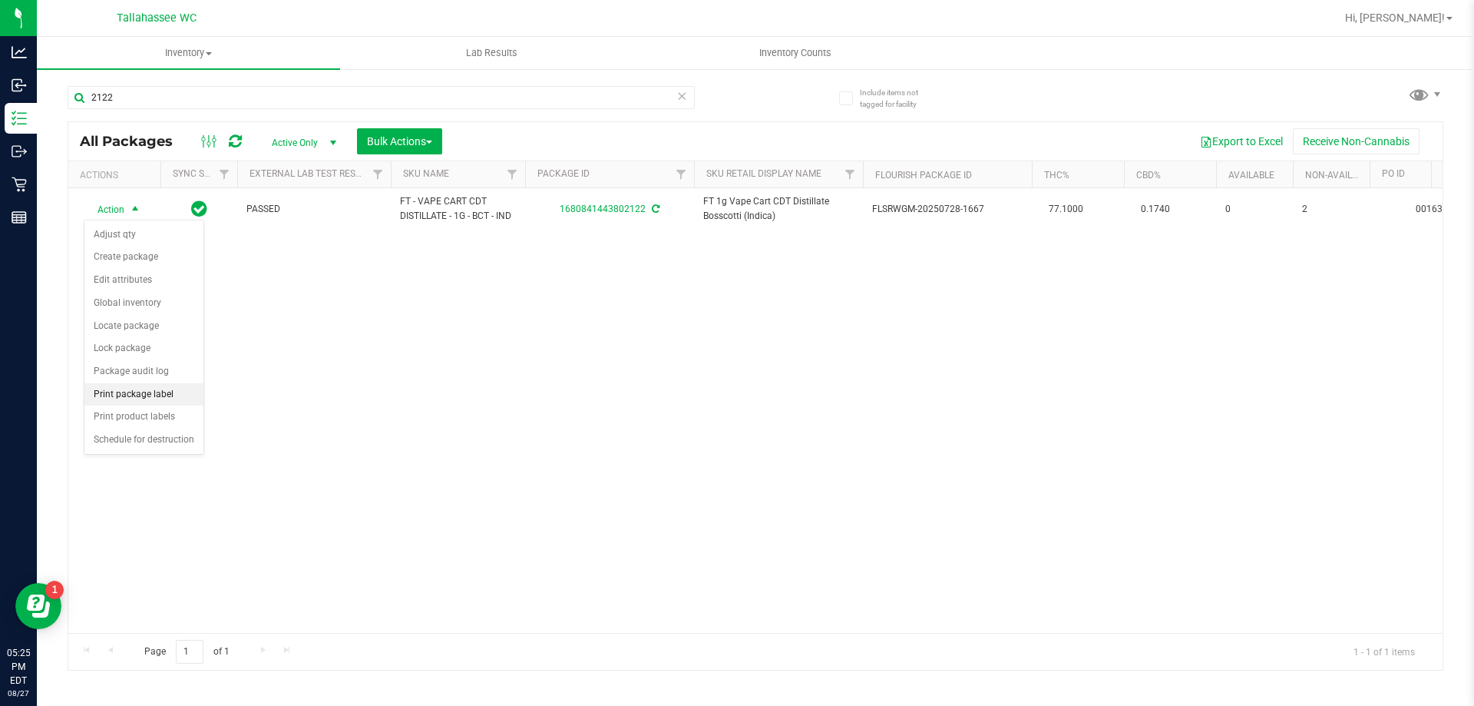
click at [136, 399] on li "Print package label" at bounding box center [143, 394] width 119 height 23
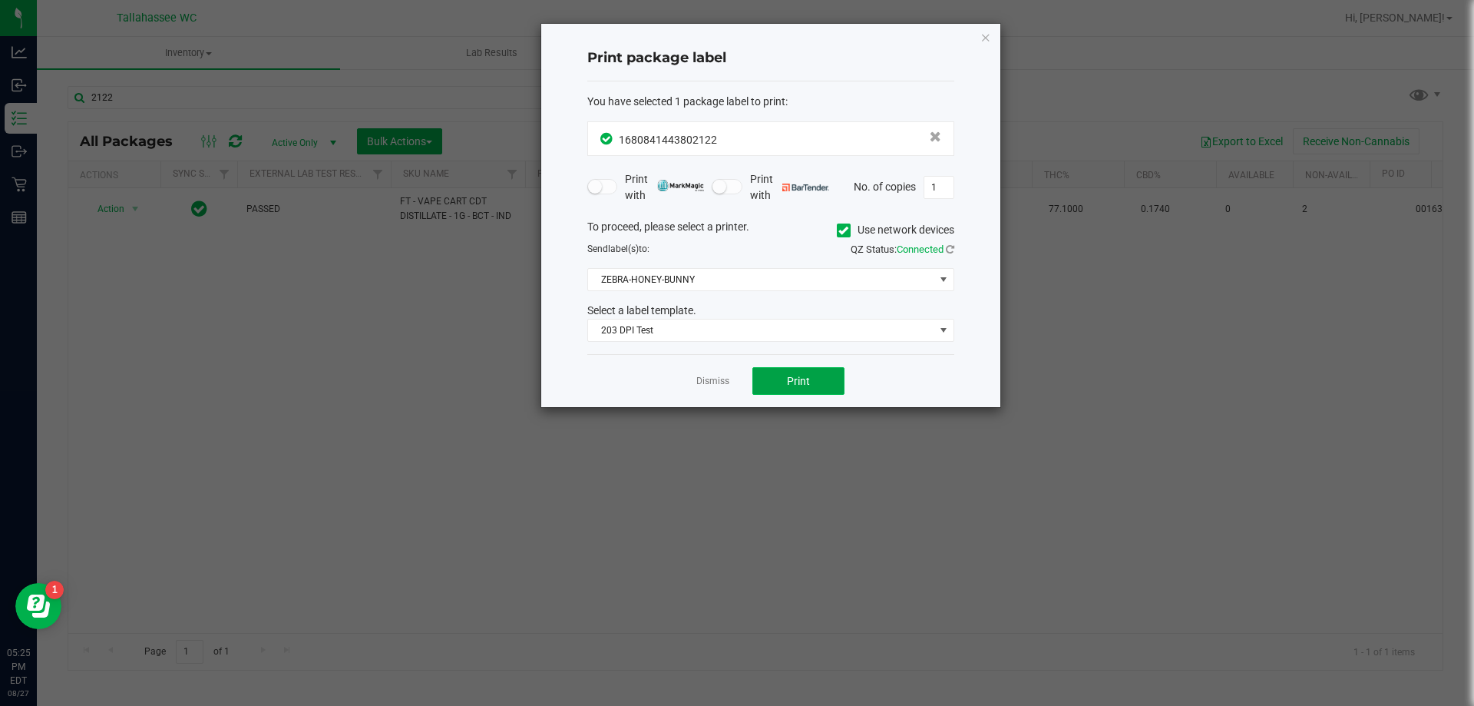
click at [826, 379] on button "Print" at bounding box center [798, 381] width 92 height 28
click at [728, 383] on link "Dismiss" at bounding box center [712, 381] width 33 height 13
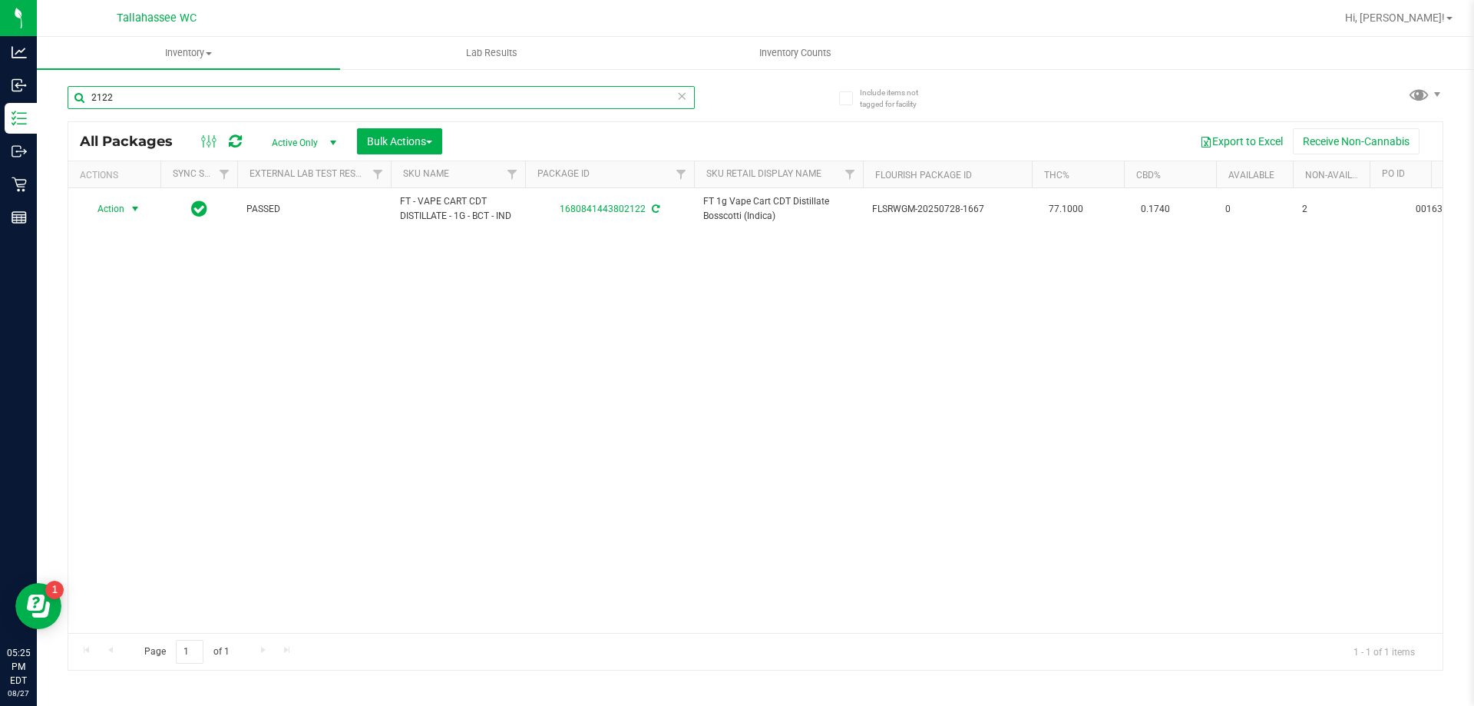
click at [527, 101] on input "2122" at bounding box center [381, 97] width 627 height 23
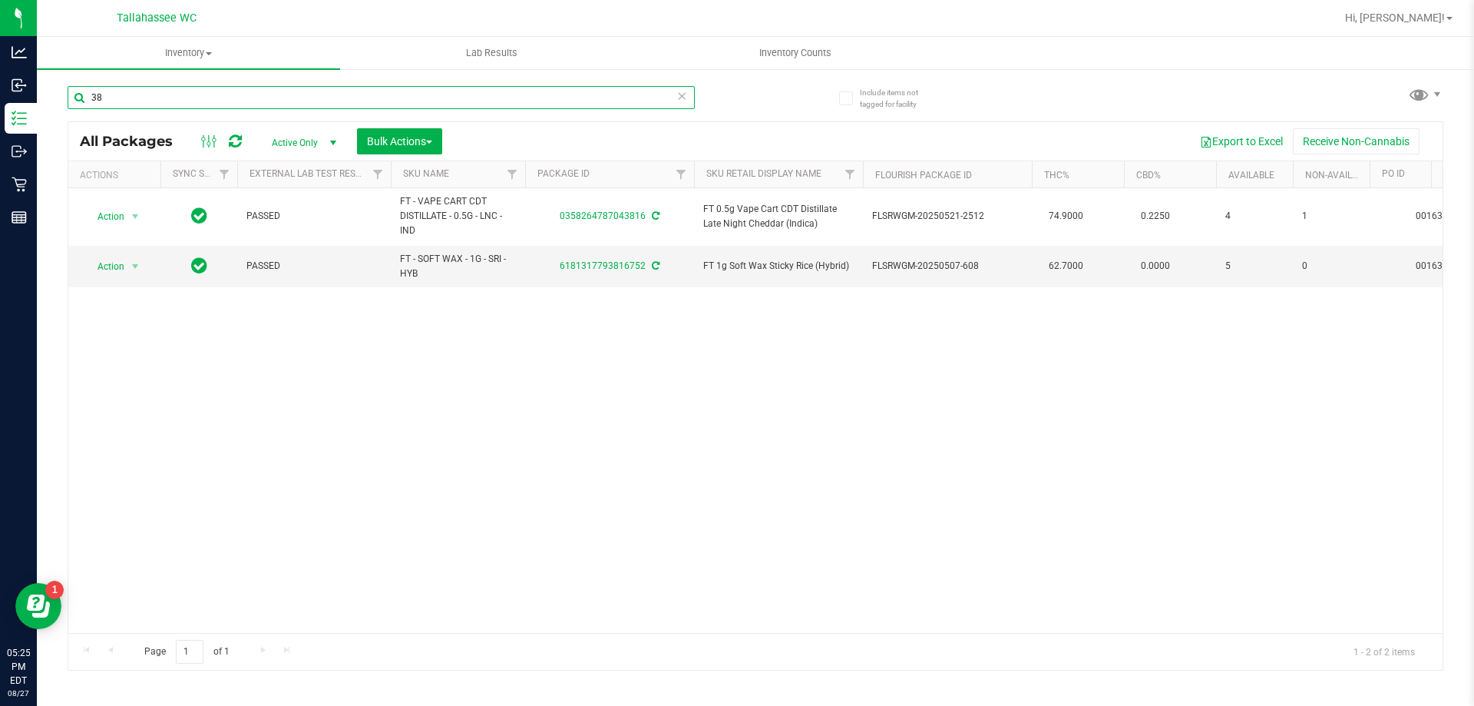
type input "3"
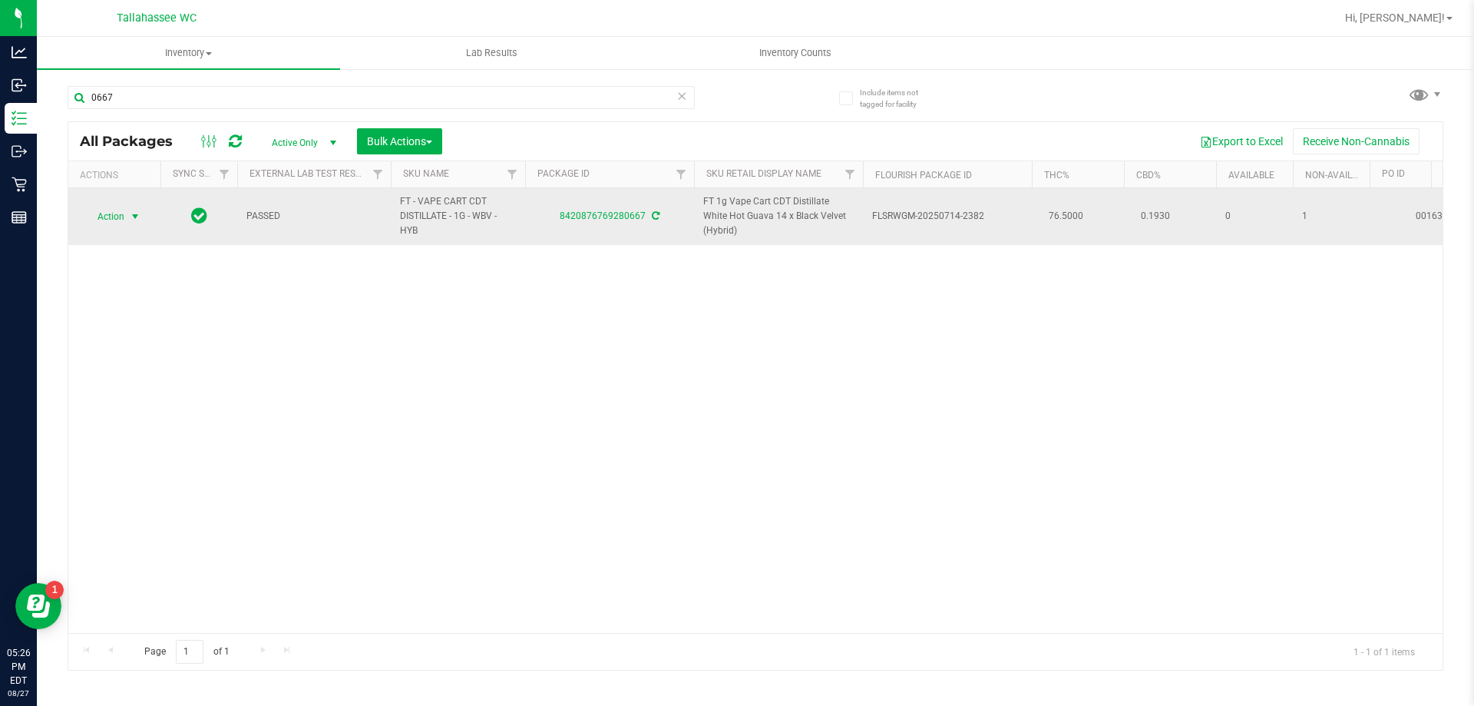
click at [131, 209] on span "select" at bounding box center [135, 216] width 19 height 21
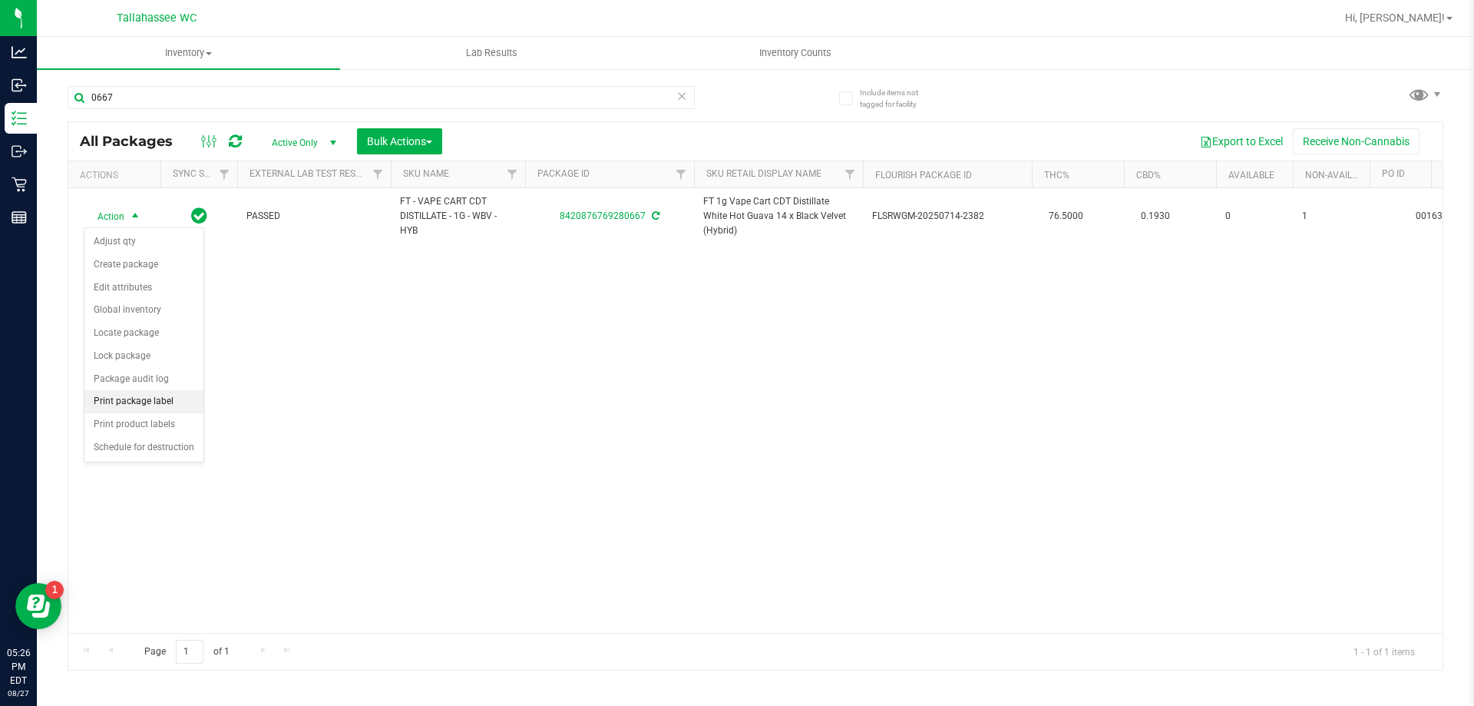
click at [167, 400] on li "Print package label" at bounding box center [143, 401] width 119 height 23
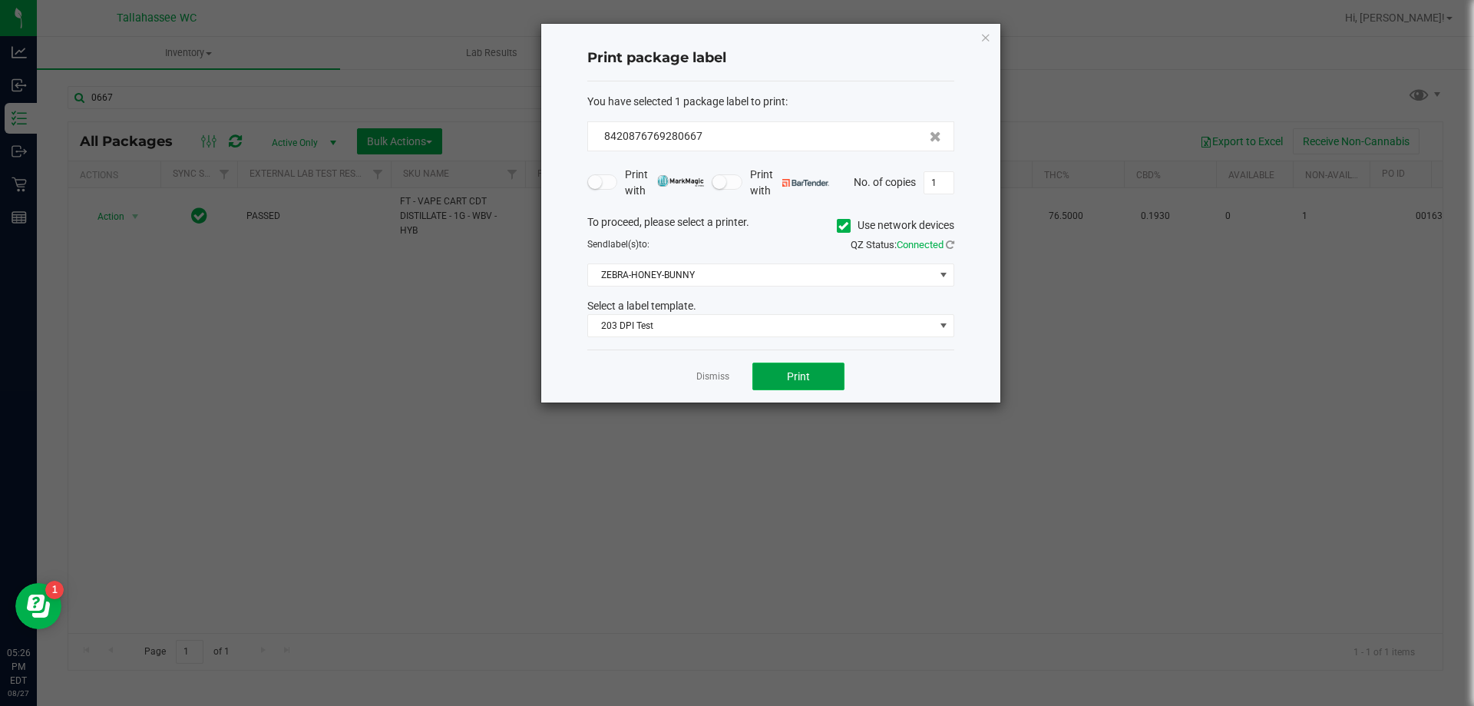
click at [787, 367] on button "Print" at bounding box center [798, 376] width 92 height 28
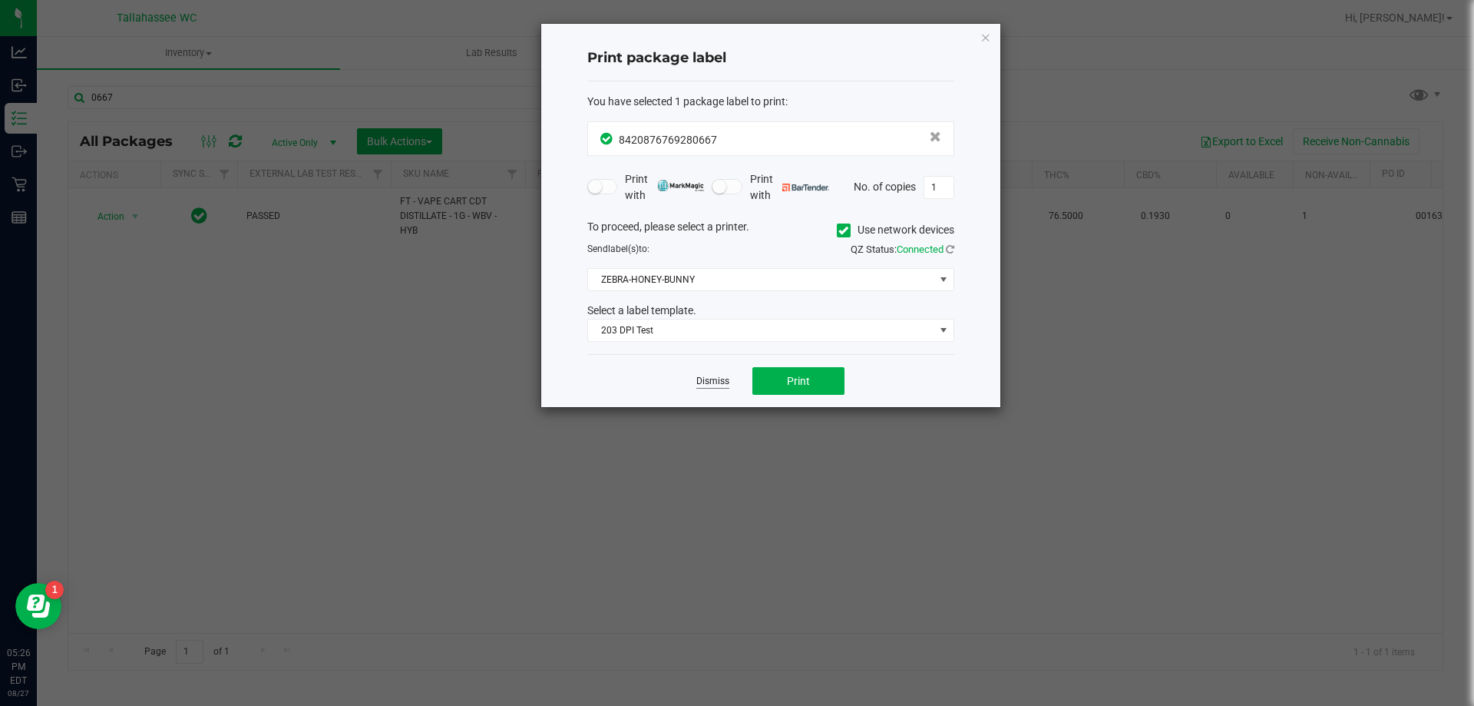
click at [719, 382] on link "Dismiss" at bounding box center [712, 381] width 33 height 13
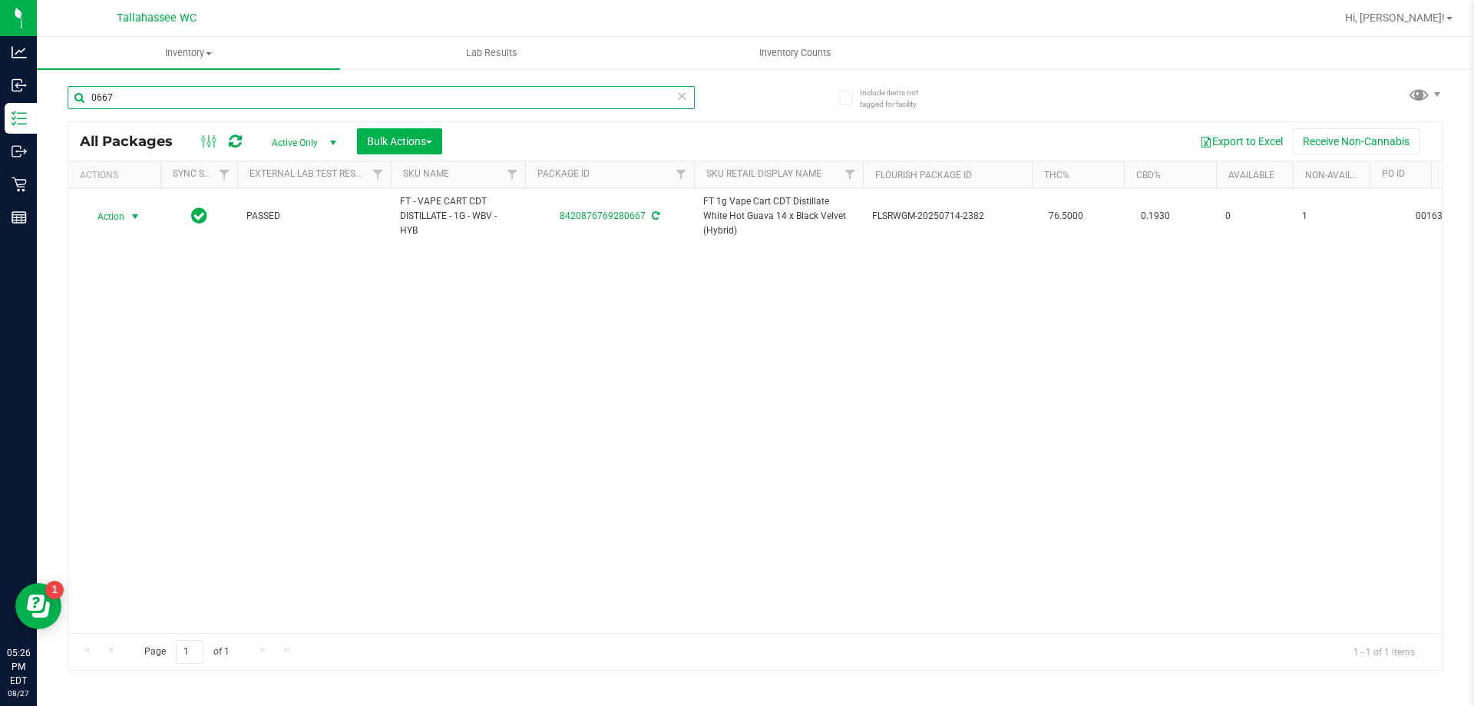
click at [378, 88] on input "0667" at bounding box center [381, 97] width 627 height 23
type input "7"
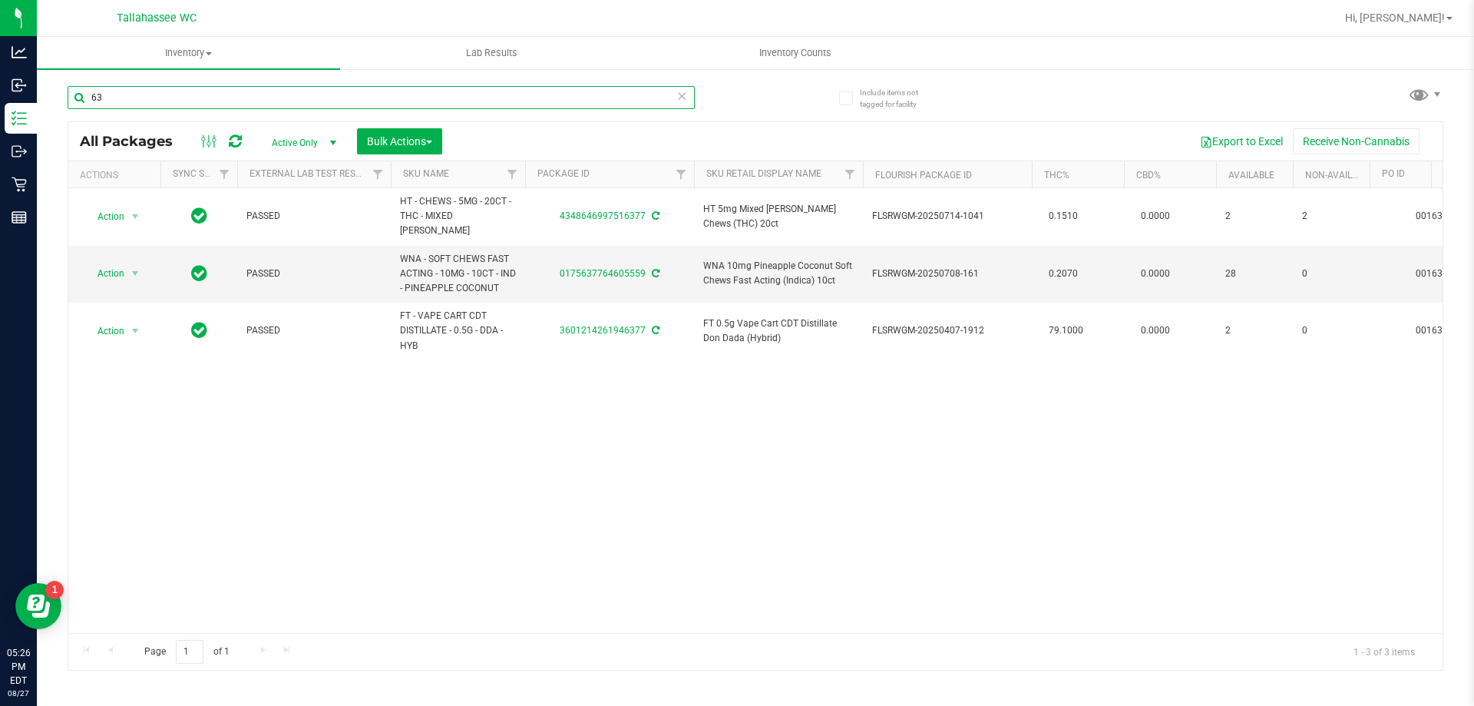
type input "6"
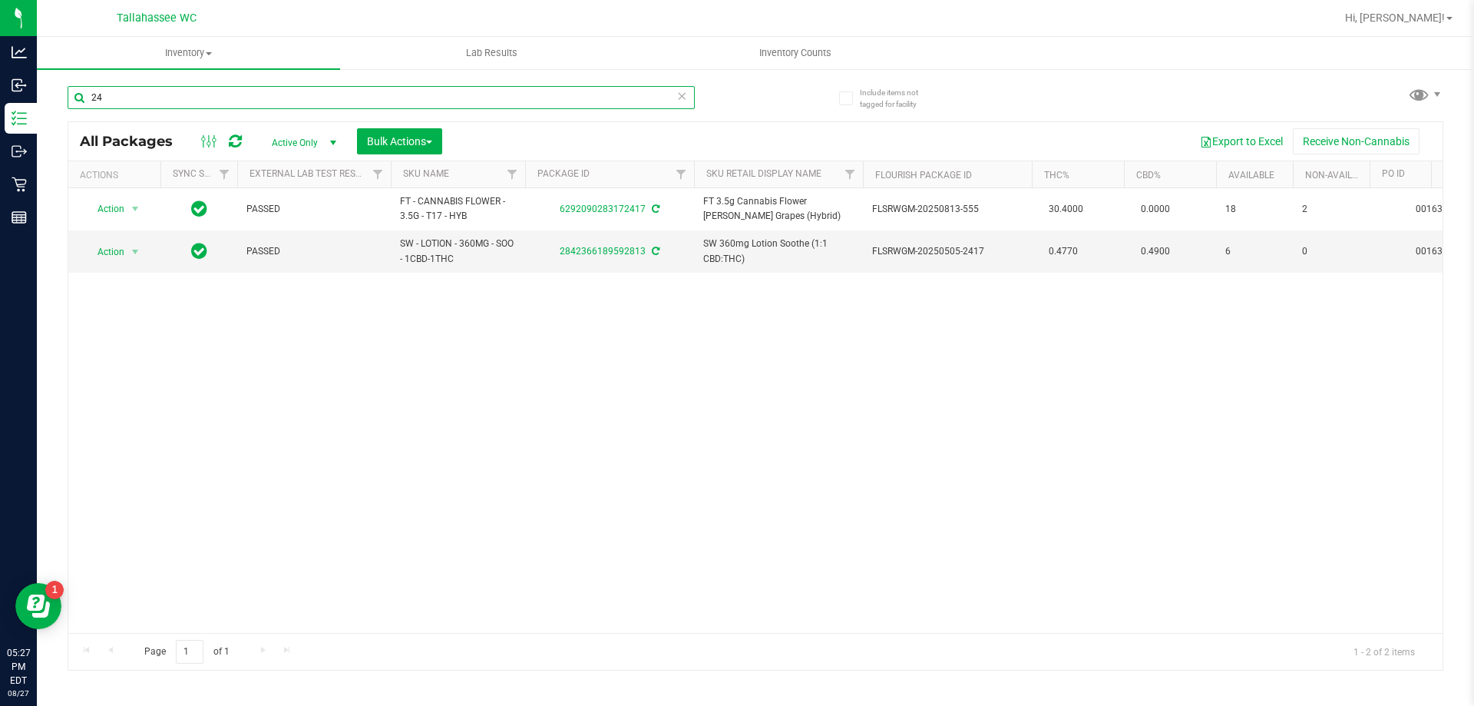
type input "2"
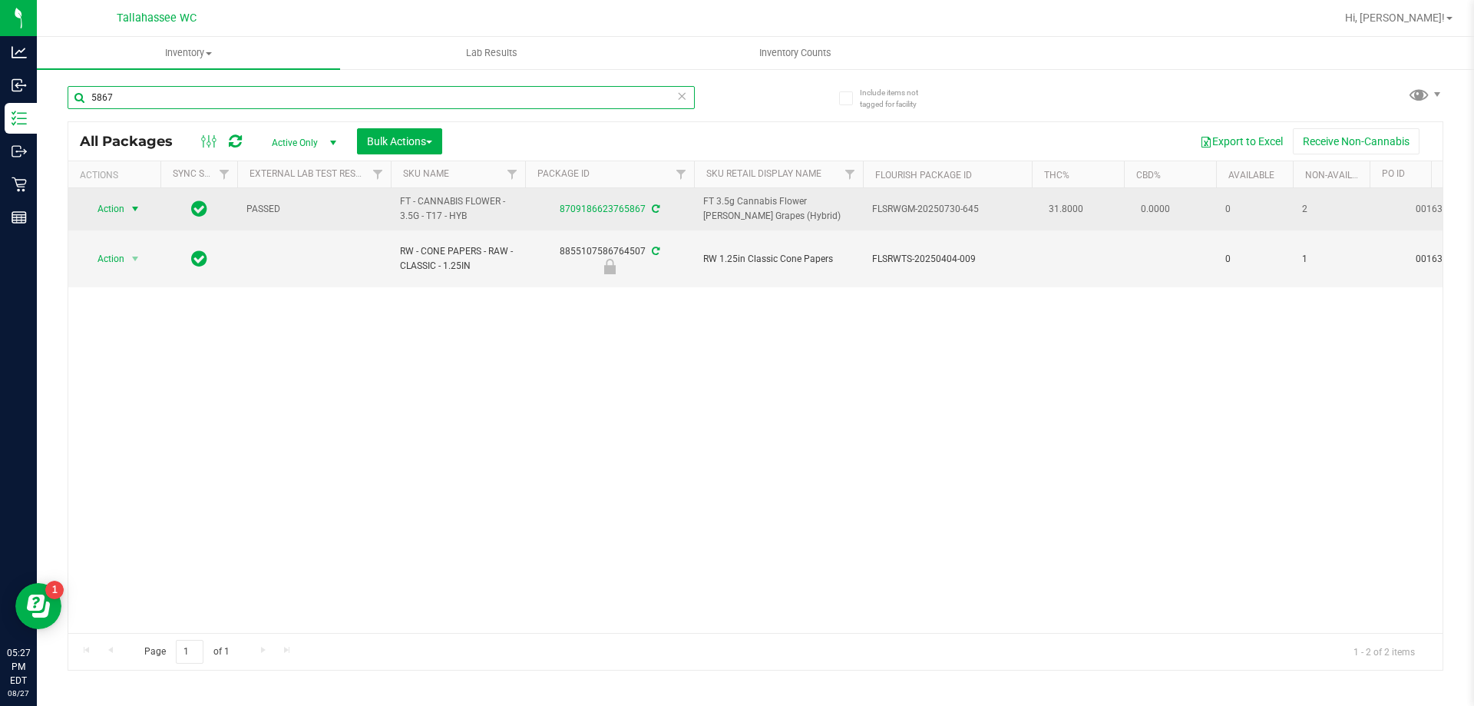
type input "5867"
click at [130, 208] on span "select" at bounding box center [135, 209] width 12 height 12
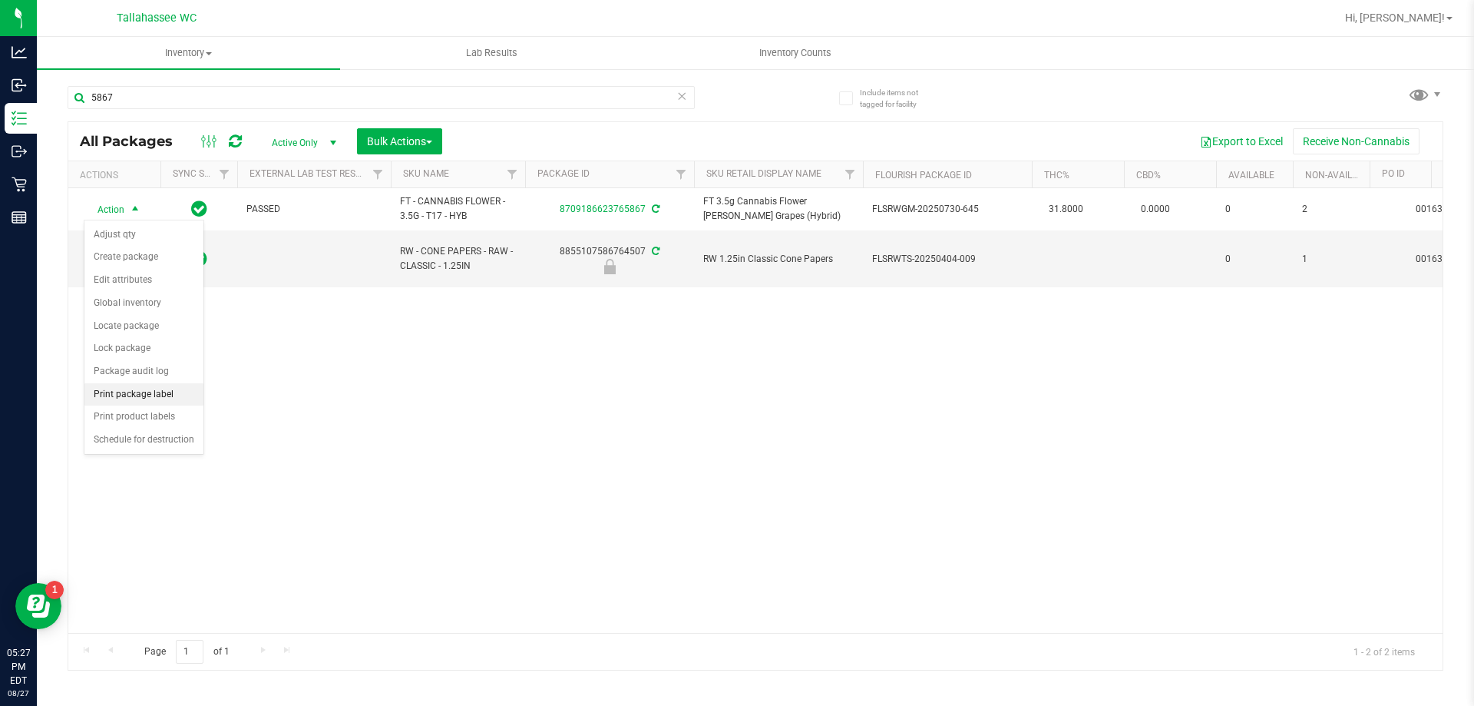
click at [150, 403] on li "Print package label" at bounding box center [143, 394] width 119 height 23
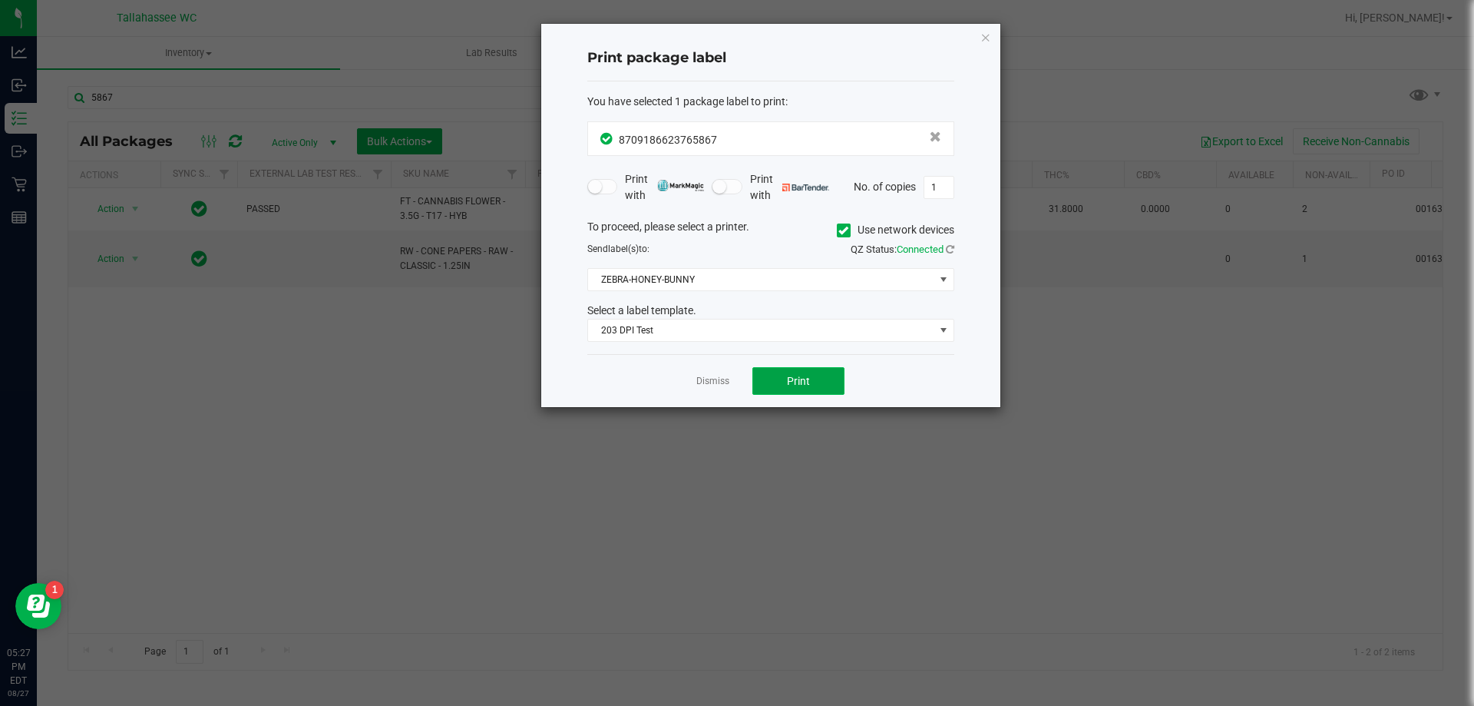
click at [828, 382] on button "Print" at bounding box center [798, 381] width 92 height 28
click at [702, 385] on link "Dismiss" at bounding box center [712, 381] width 33 height 13
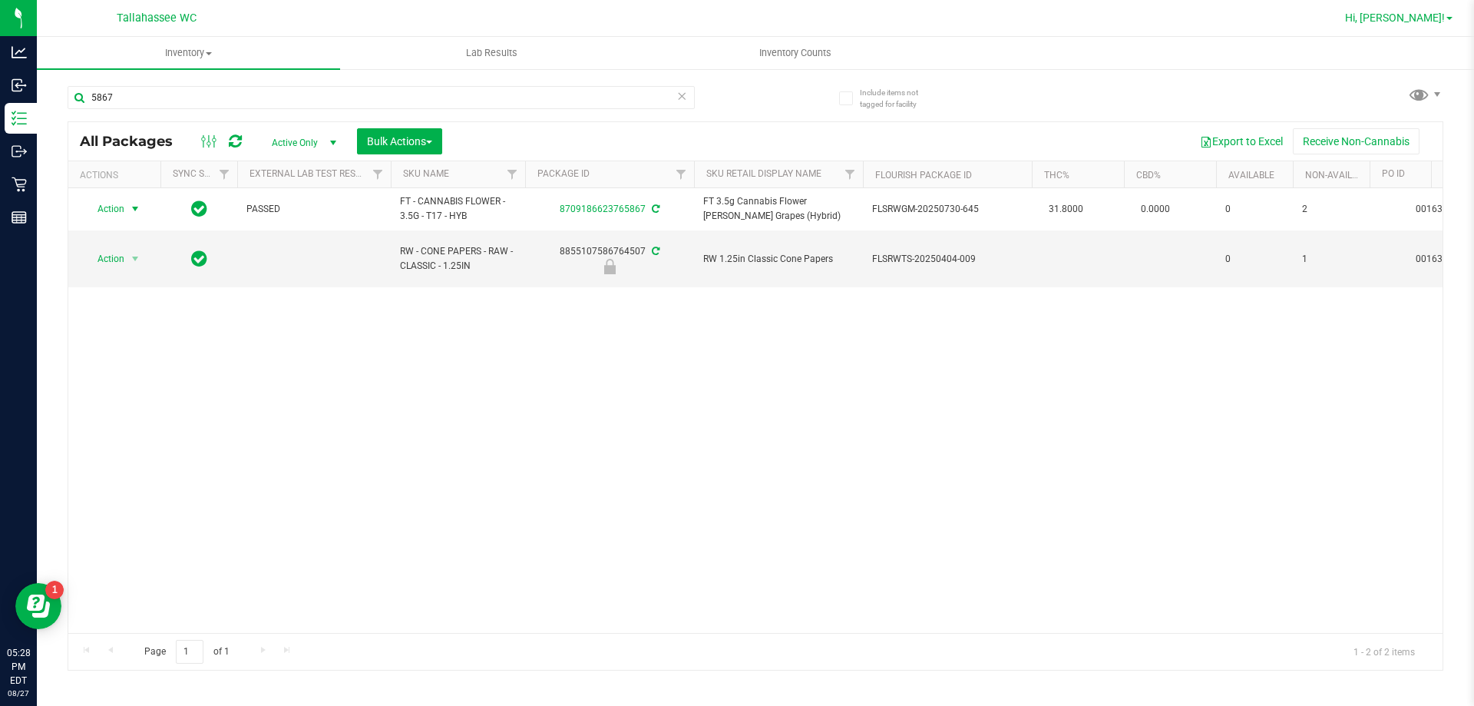
click at [1395, 21] on span "Hi, [PERSON_NAME]!" at bounding box center [1395, 18] width 100 height 12
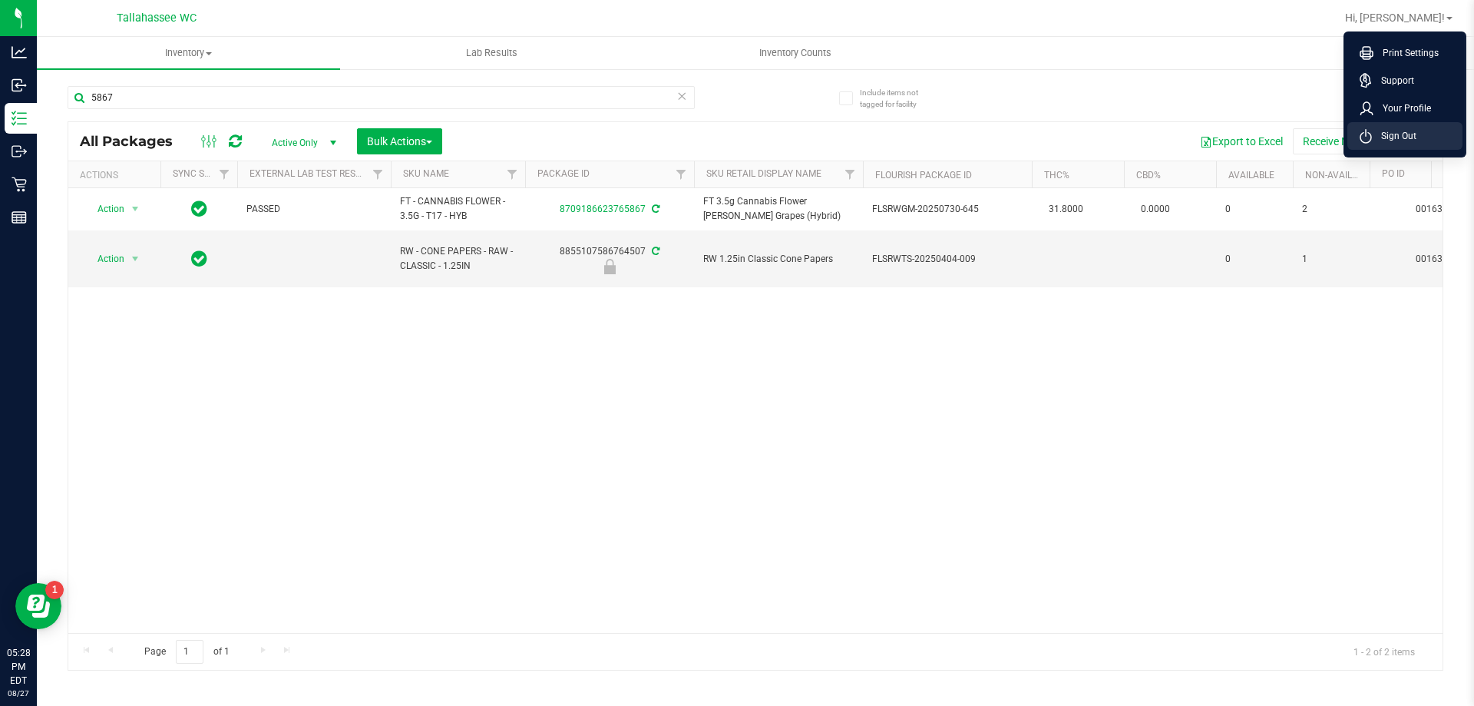
click at [1383, 133] on span "Sign Out" at bounding box center [1394, 135] width 45 height 15
